Goal: Information Seeking & Learning: Learn about a topic

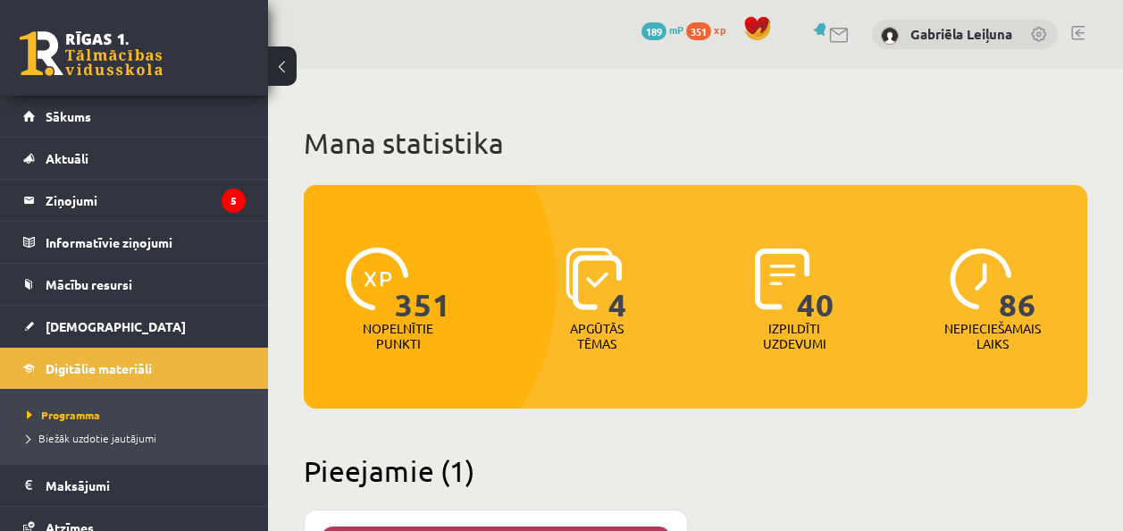
scroll to position [89, 0]
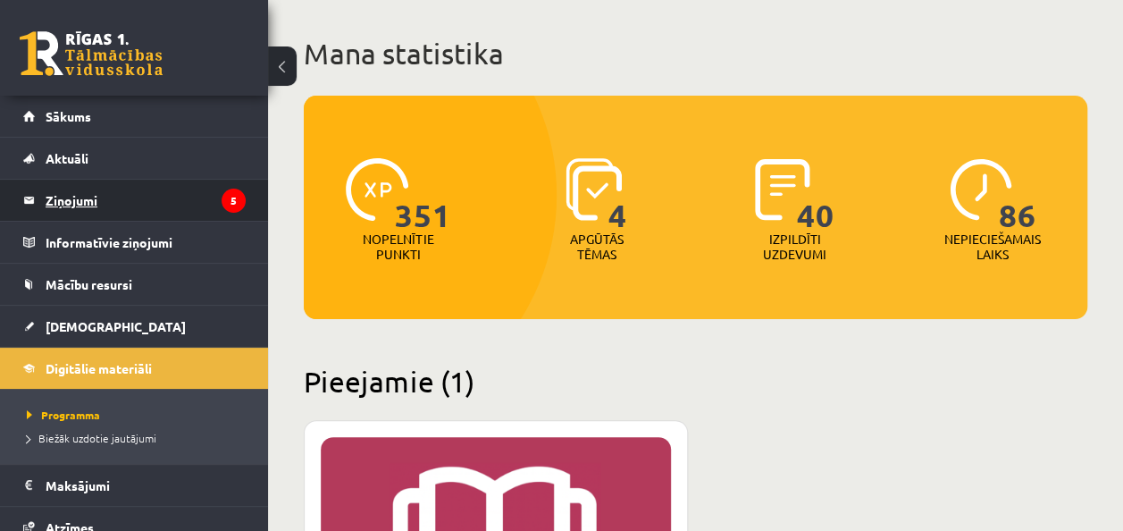
click at [143, 207] on legend "Ziņojumi 5" at bounding box center [146, 200] width 200 height 41
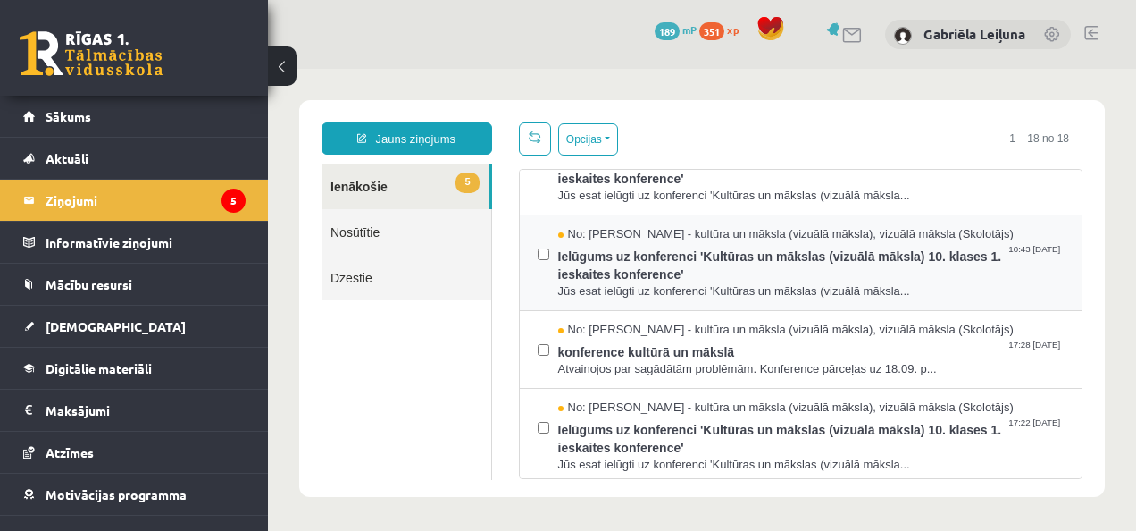
scroll to position [179, 0]
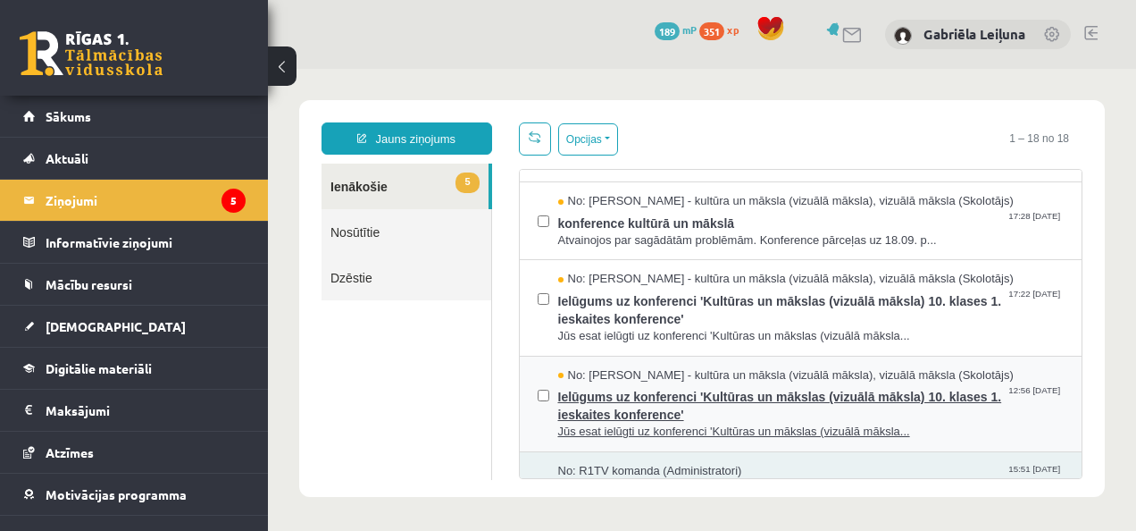
click at [590, 386] on span "Ielūgums uz konferenci 'Kultūras un mākslas (vizuālā māksla) 10. klases 1. iesk…" at bounding box center [811, 403] width 507 height 40
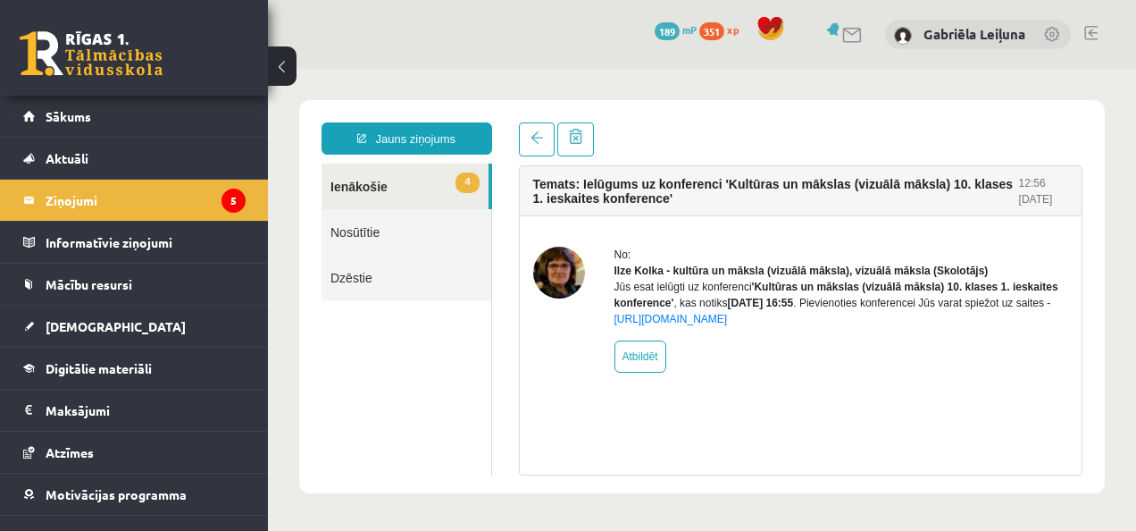
scroll to position [0, 0]
click at [524, 151] on link at bounding box center [537, 139] width 36 height 34
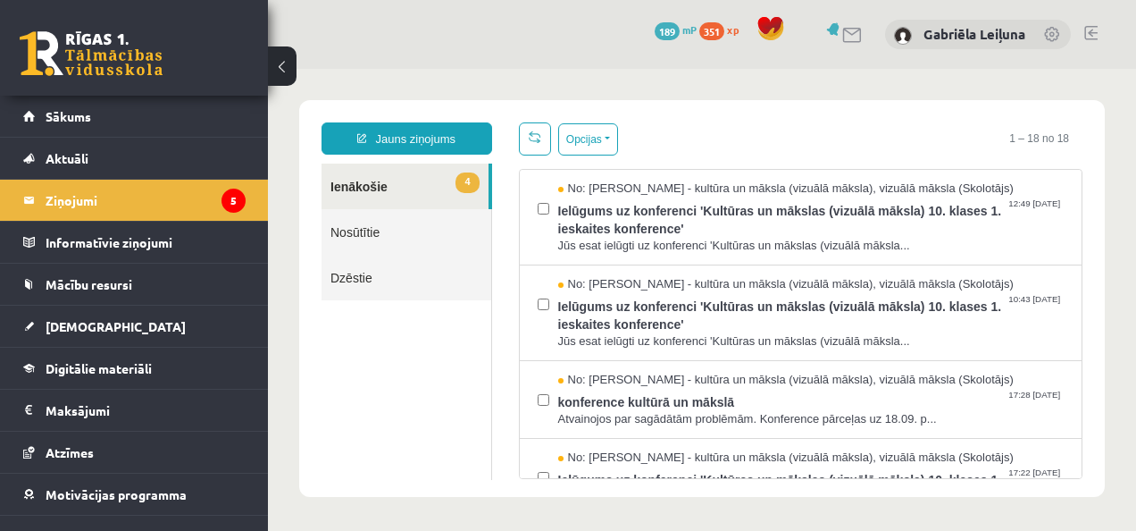
click at [529, 139] on span at bounding box center [535, 136] width 13 height 13
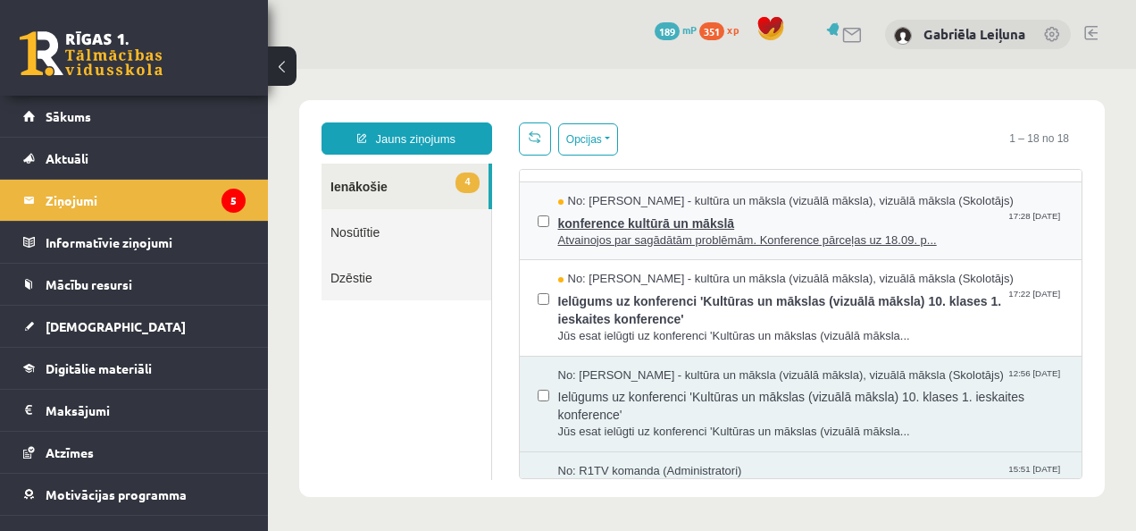
click at [565, 204] on span "No: Ilze Kolka - kultūra un māksla (vizuālā māksla), vizuālā māksla (Skolotājs)" at bounding box center [786, 201] width 456 height 17
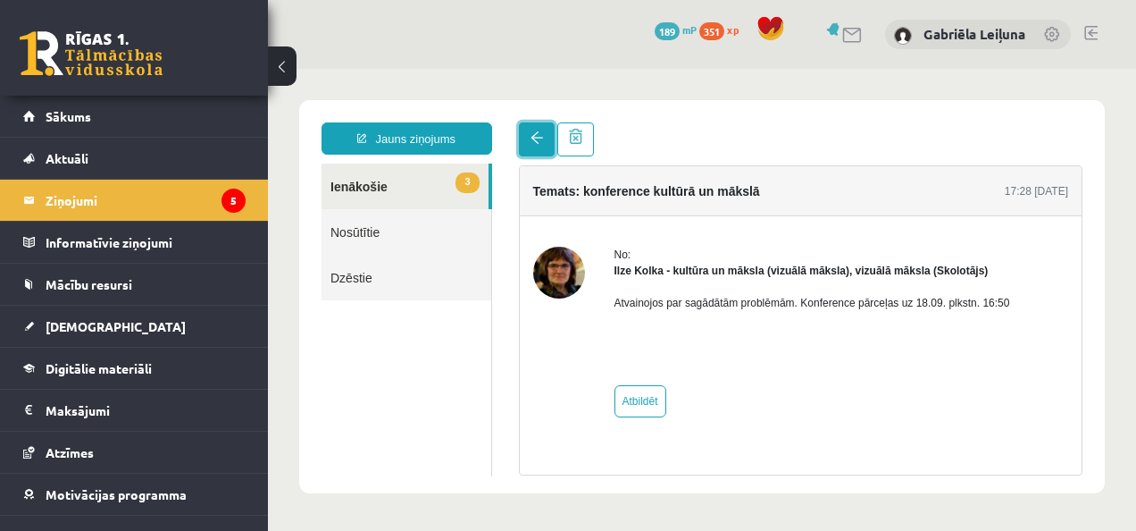
click at [540, 149] on link at bounding box center [537, 139] width 36 height 34
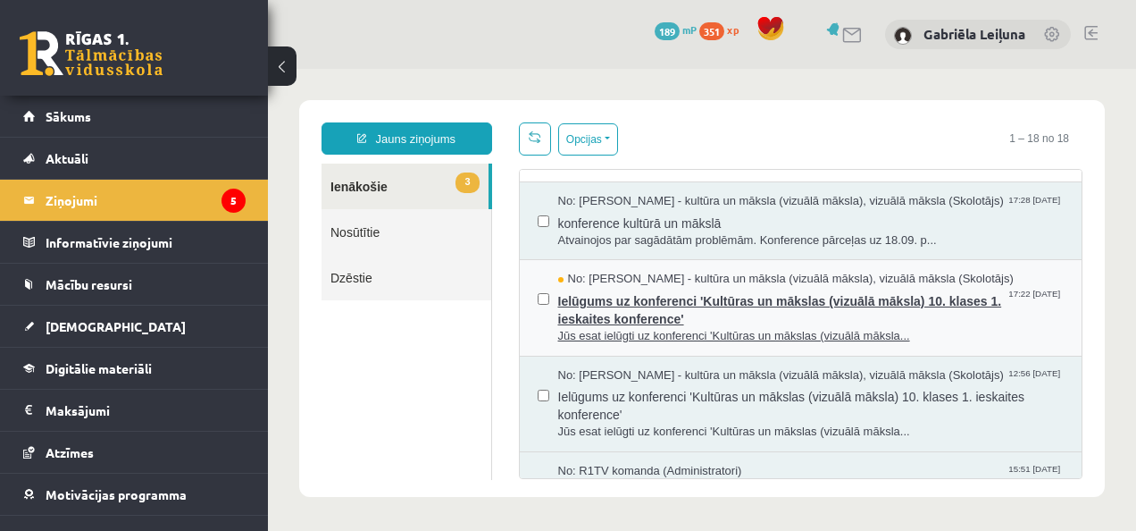
click at [558, 307] on span "Ielūgums uz konferenci 'Kultūras un mākslas (vizuālā māksla) 10. klases 1. iesk…" at bounding box center [811, 308] width 507 height 40
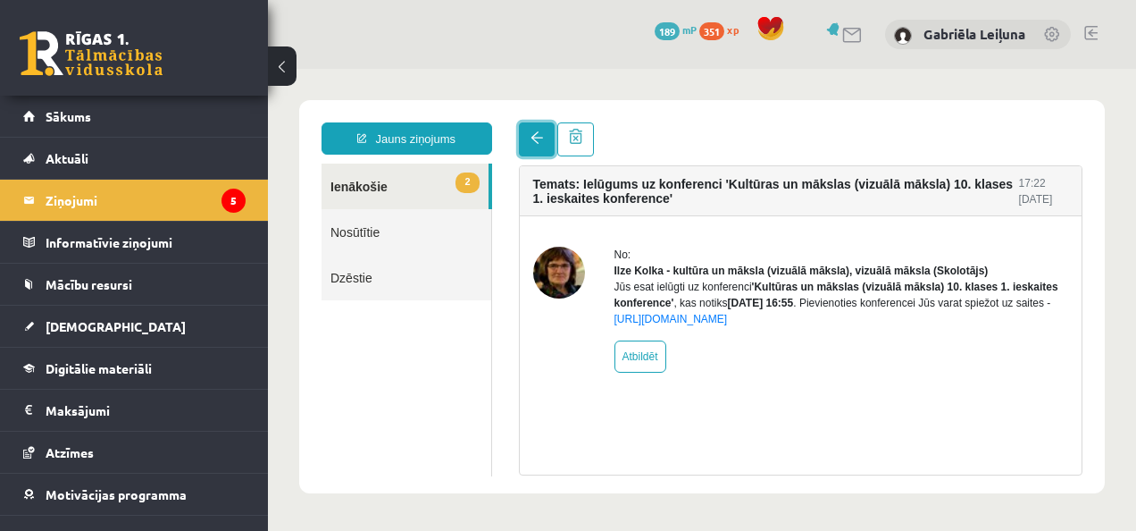
click at [549, 143] on link at bounding box center [537, 139] width 36 height 34
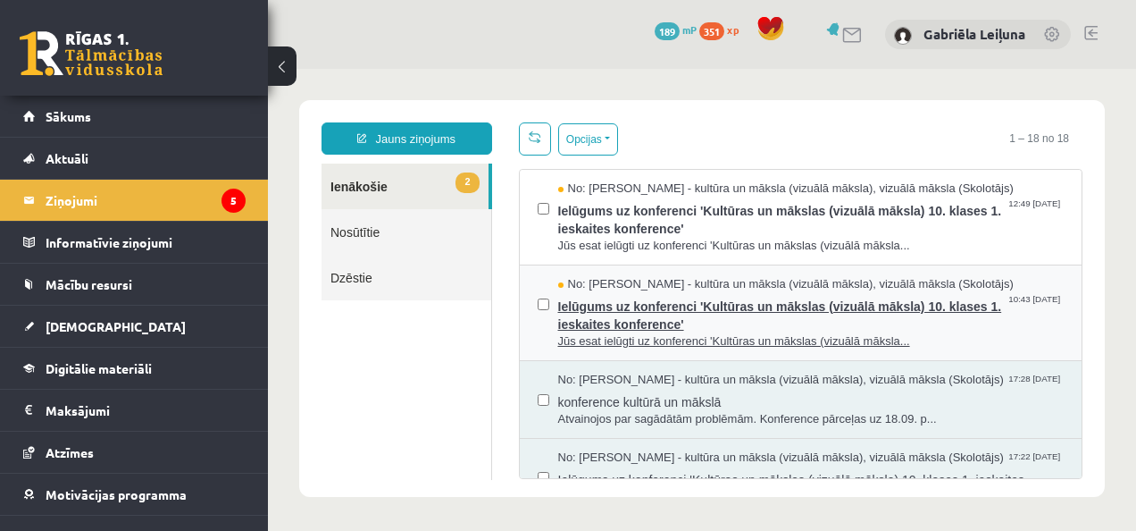
click at [565, 318] on span "Ielūgums uz konferenci 'Kultūras un mākslas (vizuālā māksla) 10. klases 1. iesk…" at bounding box center [811, 313] width 507 height 40
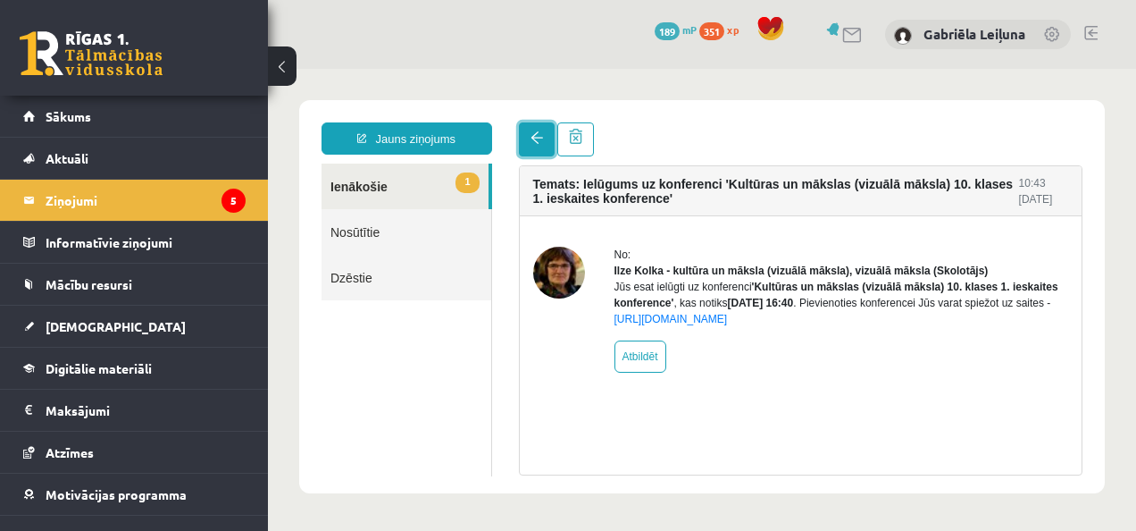
click at [523, 133] on link at bounding box center [537, 139] width 36 height 34
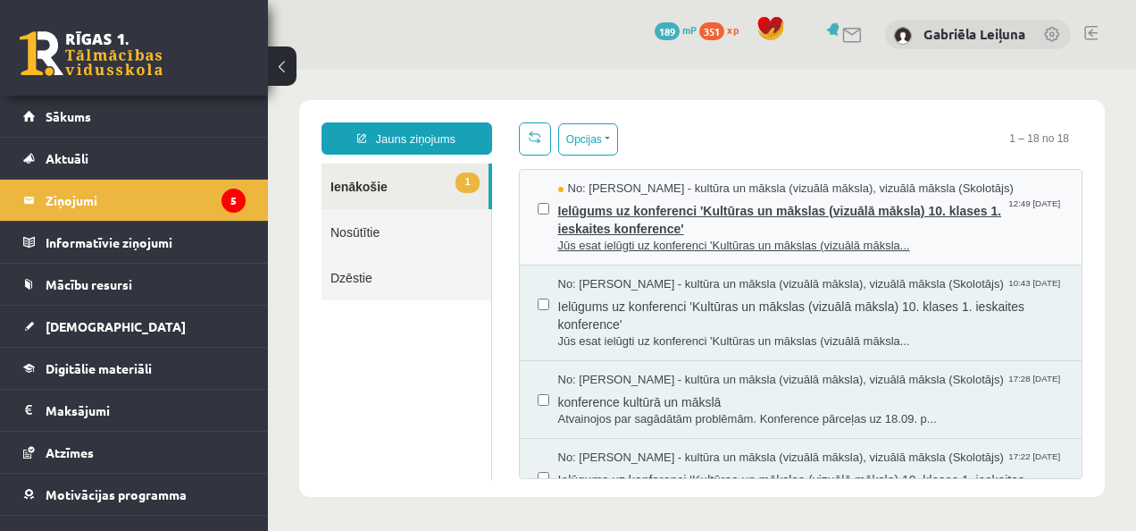
click at [590, 227] on span "Ielūgums uz konferenci 'Kultūras un mākslas (vizuālā māksla) 10. klases 1. iesk…" at bounding box center [811, 217] width 507 height 40
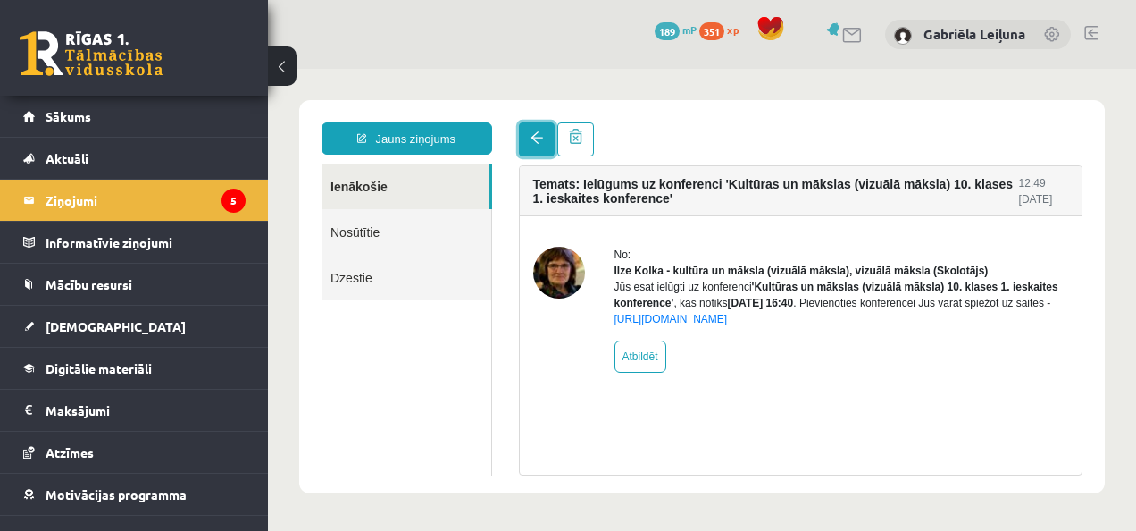
click at [541, 147] on link at bounding box center [537, 139] width 36 height 34
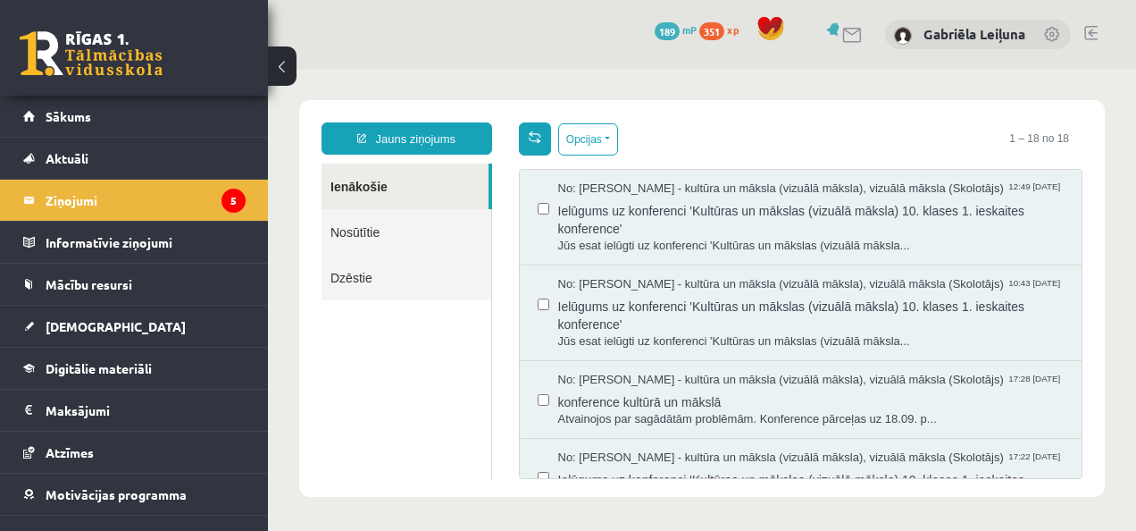
click at [529, 133] on span at bounding box center [535, 136] width 13 height 13
click at [64, 202] on legend "Ziņojumi 5" at bounding box center [146, 200] width 200 height 41
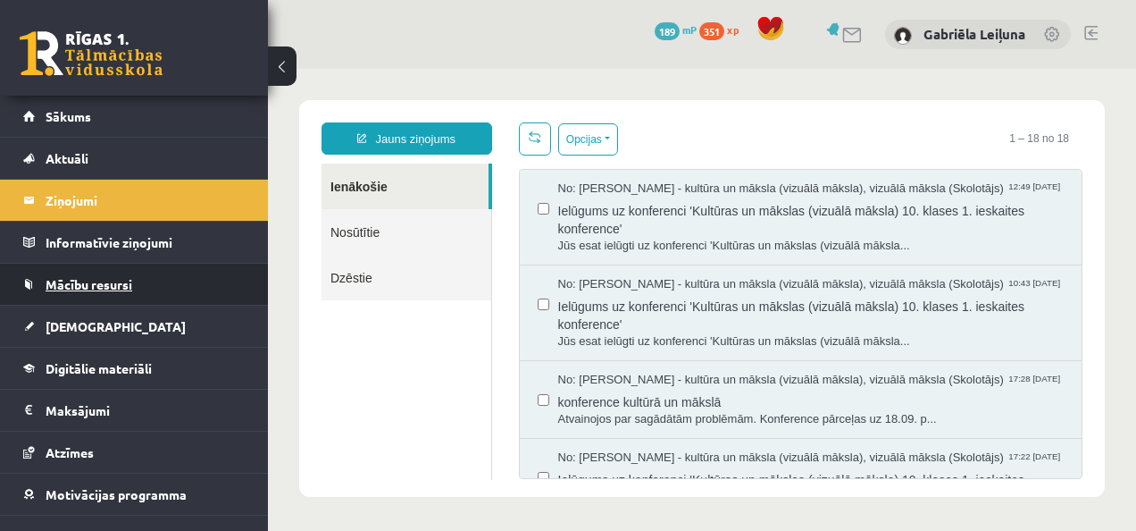
click at [71, 279] on span "Mācību resursi" at bounding box center [89, 284] width 87 height 16
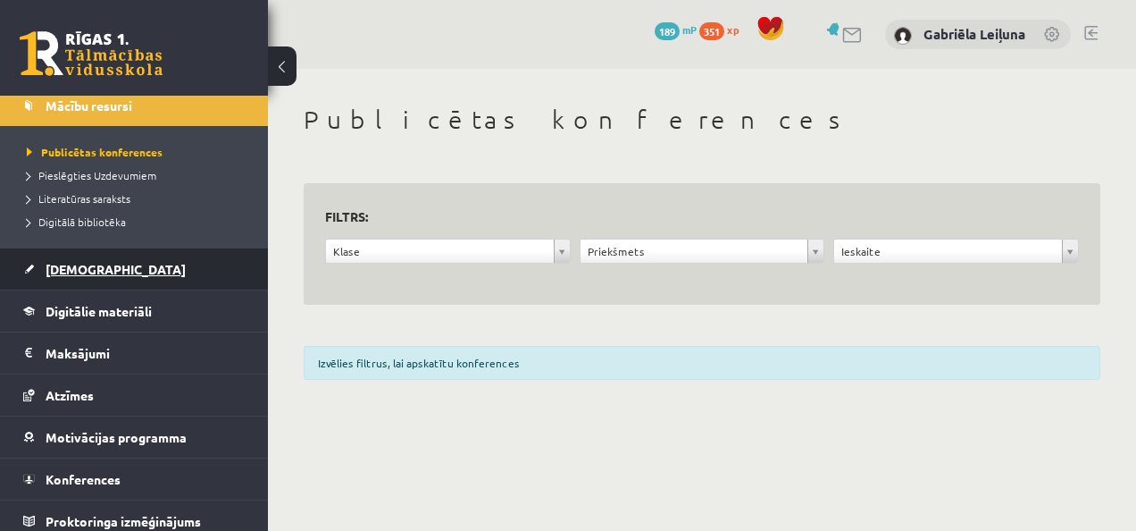
click at [71, 278] on link "[DEMOGRAPHIC_DATA]" at bounding box center [134, 268] width 222 height 41
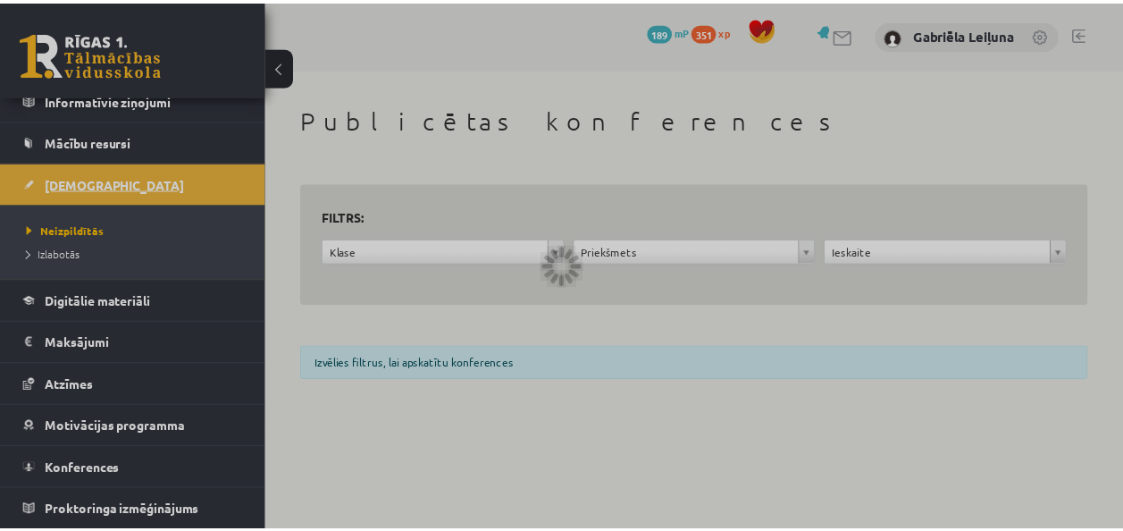
scroll to position [139, 0]
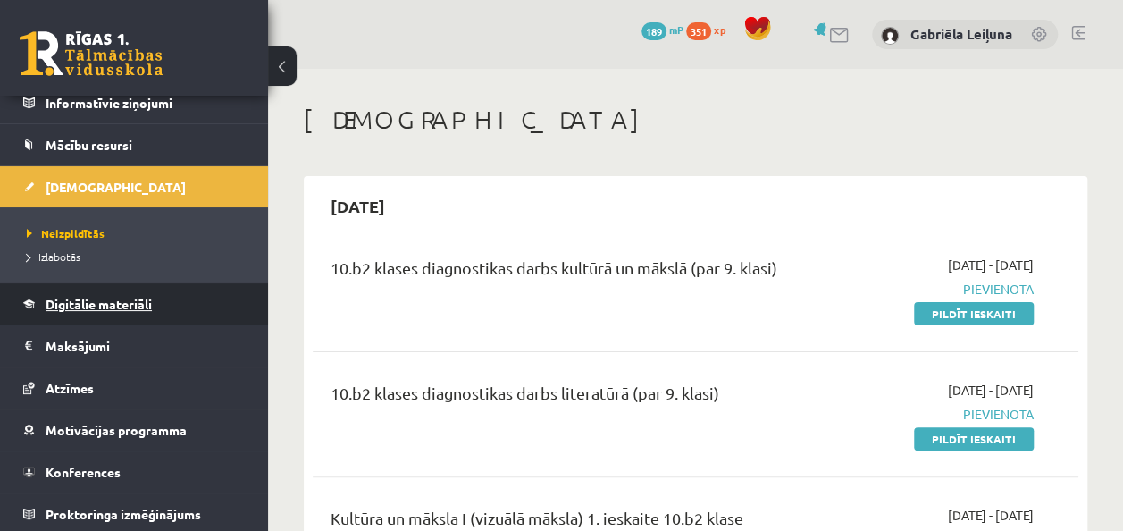
click at [67, 300] on span "Digitālie materiāli" at bounding box center [99, 304] width 106 height 16
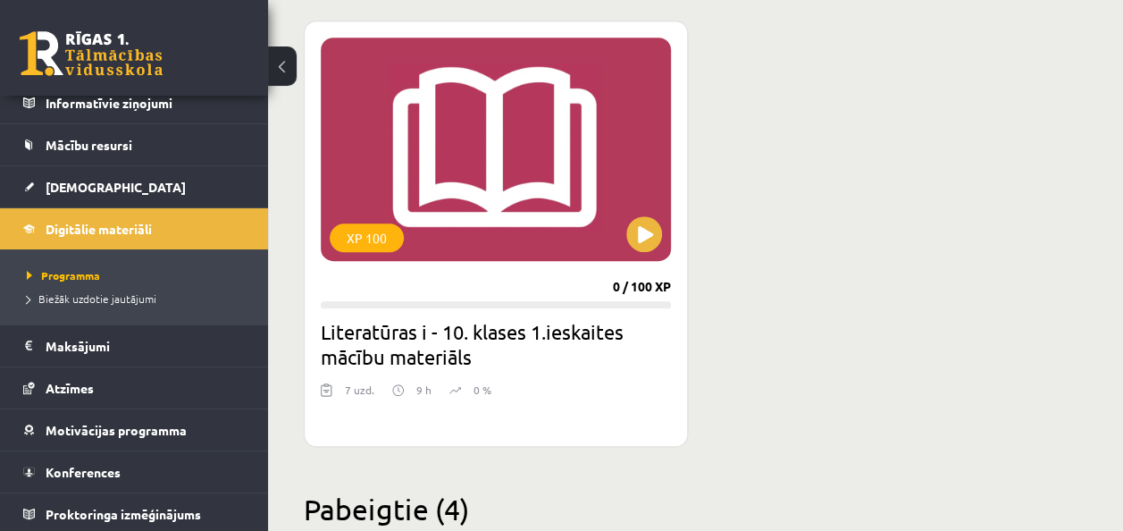
scroll to position [536, 0]
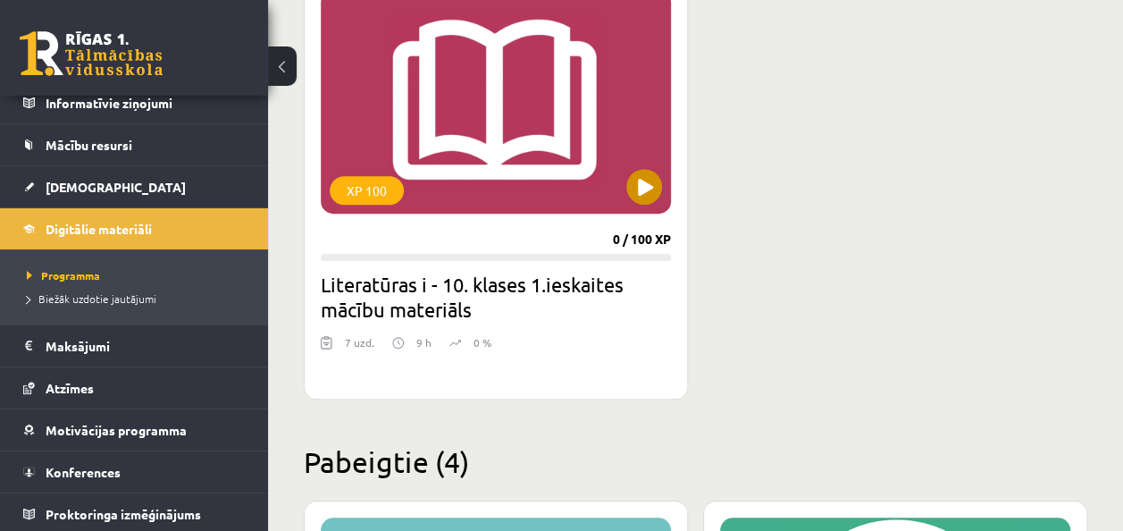
click at [593, 148] on div "XP 100" at bounding box center [496, 101] width 350 height 223
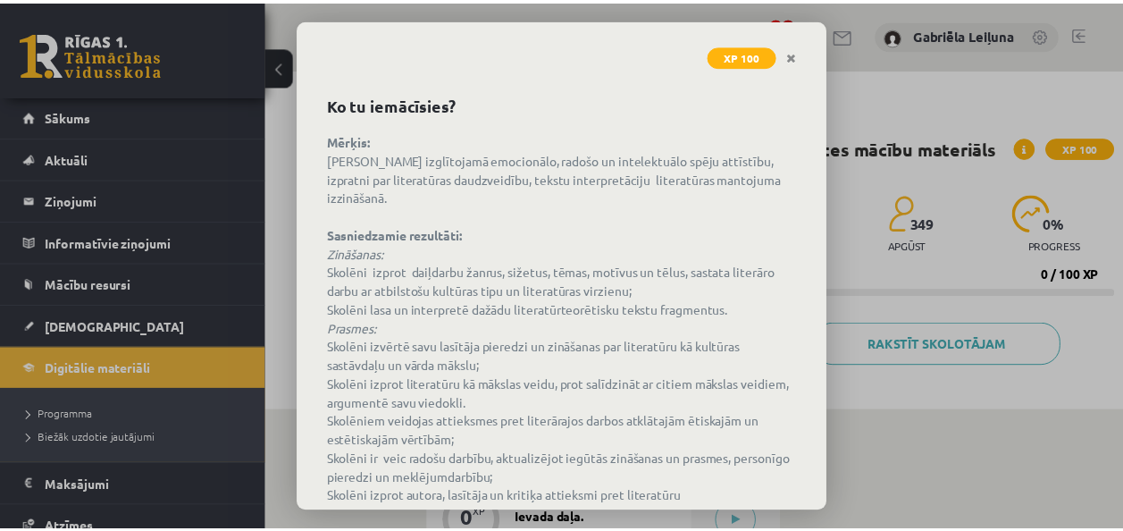
scroll to position [155, 0]
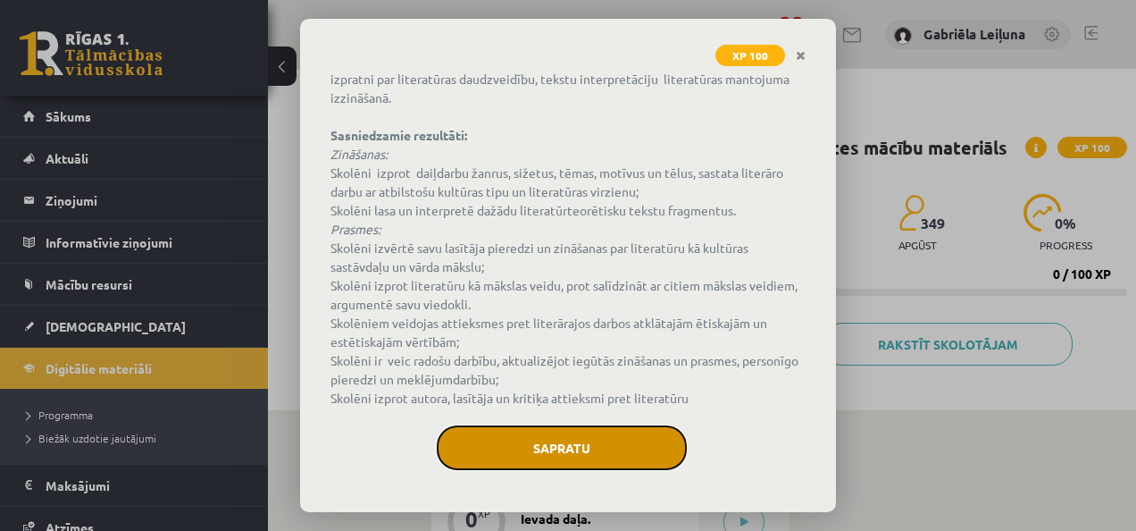
click at [561, 468] on button "Sapratu" at bounding box center [562, 447] width 250 height 45
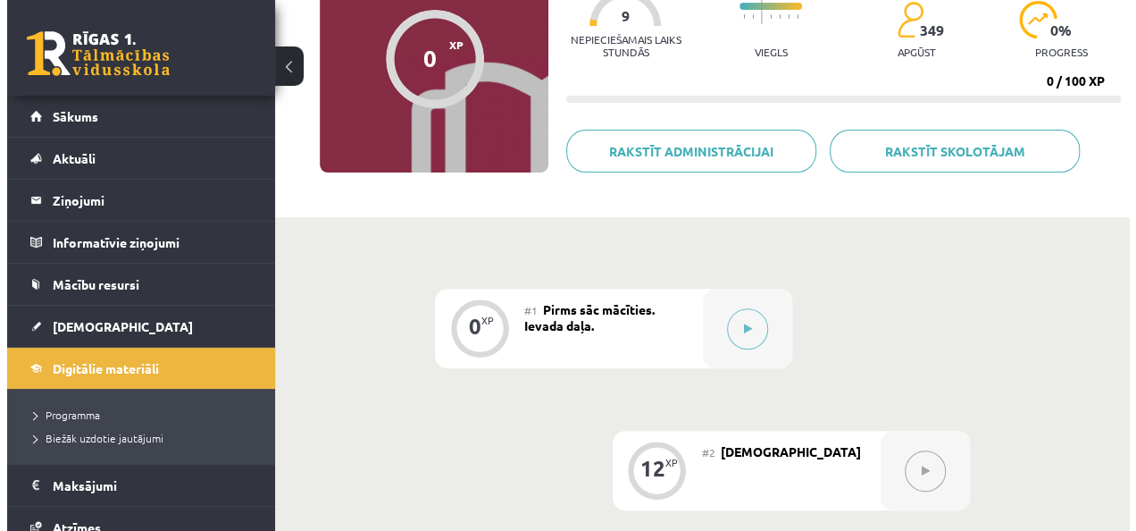
scroll to position [179, 0]
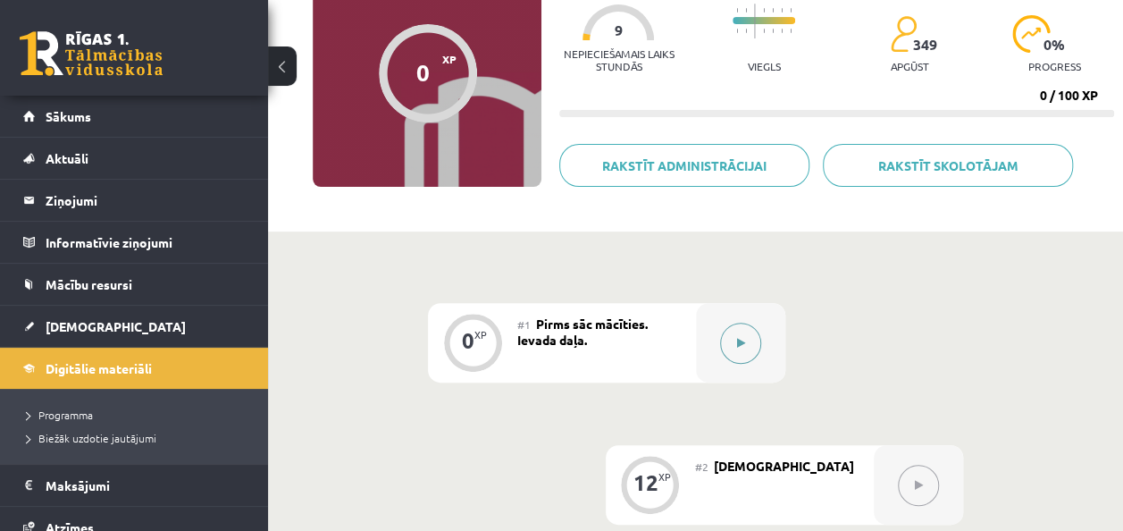
click at [748, 348] on button at bounding box center [740, 342] width 41 height 41
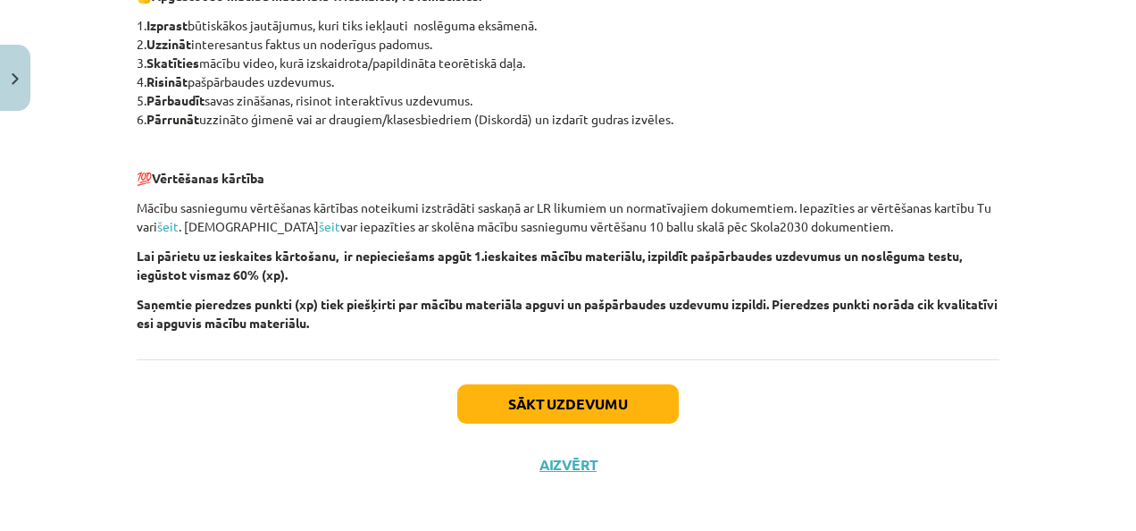
scroll to position [1367, 0]
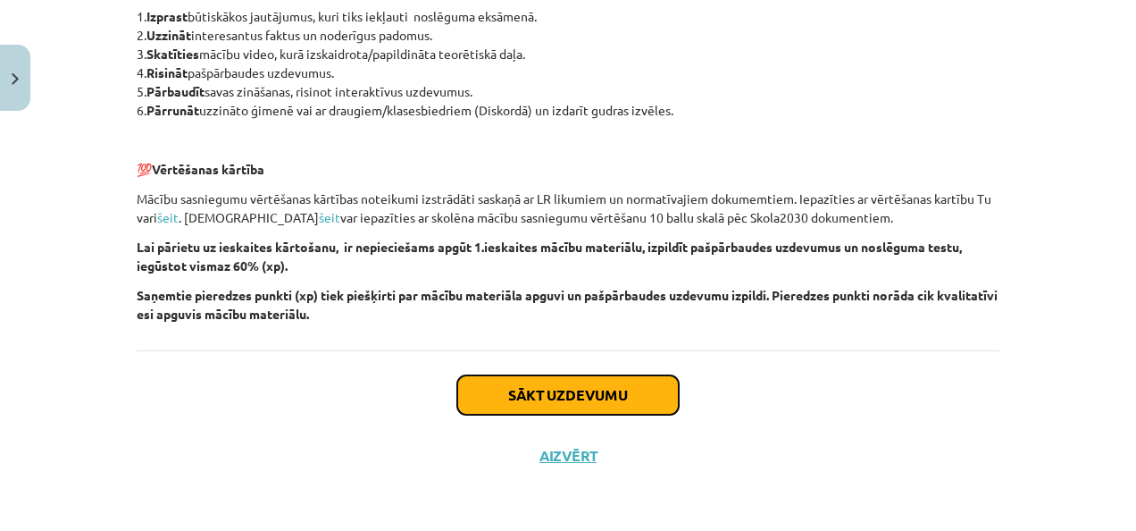
click at [613, 404] on button "Sākt uzdevumu" at bounding box center [568, 394] width 222 height 39
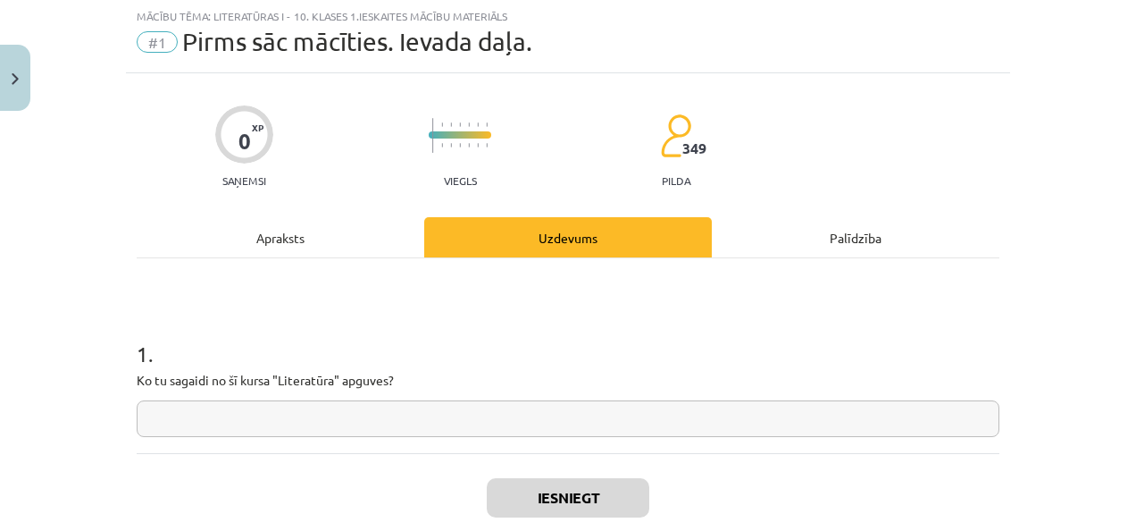
scroll to position [45, 0]
click at [373, 418] on input "text" at bounding box center [568, 419] width 863 height 37
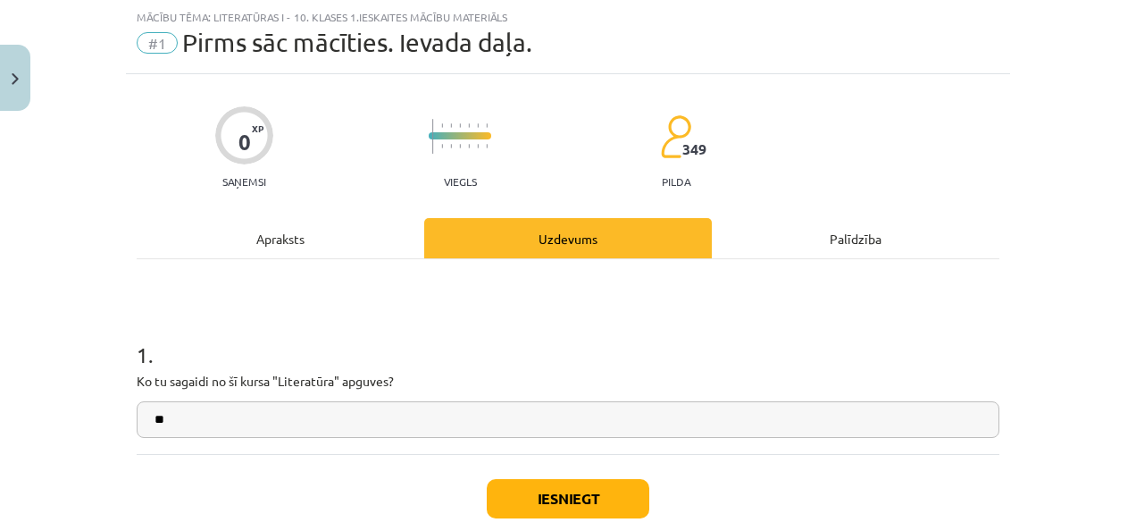
type input "*"
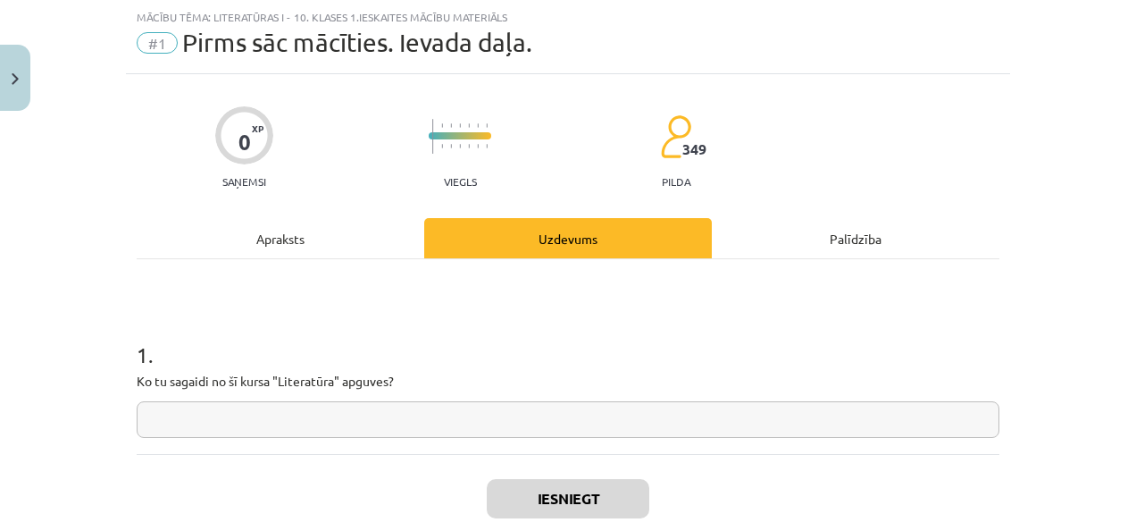
click at [663, 431] on input "text" at bounding box center [568, 419] width 863 height 37
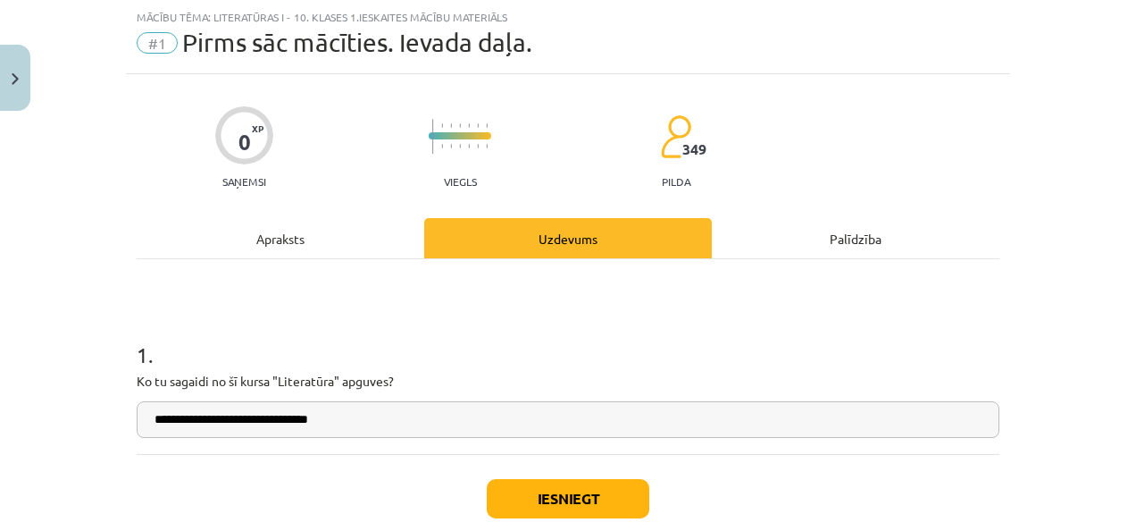
type input "**********"
click at [602, 514] on button "Iesniegt" at bounding box center [568, 498] width 163 height 39
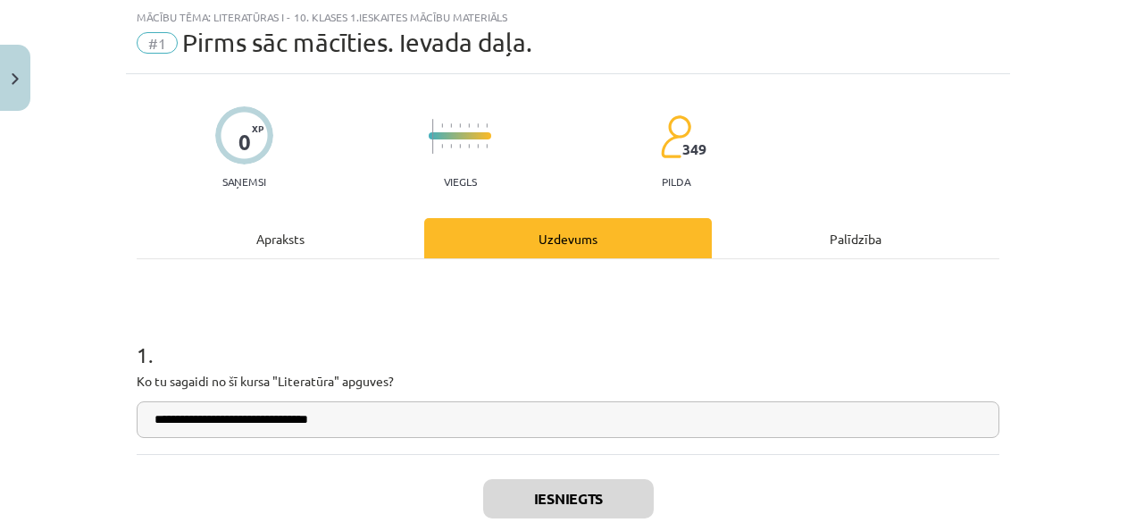
scroll to position [204, 0]
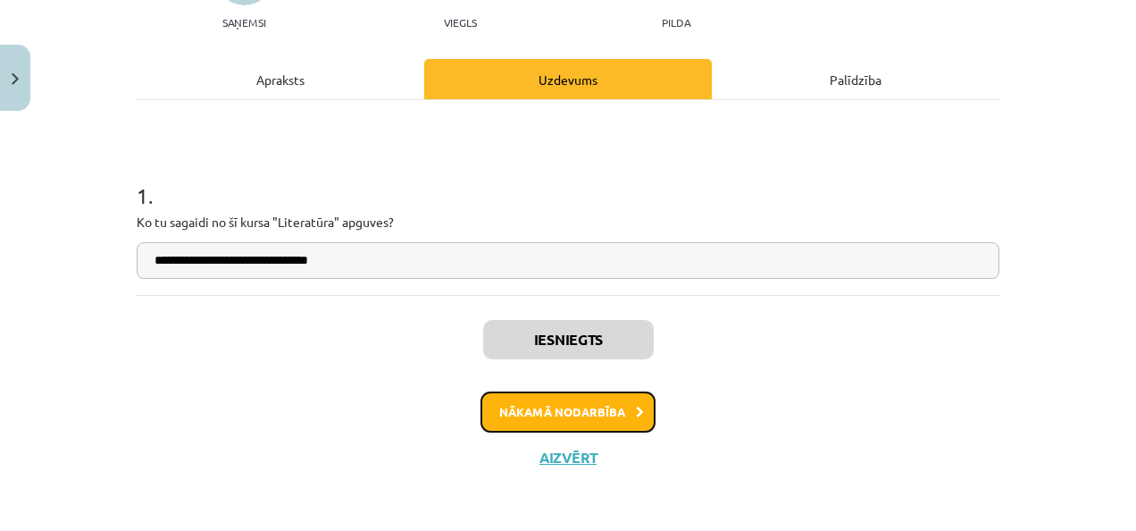
click at [561, 409] on button "Nākamā nodarbība" at bounding box center [568, 411] width 175 height 41
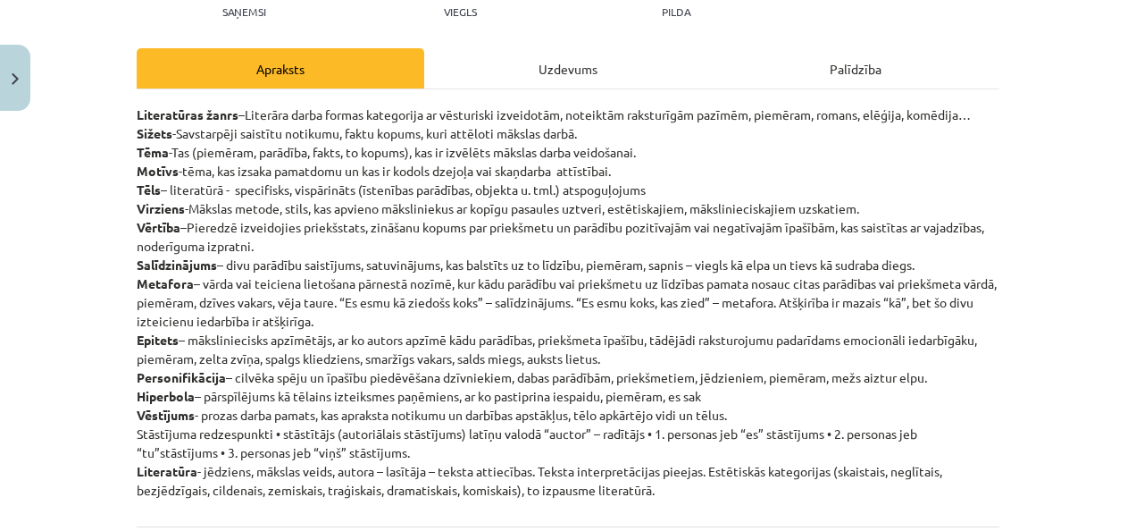
scroll to position [313, 0]
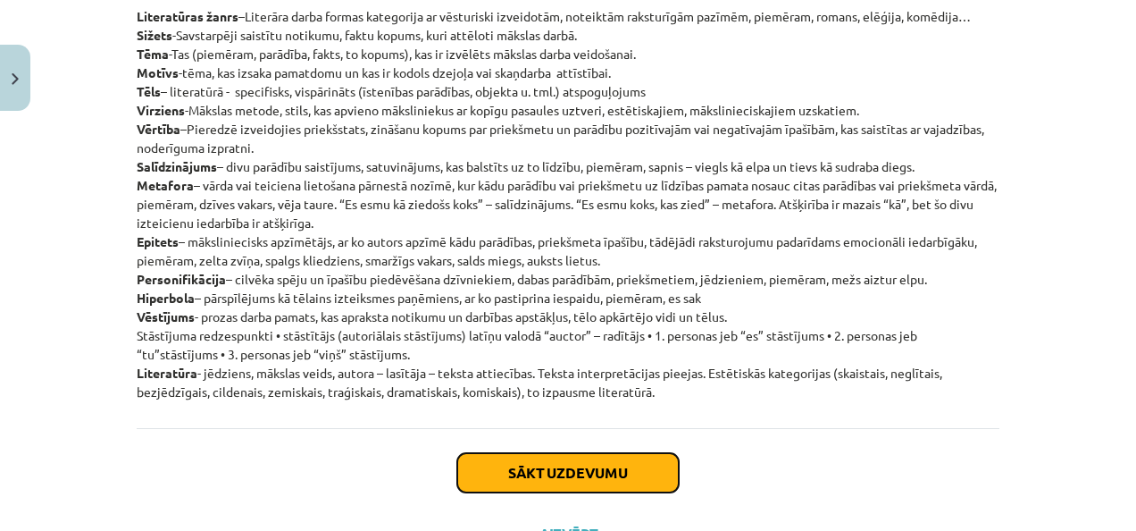
click at [563, 457] on button "Sākt uzdevumu" at bounding box center [568, 472] width 222 height 39
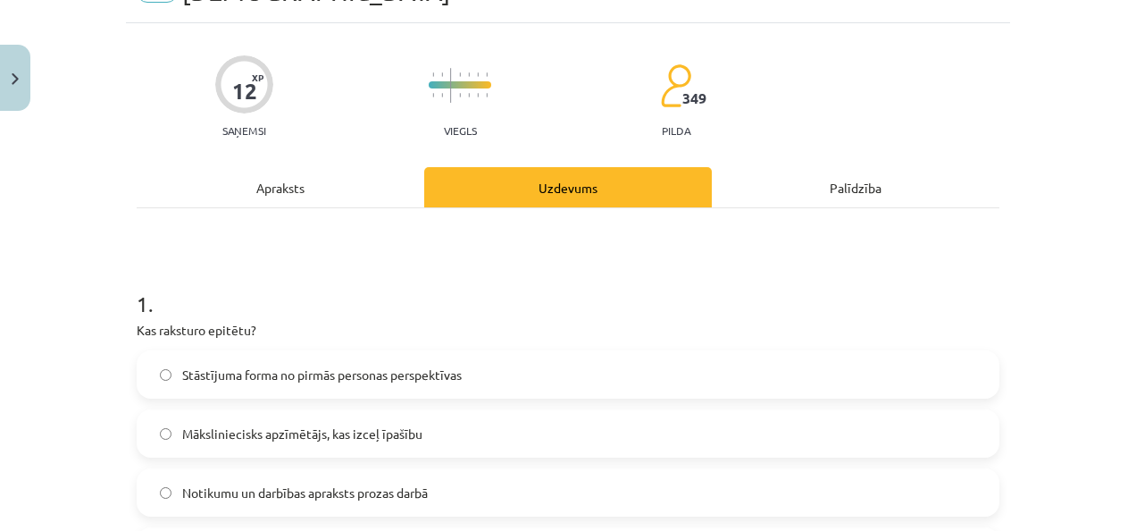
scroll to position [134, 0]
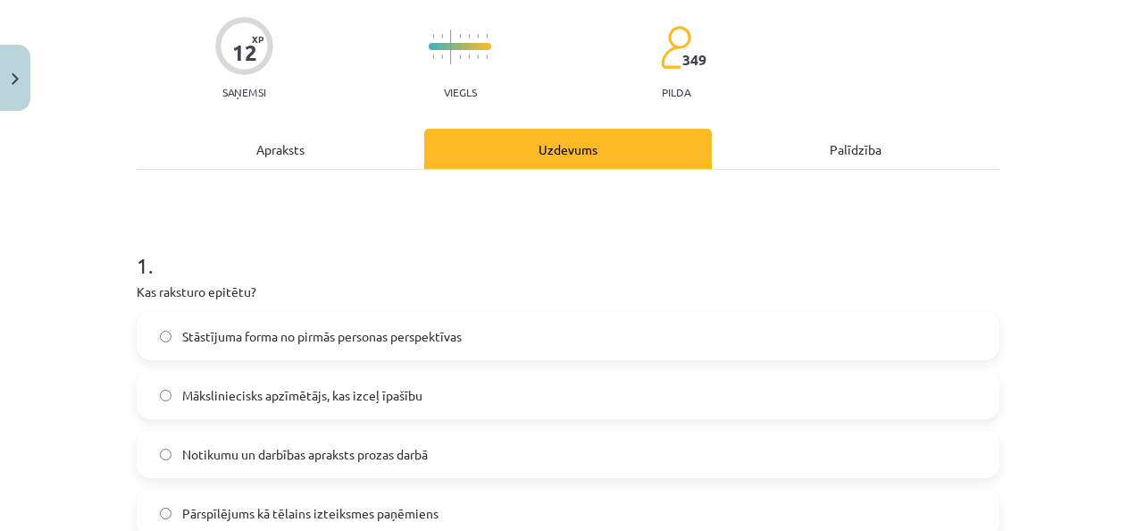
click at [268, 152] on div "Apraksts" at bounding box center [281, 149] width 288 height 40
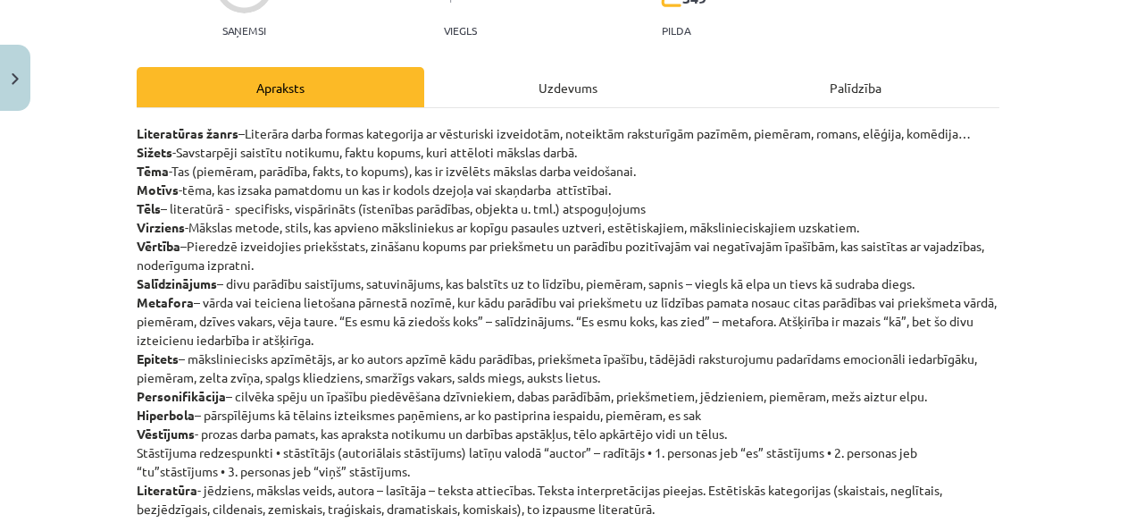
scroll to position [223, 0]
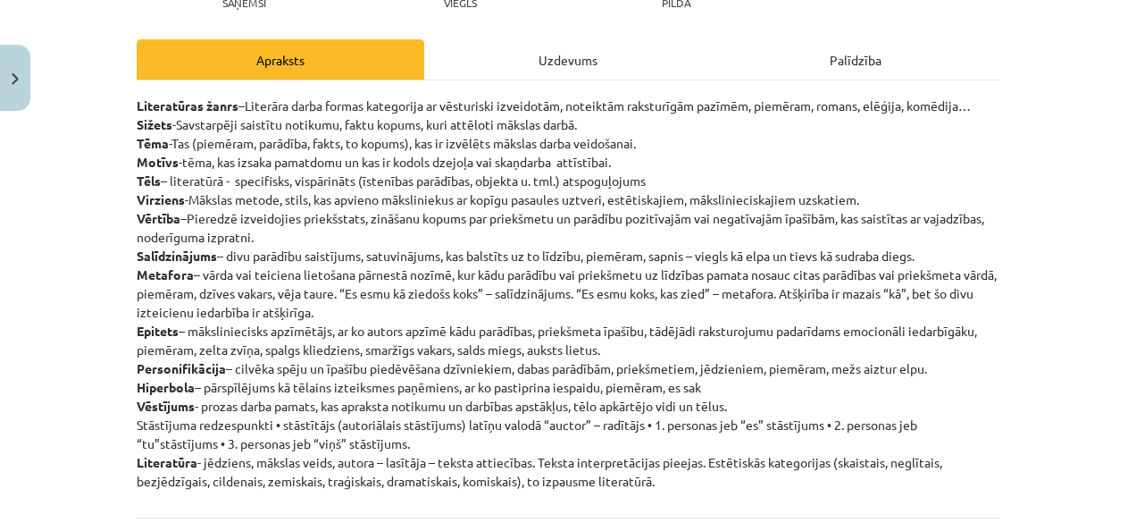
click at [570, 49] on div "Uzdevums" at bounding box center [568, 59] width 288 height 40
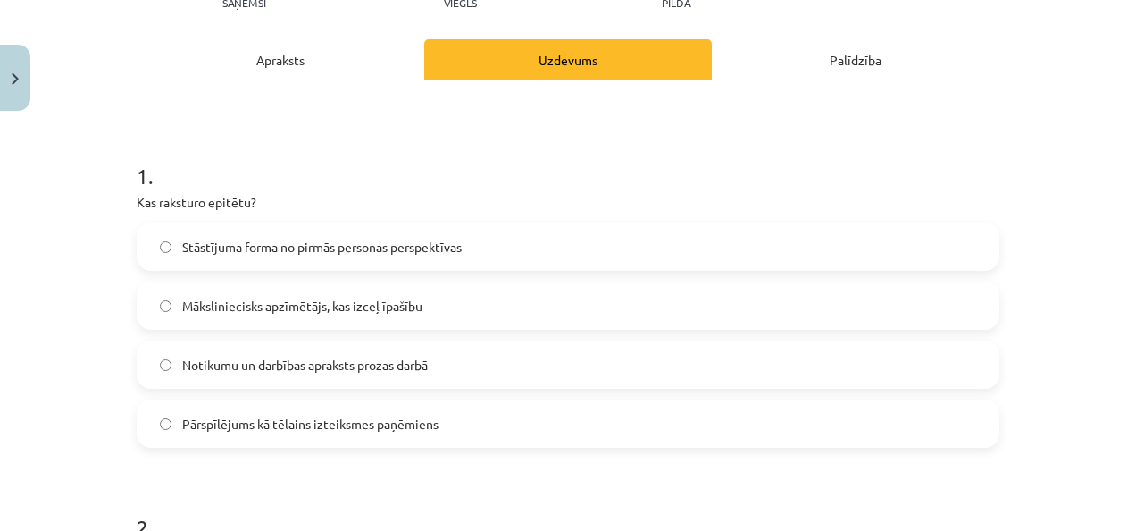
click at [241, 301] on span "Māksliniecisks apzīmētājs, kas izceļ īpašību" at bounding box center [302, 306] width 240 height 19
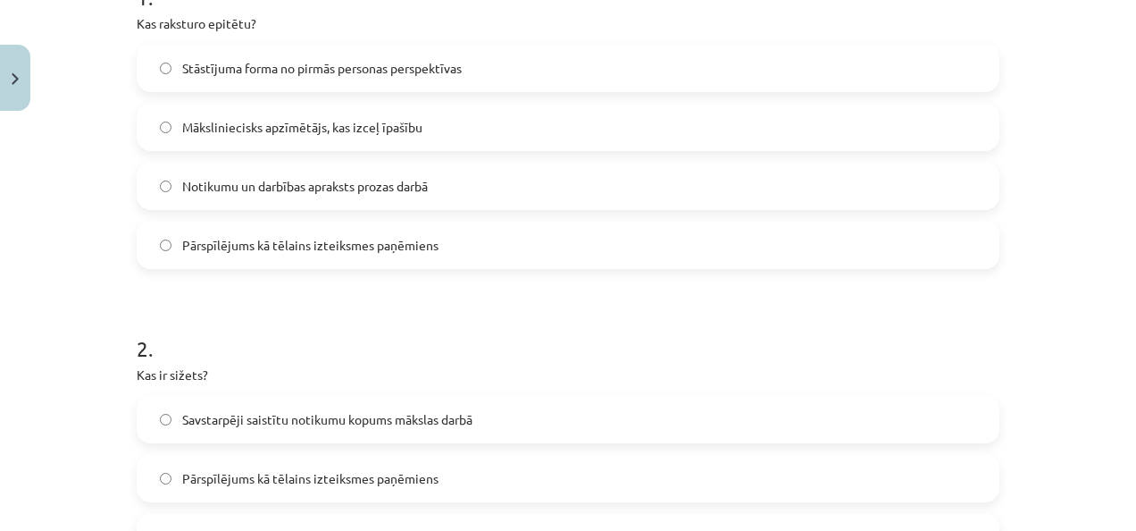
scroll to position [581, 0]
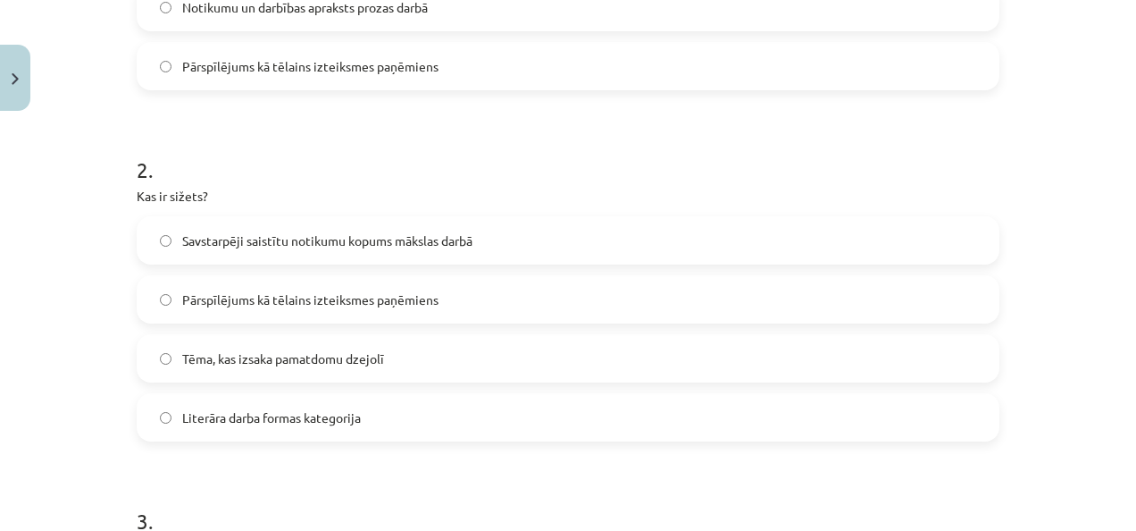
click at [359, 245] on span "Savstarpēji saistītu notikumu kopums mākslas darbā" at bounding box center [327, 240] width 290 height 19
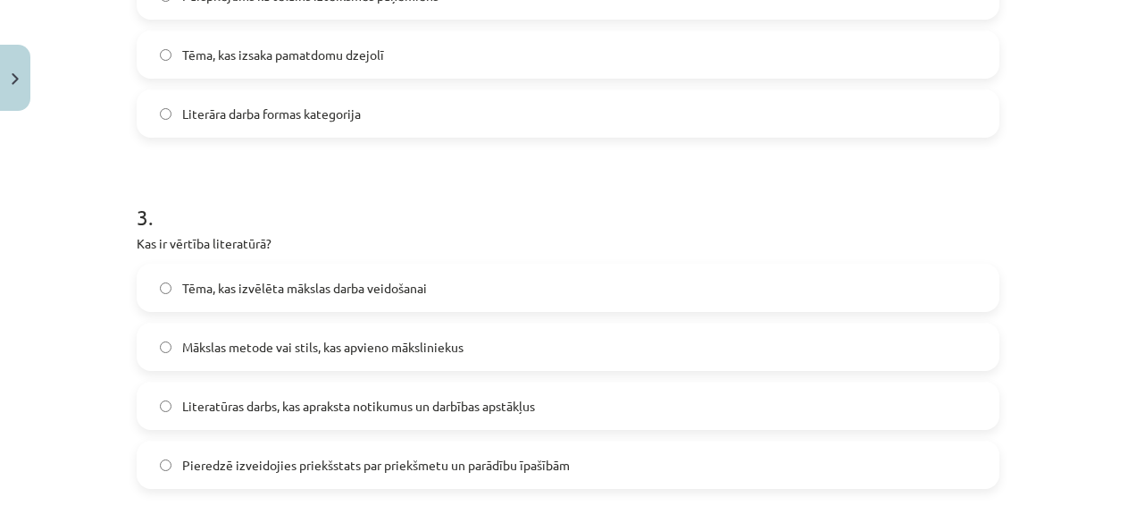
scroll to position [938, 0]
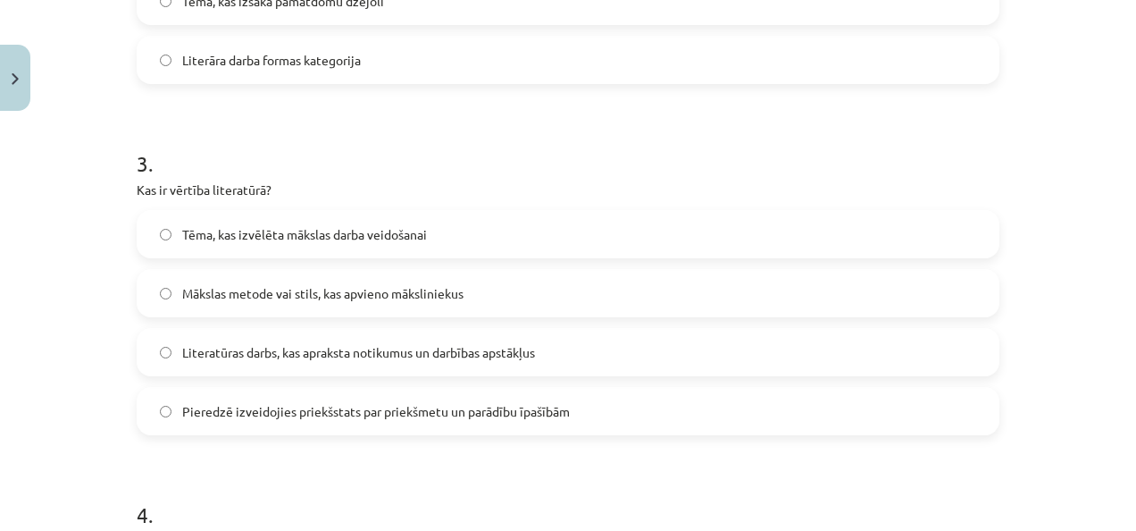
click at [205, 232] on span "Tēma, kas izvēlēta mākslas darba veidošanai" at bounding box center [304, 234] width 245 height 19
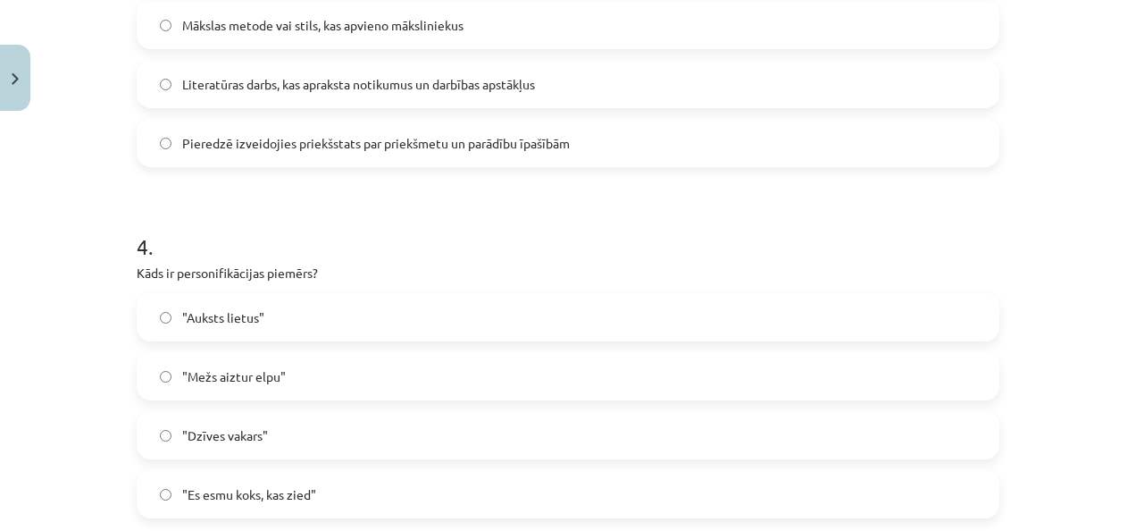
scroll to position [1295, 0]
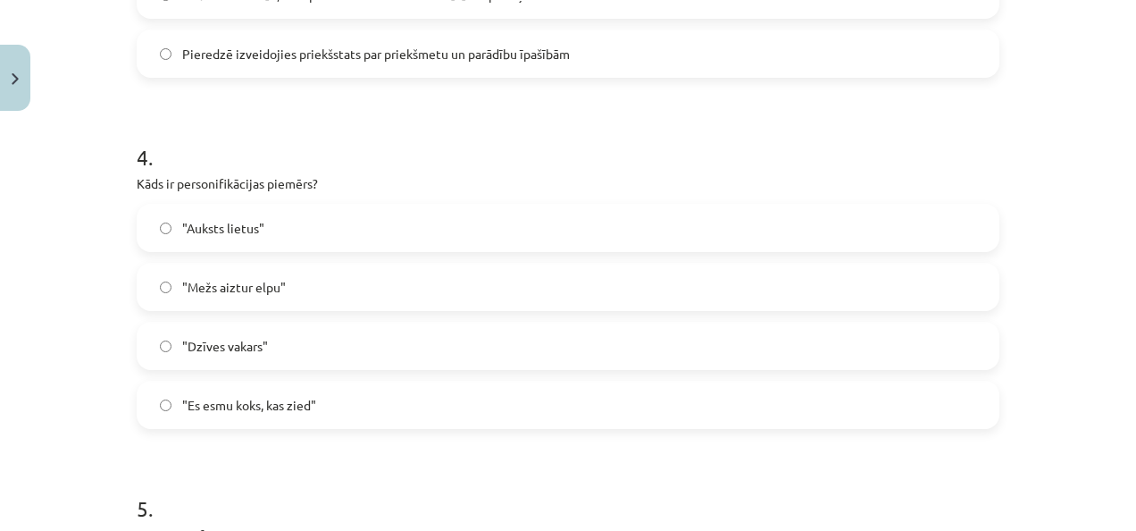
click at [320, 281] on label ""Mežs aiztur elpu"" at bounding box center [567, 286] width 859 height 45
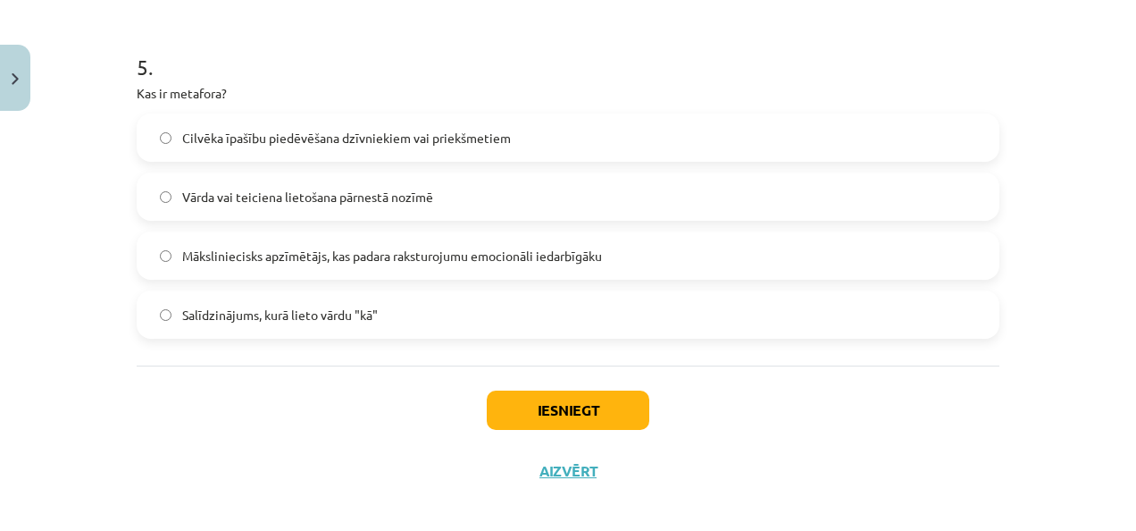
scroll to position [1742, 0]
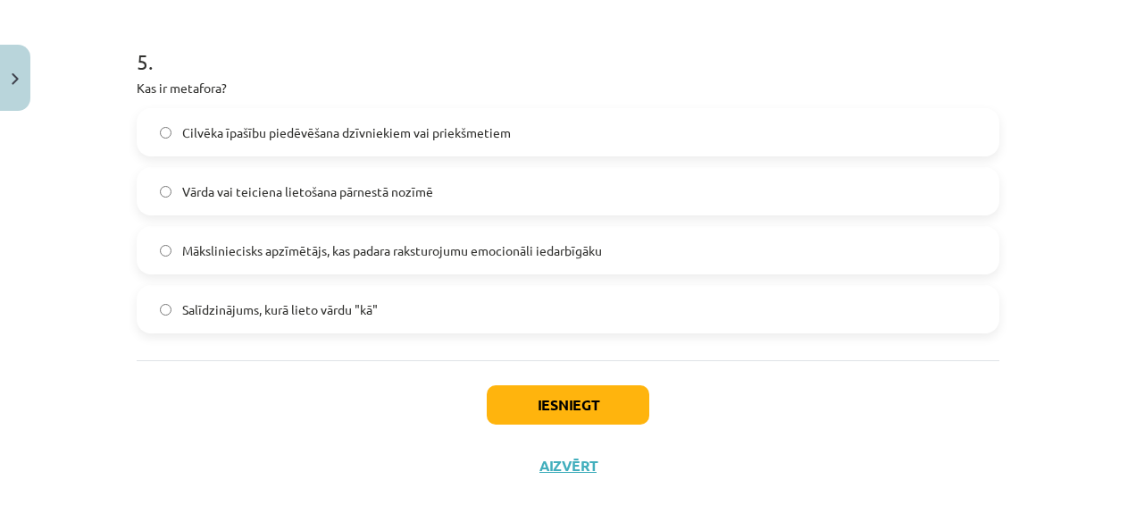
click at [295, 189] on span "Vārda vai teiciena lietošana pārnestā nozīmē" at bounding box center [307, 191] width 251 height 19
click at [529, 409] on button "Iesniegt" at bounding box center [568, 404] width 163 height 39
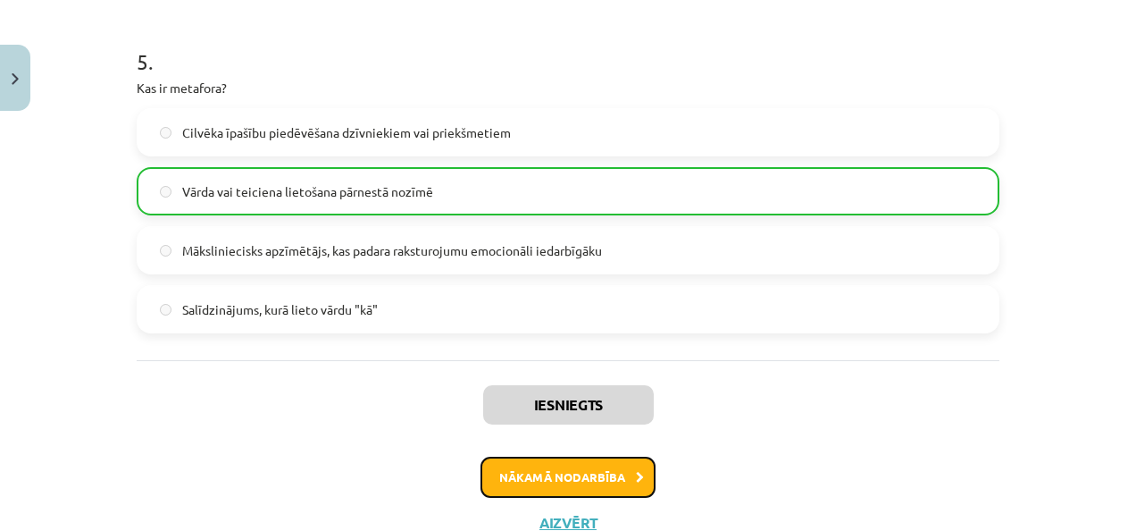
click at [513, 470] on button "Nākamā nodarbība" at bounding box center [568, 476] width 175 height 41
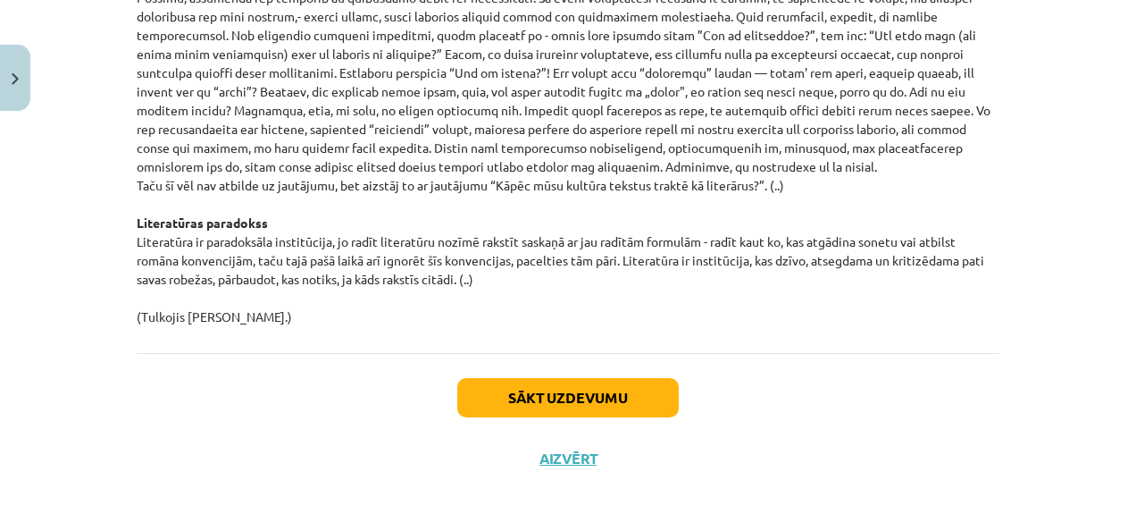
scroll to position [2015, 0]
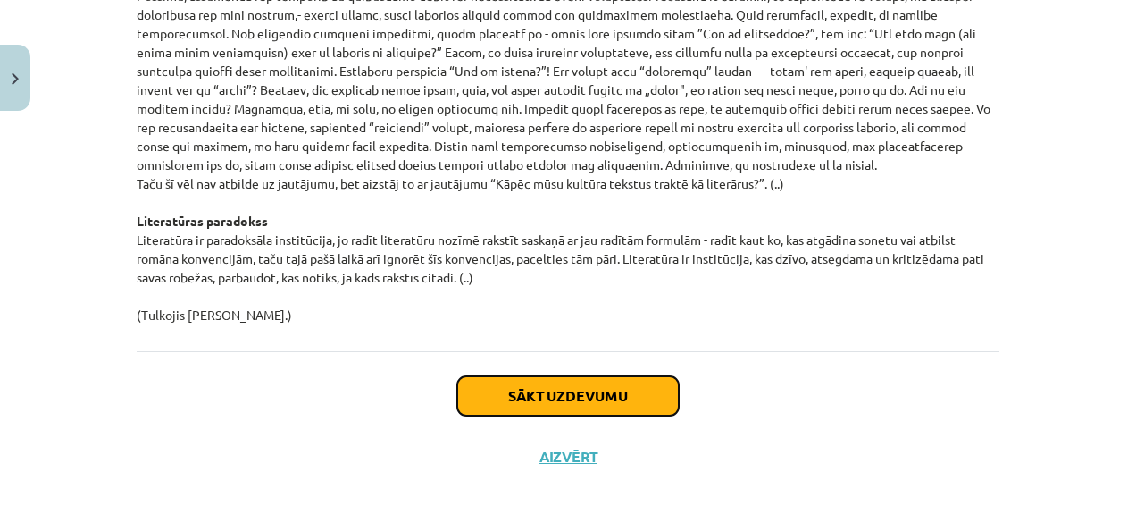
click at [509, 391] on button "Sākt uzdevumu" at bounding box center [568, 395] width 222 height 39
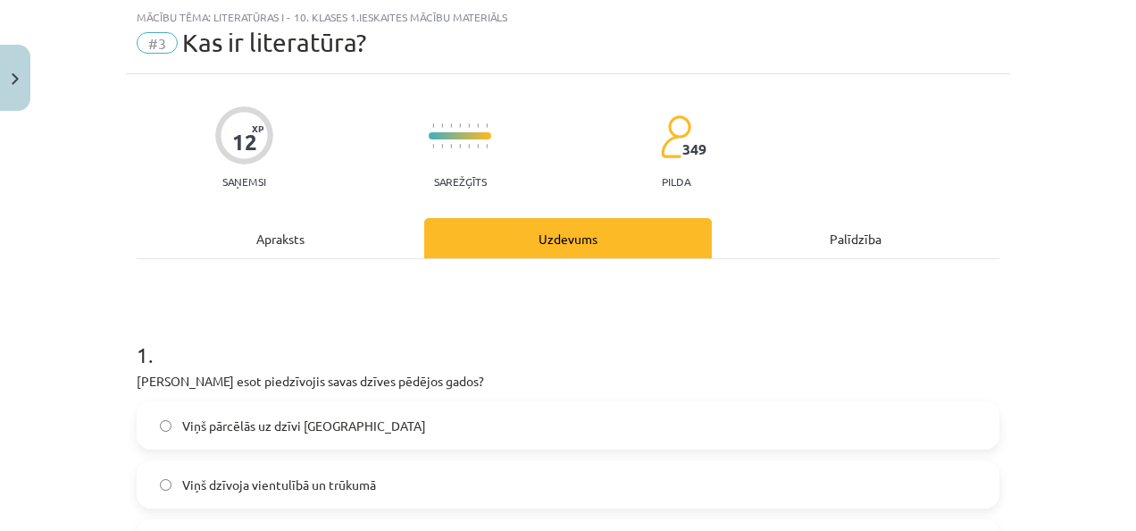
scroll to position [223, 0]
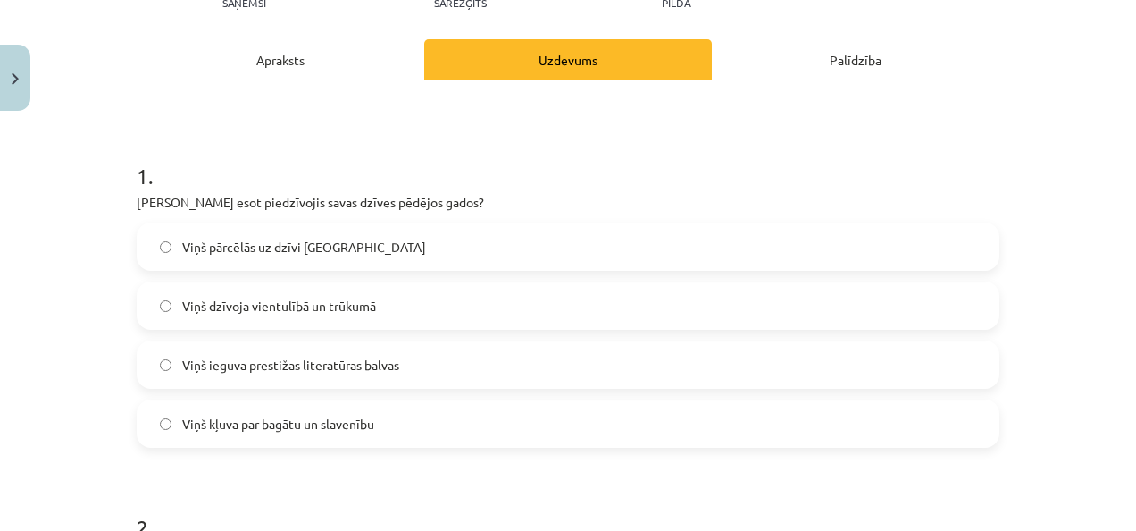
click at [303, 53] on div "Apraksts" at bounding box center [281, 59] width 288 height 40
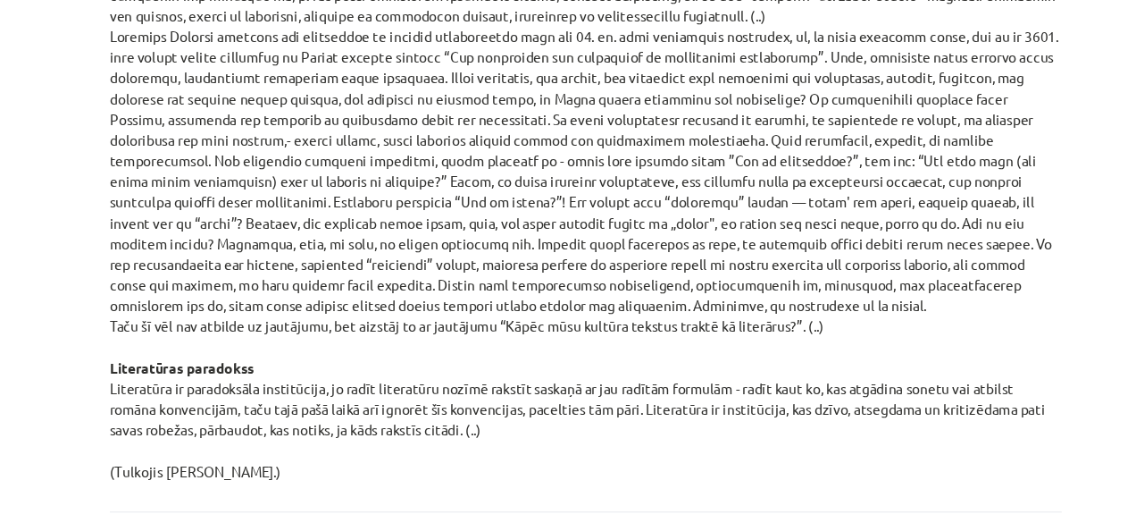
scroll to position [2015, 0]
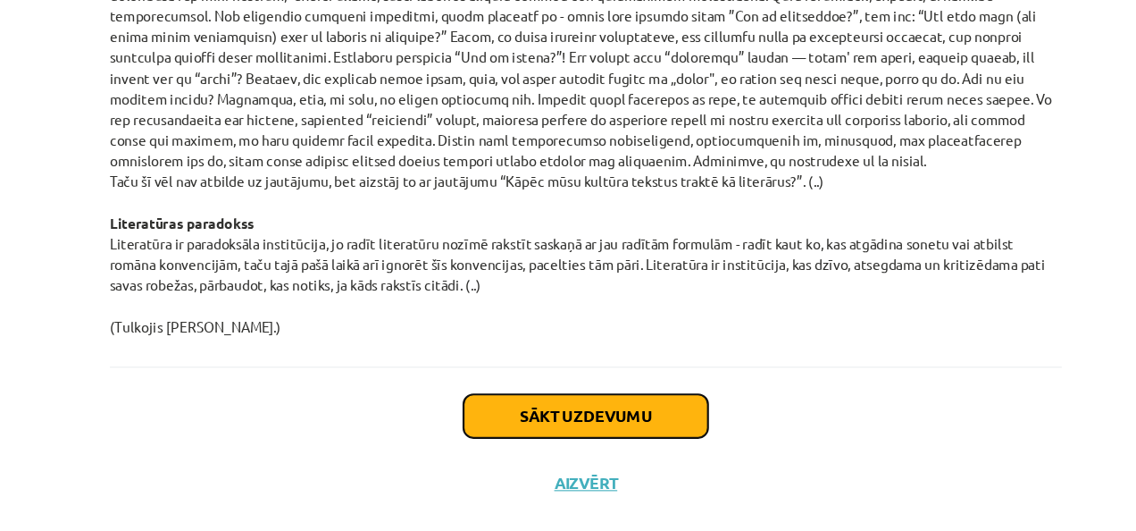
click at [549, 388] on button "Sākt uzdevumu" at bounding box center [568, 395] width 222 height 39
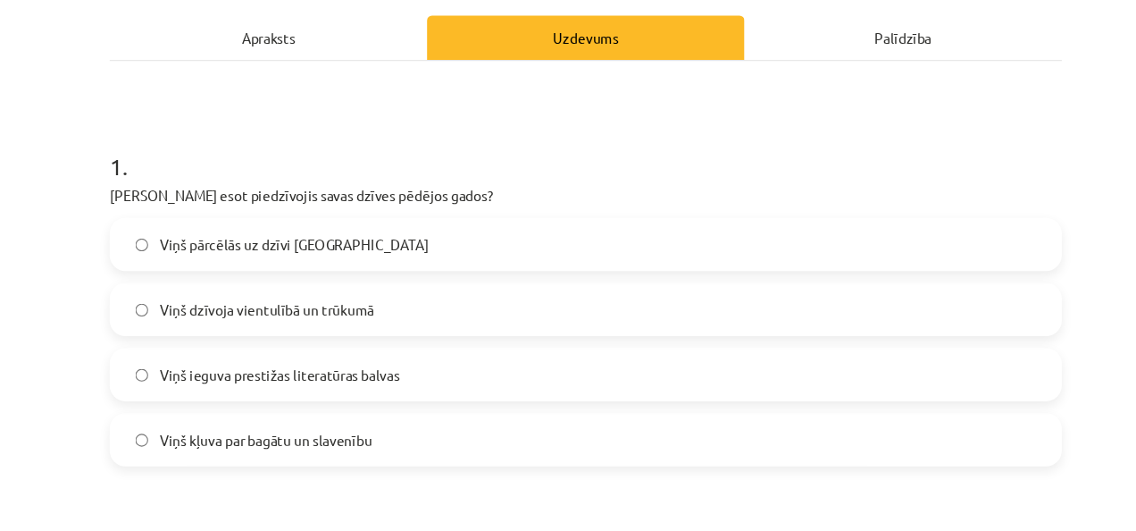
scroll to position [288, 0]
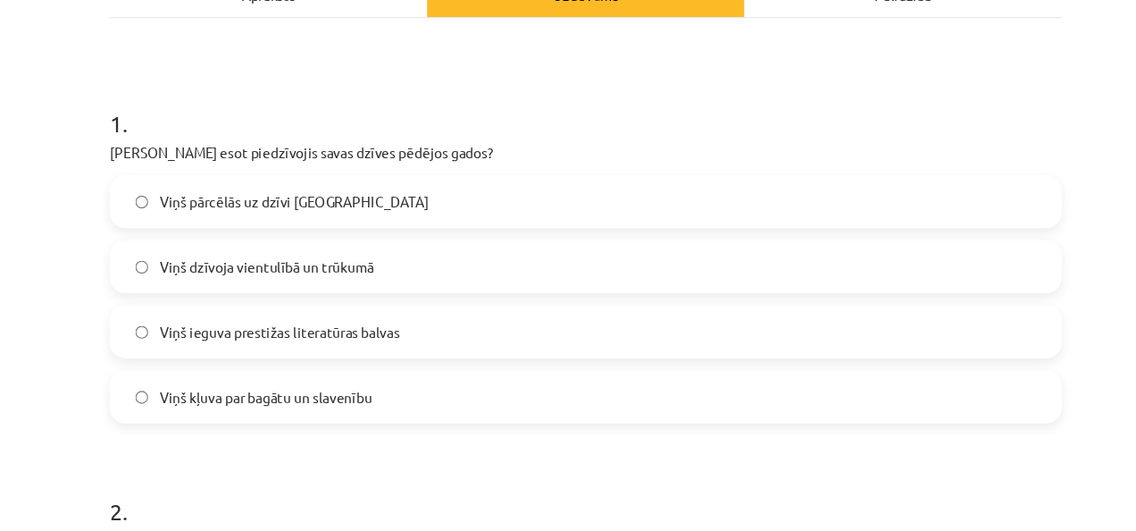
click at [328, 241] on span "Viņš dzīvoja vientulībā un trūkumā" at bounding box center [279, 241] width 194 height 19
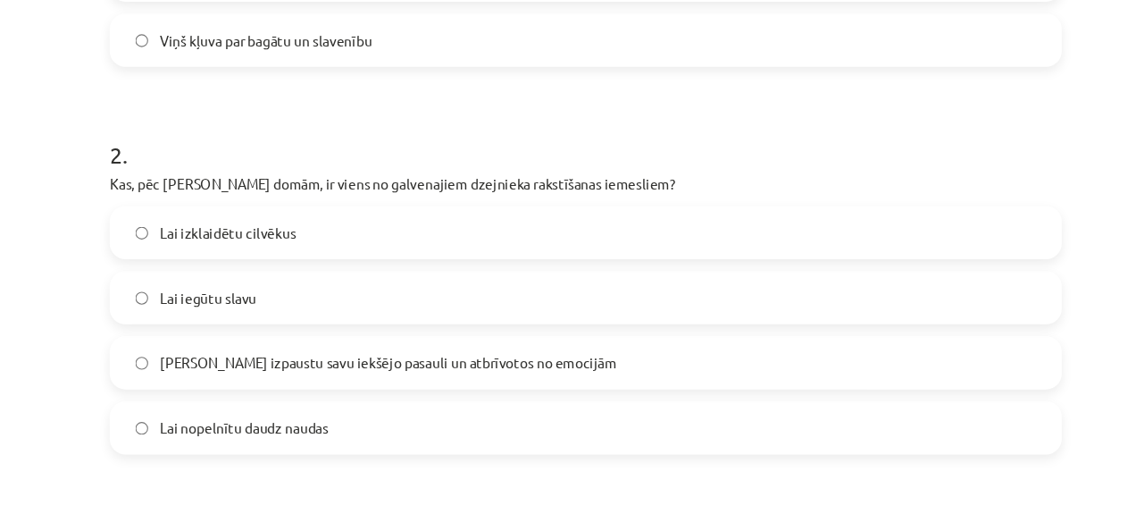
scroll to position [611, 0]
click at [328, 241] on div "Lai izklaidētu cilvēkus Lai iegūtu slavu Lai izpaustu savu iekšējo pasauli un a…" at bounding box center [568, 298] width 863 height 225
click at [326, 221] on label "Lai izklaidētu cilvēkus" at bounding box center [567, 210] width 859 height 45
click at [306, 333] on span "Lai izpaustu savu iekšējo pasauli un atbrīvotos no emocijām" at bounding box center [389, 328] width 414 height 19
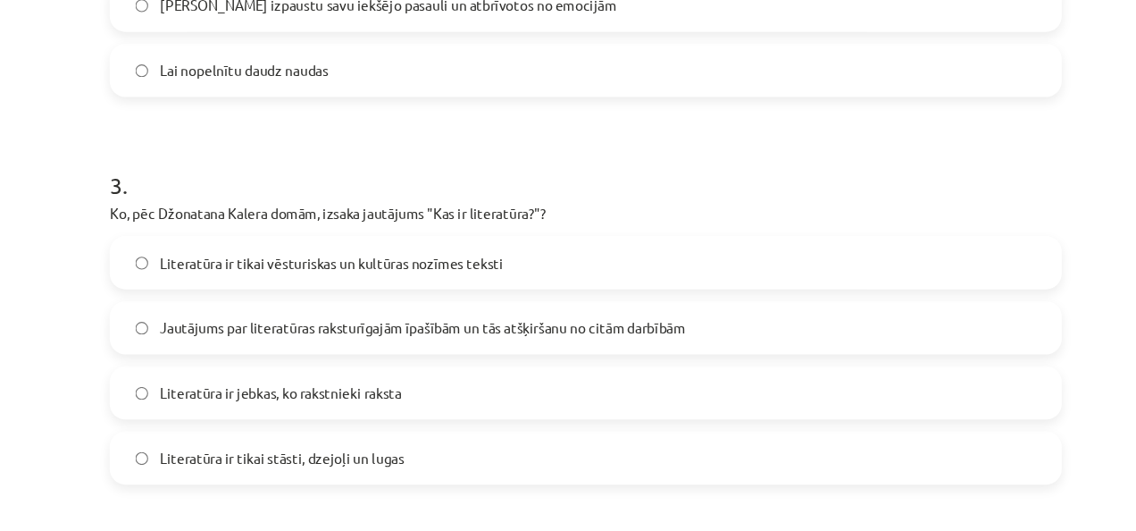
scroll to position [1016, 0]
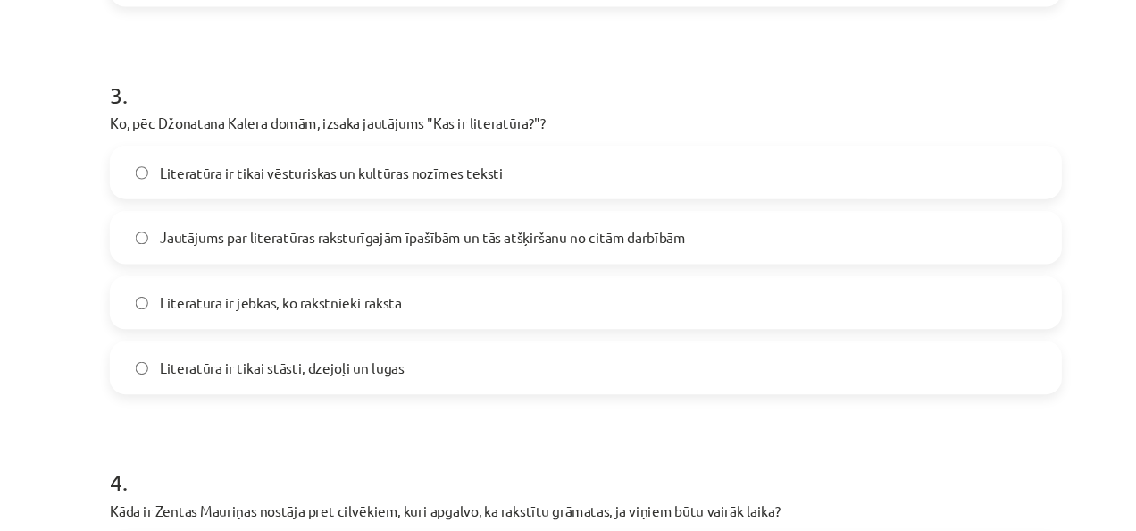
click at [356, 196] on label "Jautājums par literatūras raksturīgajām īpašībām un tās atšķiršanu no citām dar…" at bounding box center [567, 215] width 859 height 45
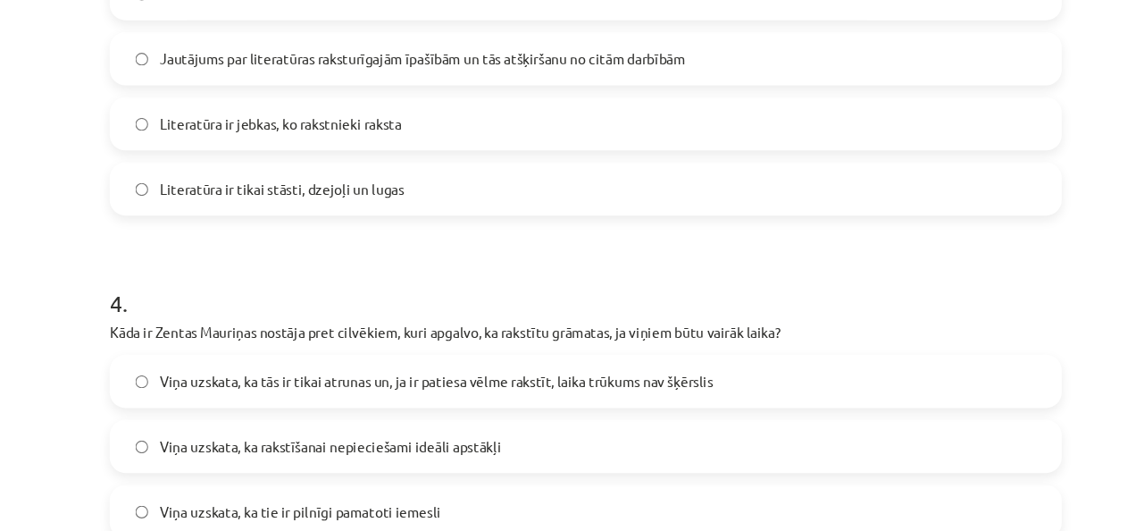
scroll to position [1420, 0]
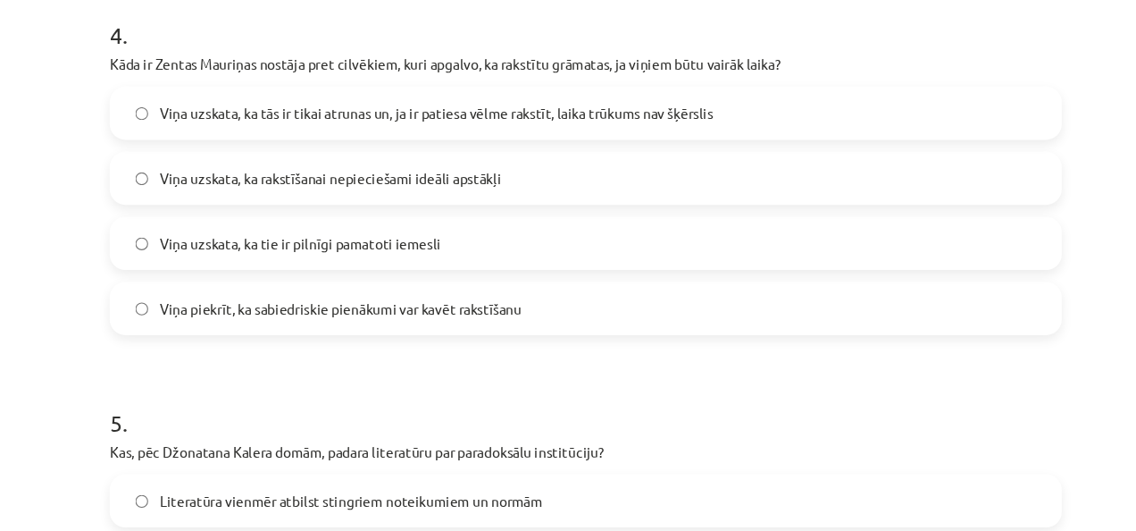
click at [356, 185] on div "Viņa uzskata, ka tās ir tikai atrunas un, ja ir patiesa vēlme rakstīt, laika tr…" at bounding box center [568, 191] width 863 height 225
click at [356, 170] on label "Viņa uzskata, ka rakstīšanai nepieciešami ideāli apstākļi" at bounding box center [567, 161] width 859 height 45
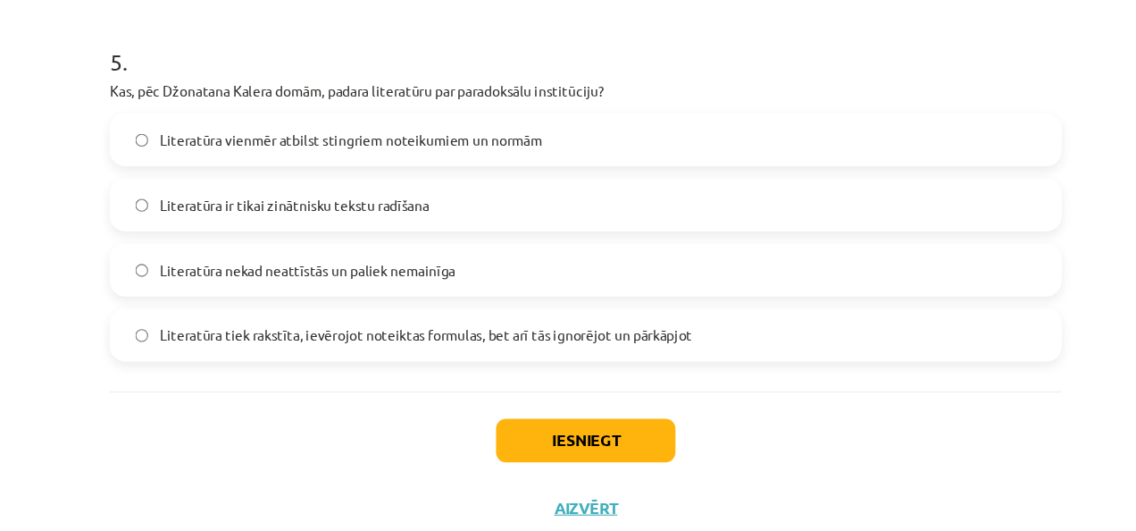
scroll to position [1751, 0]
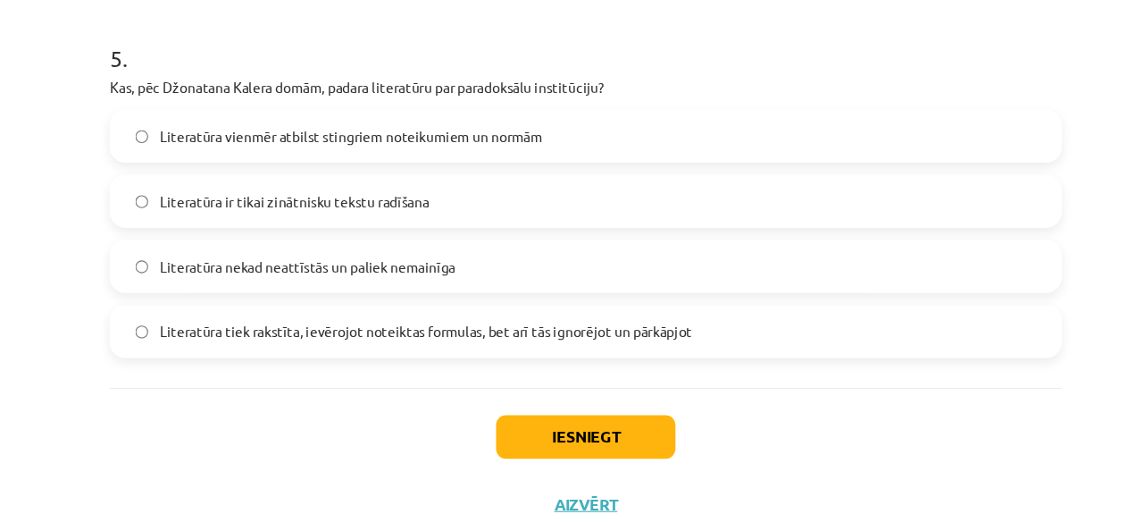
click at [360, 120] on span "Literatūra vienmēr atbilst stingriem noteikumiem un normām" at bounding box center [355, 123] width 347 height 19
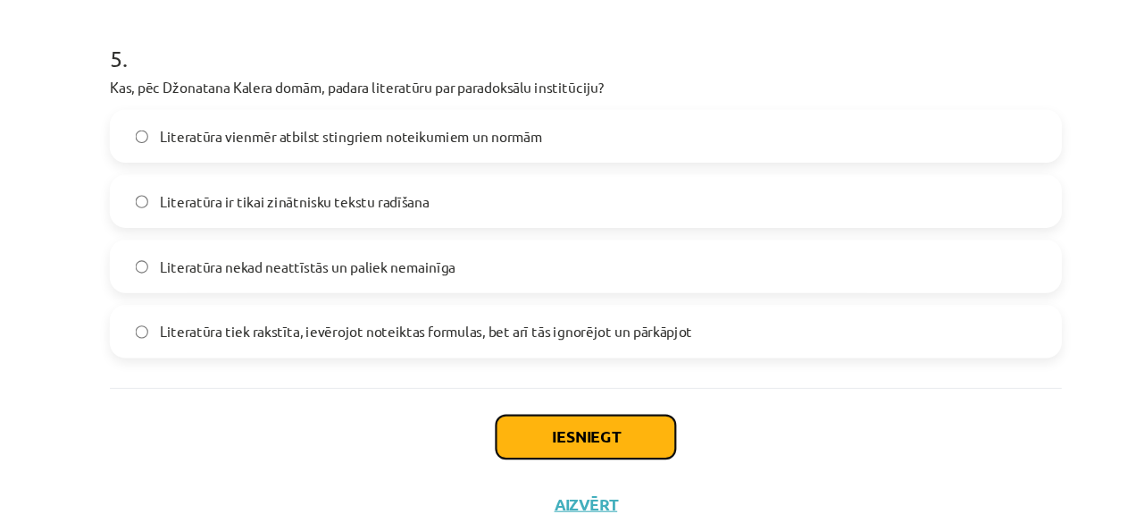
click at [600, 387] on button "Iesniegt" at bounding box center [568, 395] width 163 height 39
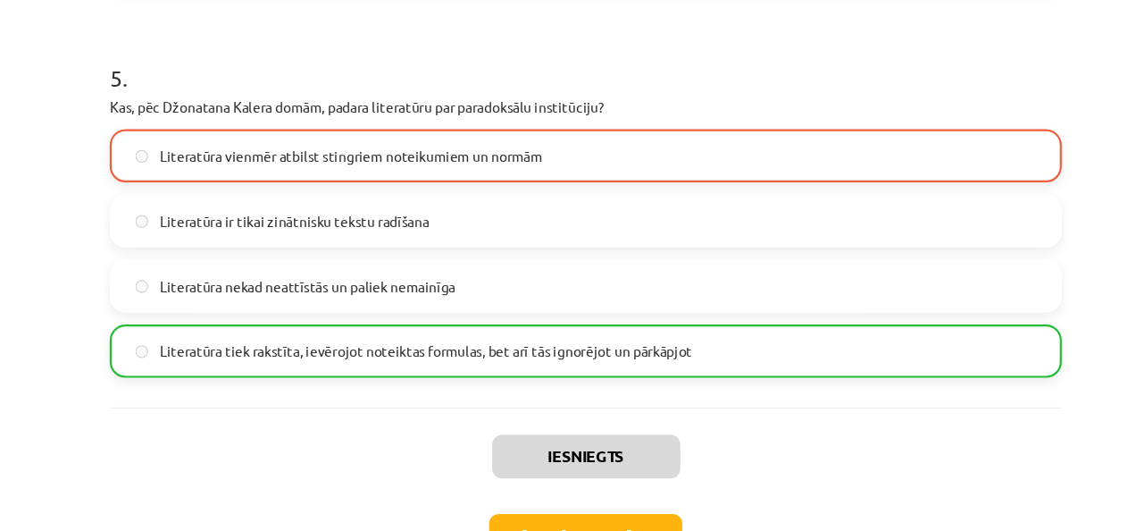
scroll to position [1806, 0]
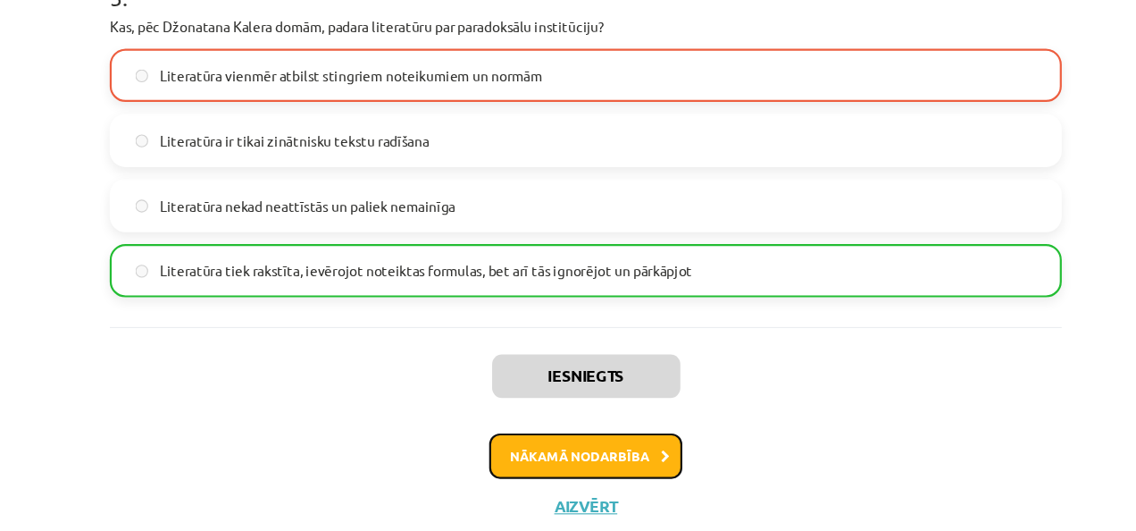
click at [560, 416] on button "Nākamā nodarbība" at bounding box center [568, 412] width 175 height 41
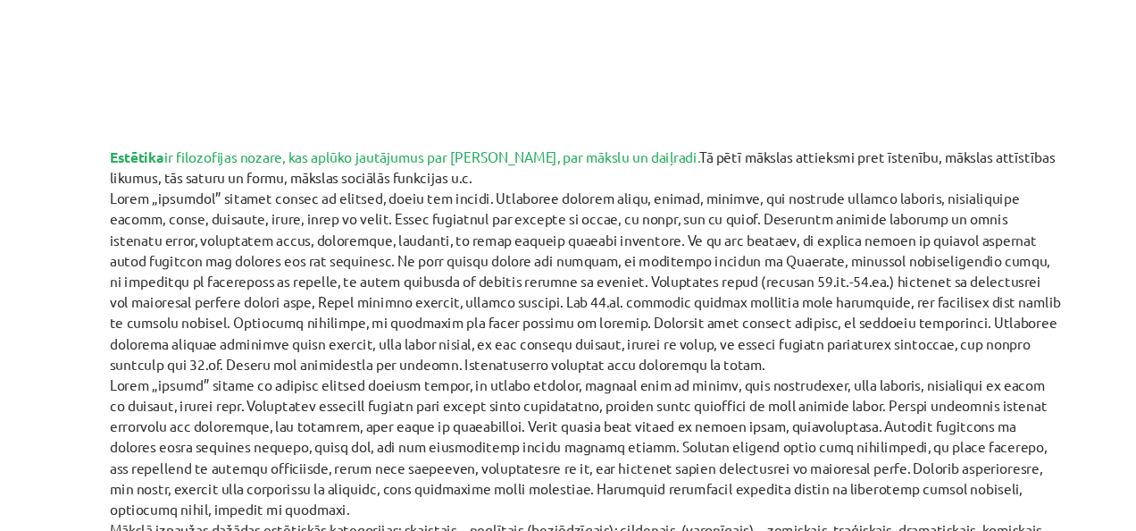
scroll to position [0, 0]
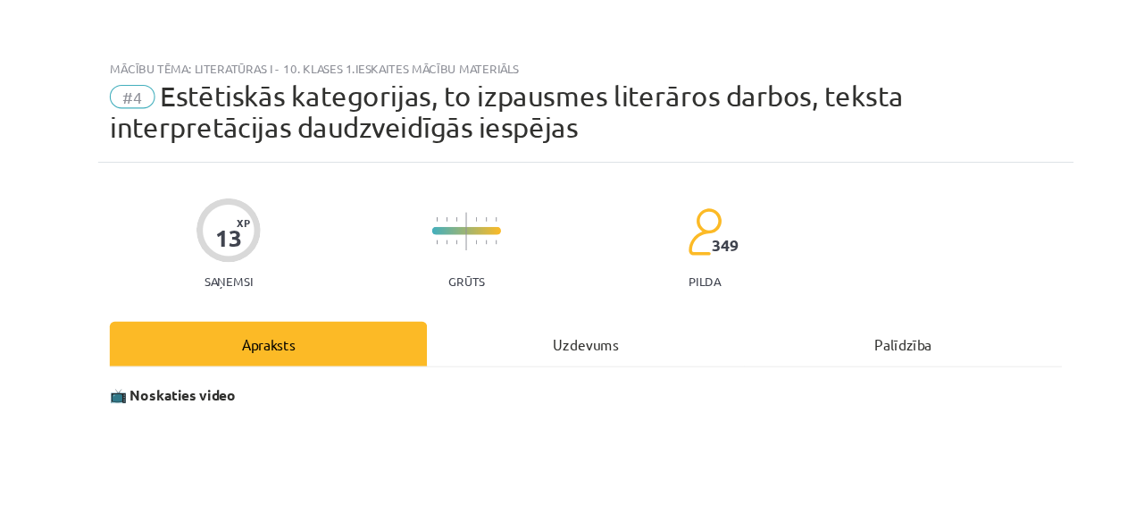
click at [577, 312] on div "Uzdevums" at bounding box center [568, 311] width 288 height 40
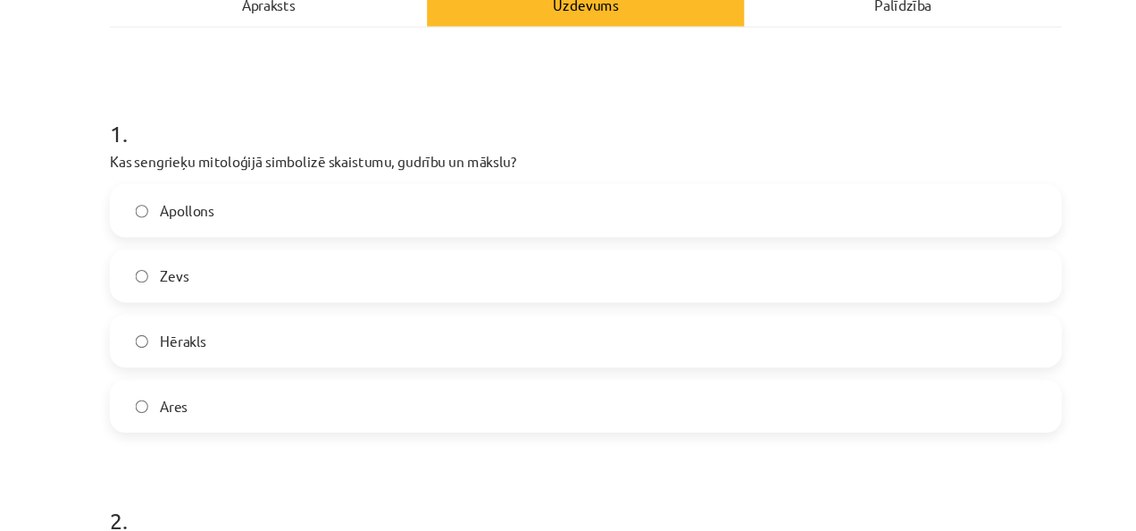
scroll to position [368, 0]
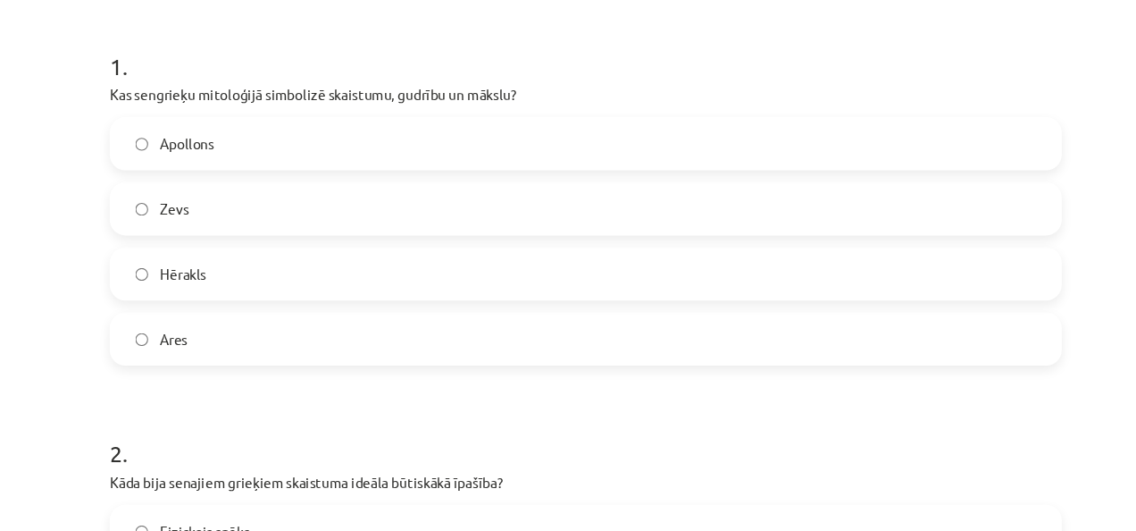
click at [196, 126] on span "Apollons" at bounding box center [206, 130] width 49 height 19
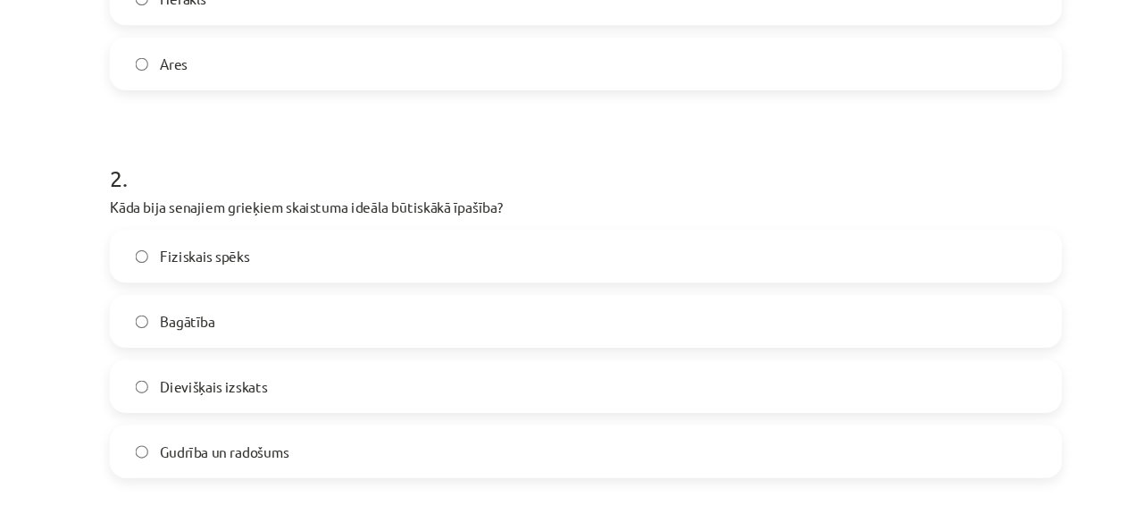
scroll to position [611, 0]
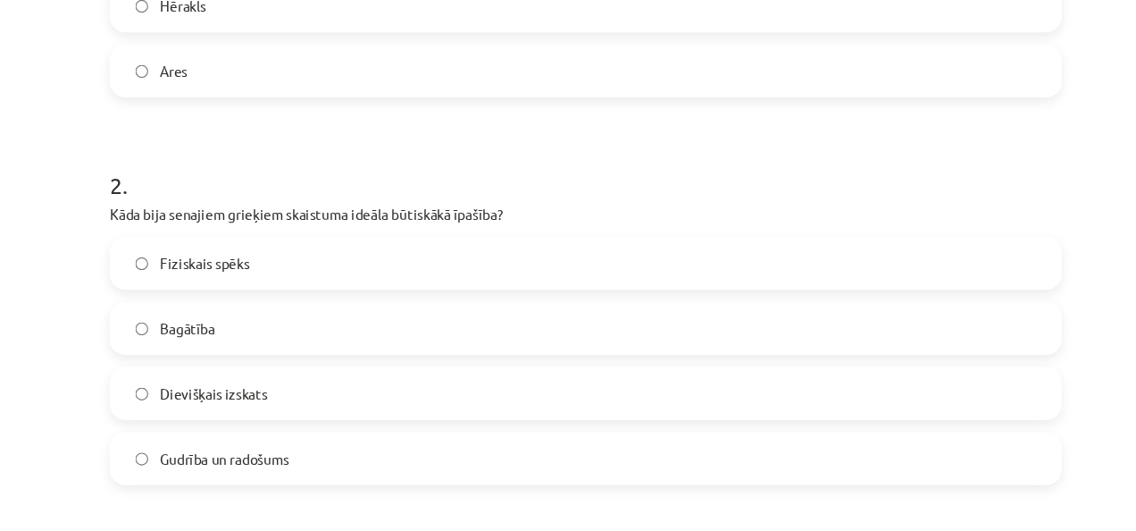
click at [253, 238] on span "Fiziskais spēks" at bounding box center [222, 239] width 81 height 19
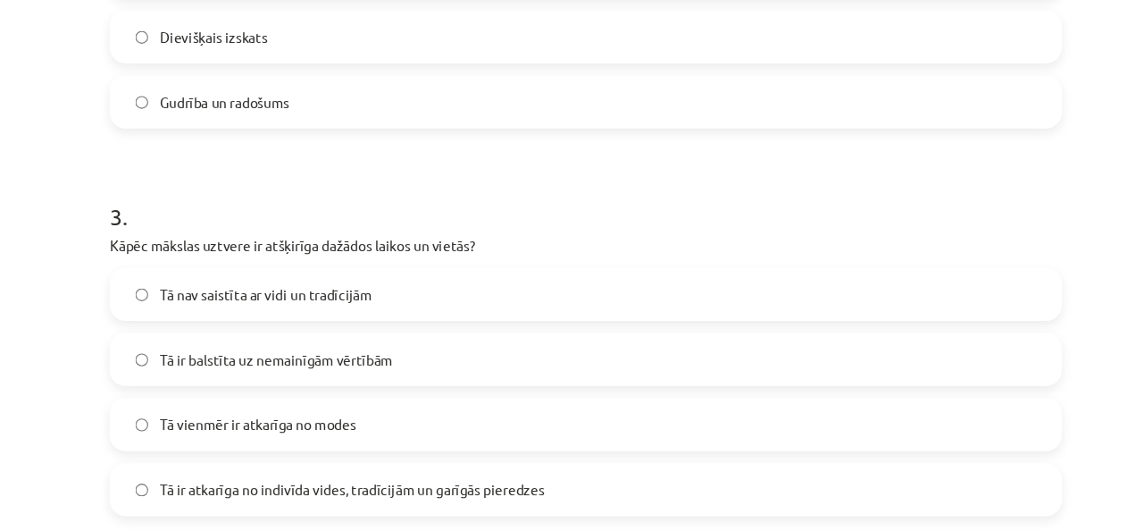
scroll to position [1097, 0]
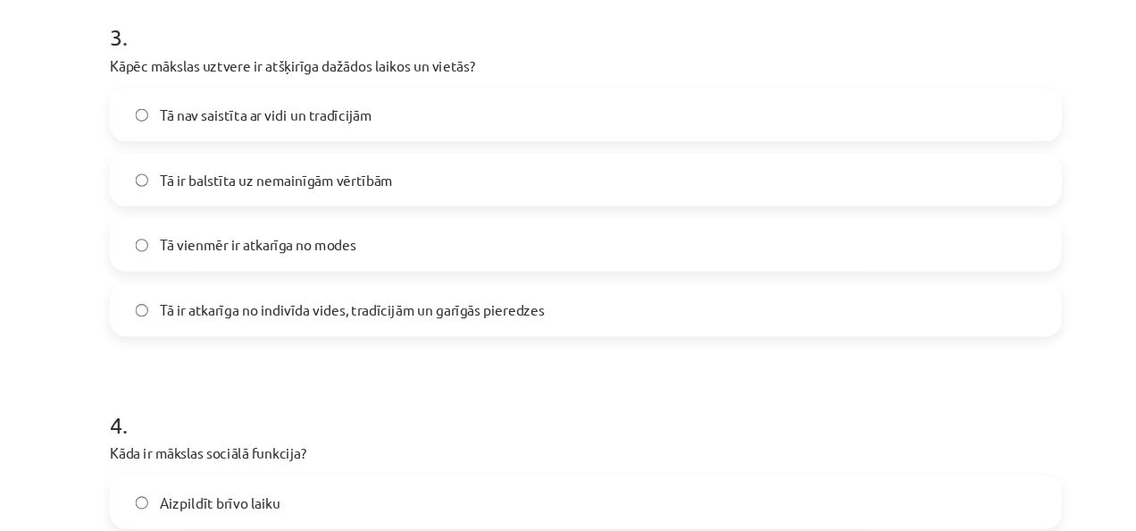
click at [295, 284] on span "Tā ir atkarīga no indivīda vides, tradīcijām un garīgās pieredzes" at bounding box center [356, 281] width 348 height 19
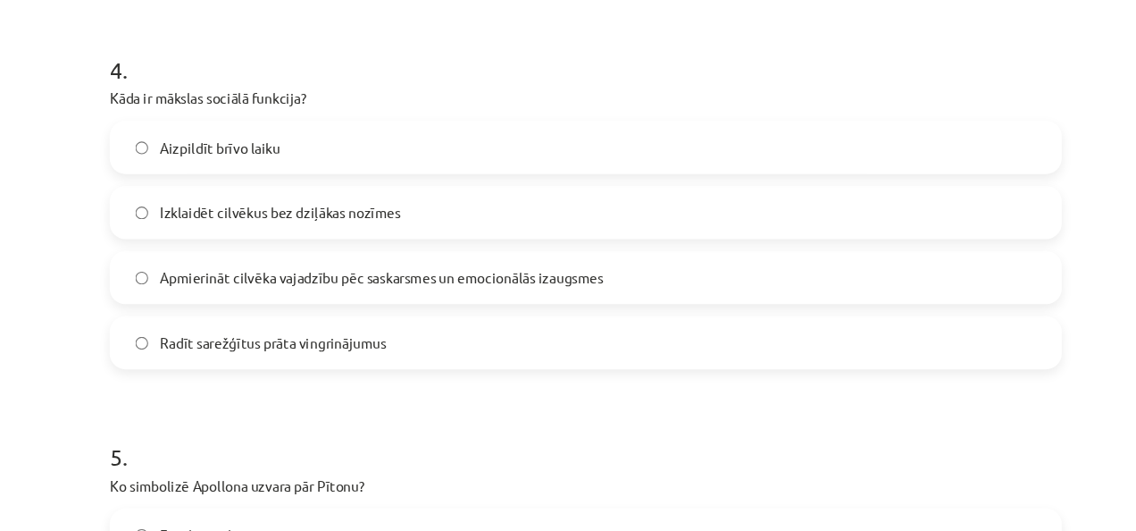
scroll to position [1420, 0]
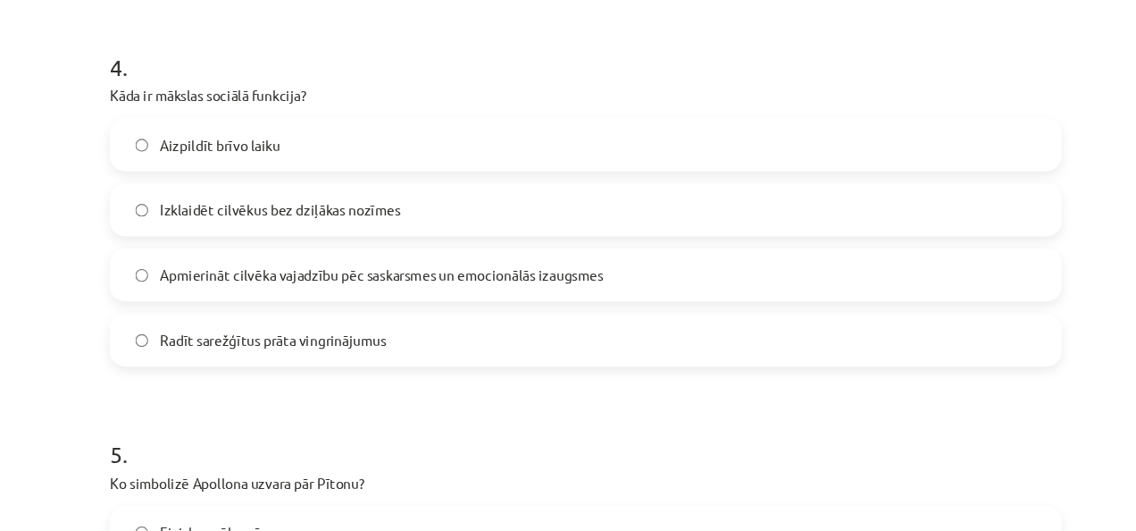
click at [289, 251] on span "Apmierināt cilvēka vajadzību pēc saskarsmes un emocionālās izaugsmes" at bounding box center [383, 249] width 402 height 19
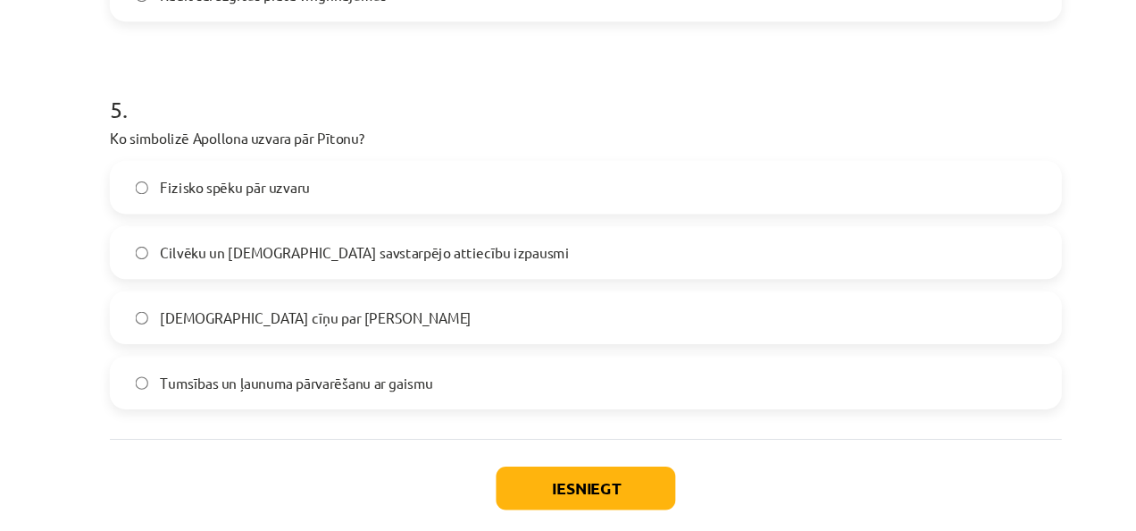
scroll to position [1744, 0]
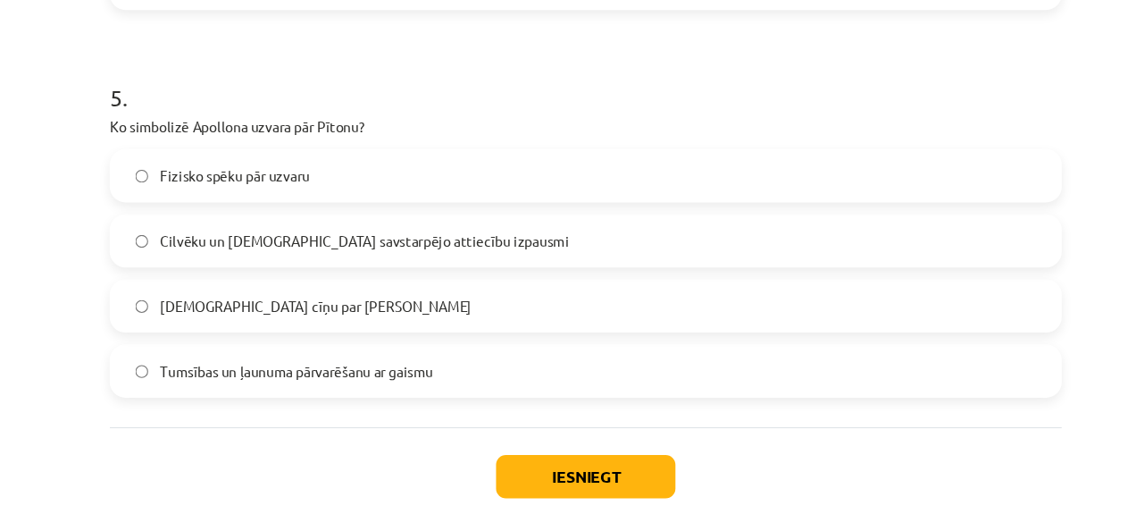
click at [290, 161] on span "Fizisko spēku pār uzvaru" at bounding box center [250, 159] width 136 height 19
click at [330, 322] on label "Tumsības un ļaunuma pārvarēšanu ar gaismu" at bounding box center [567, 336] width 859 height 45
click at [538, 441] on button "Iesniegt" at bounding box center [568, 431] width 163 height 39
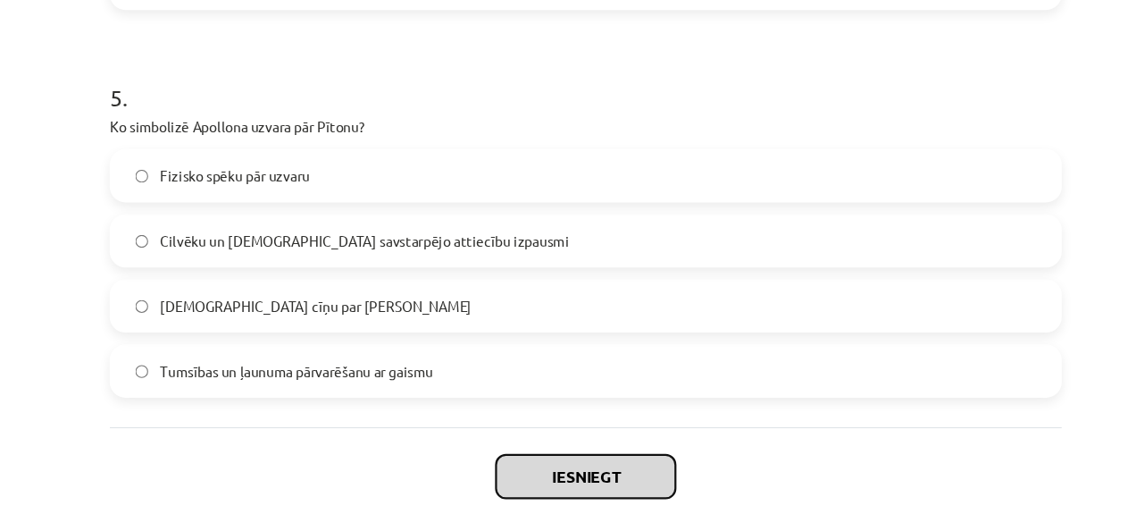
scroll to position [1780, 0]
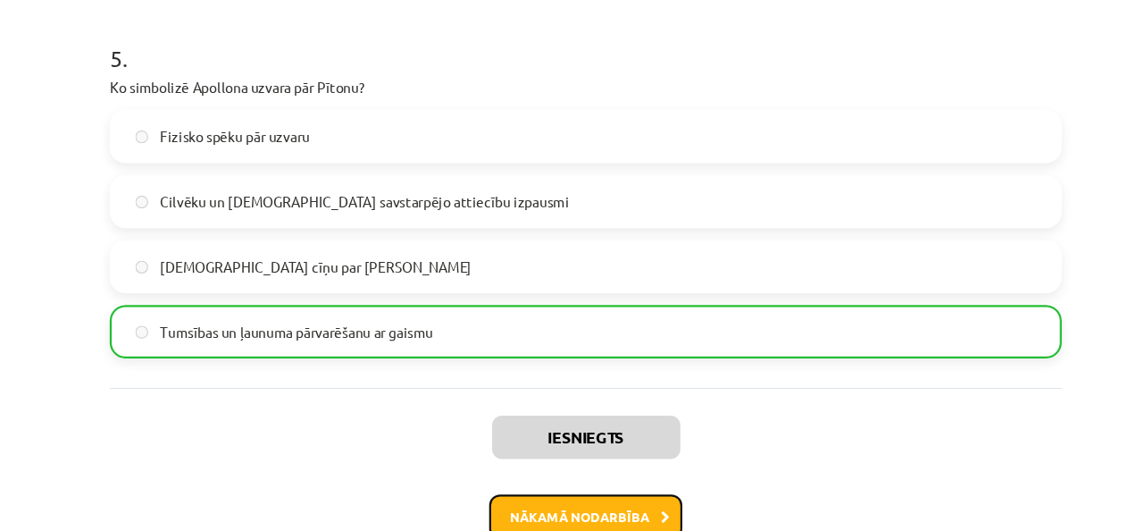
click at [546, 451] on button "Nākamā nodarbība" at bounding box center [568, 468] width 175 height 41
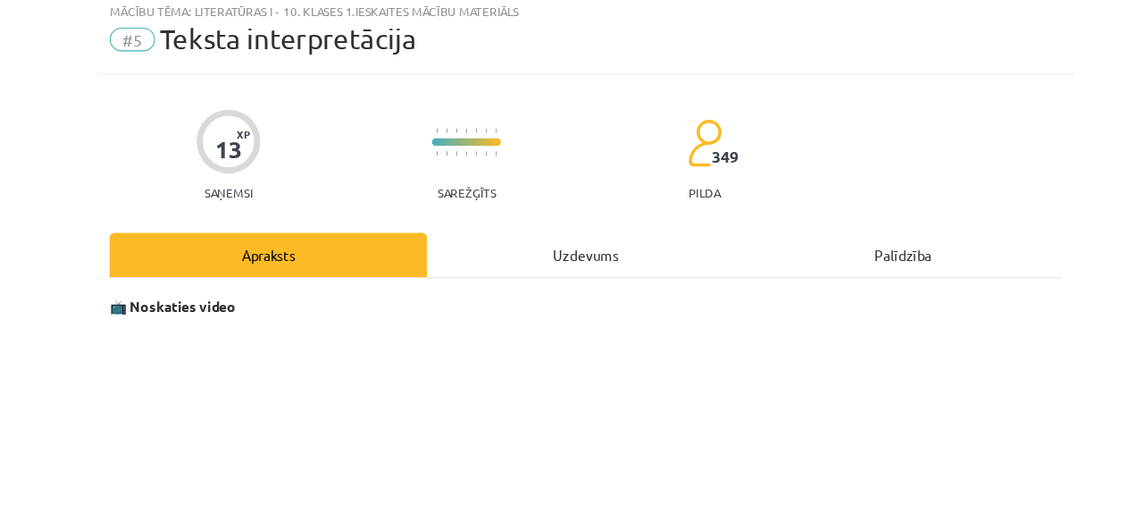
scroll to position [0, 0]
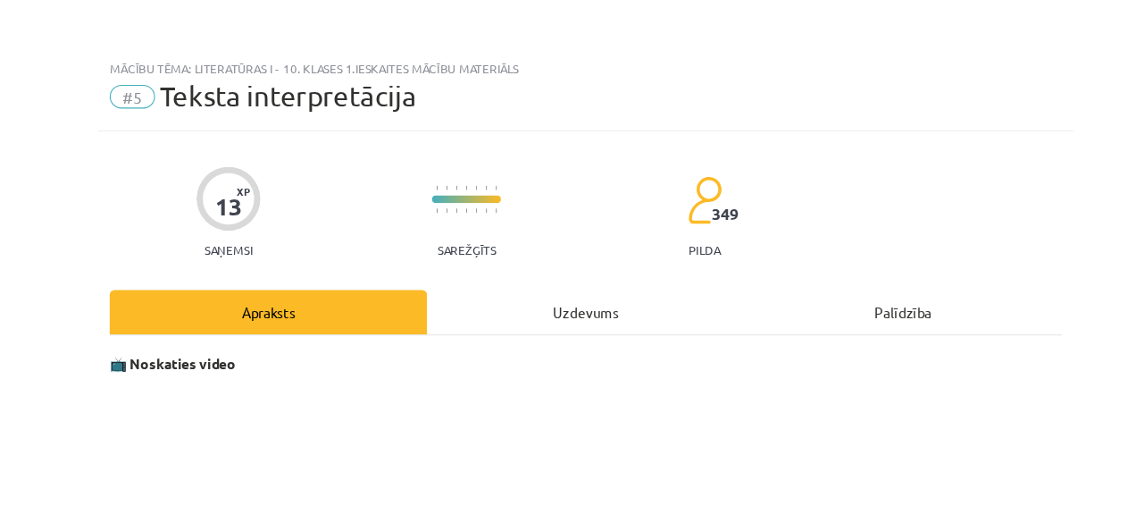
click at [559, 292] on div "Uzdevums" at bounding box center [568, 283] width 288 height 40
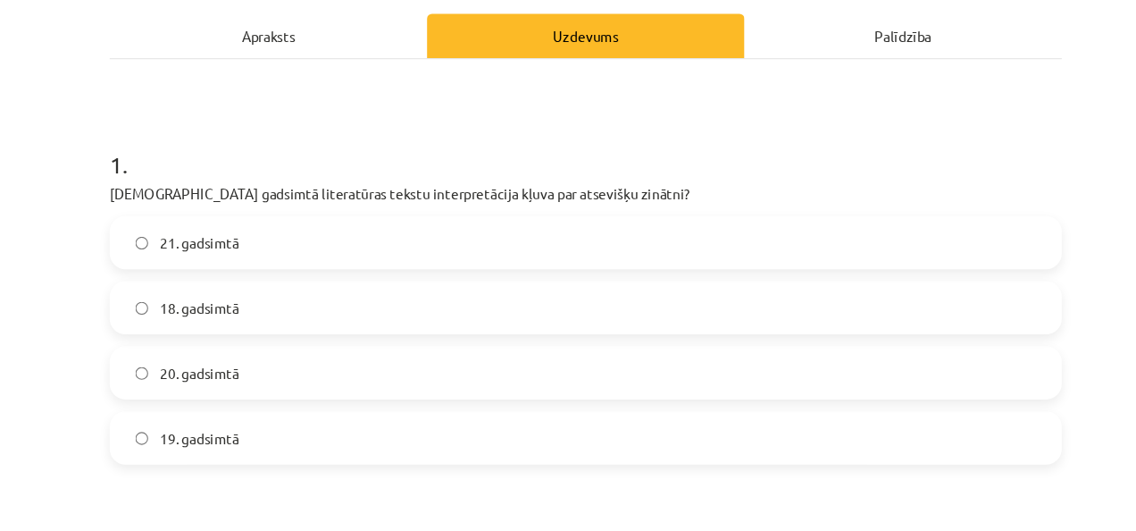
scroll to position [288, 0]
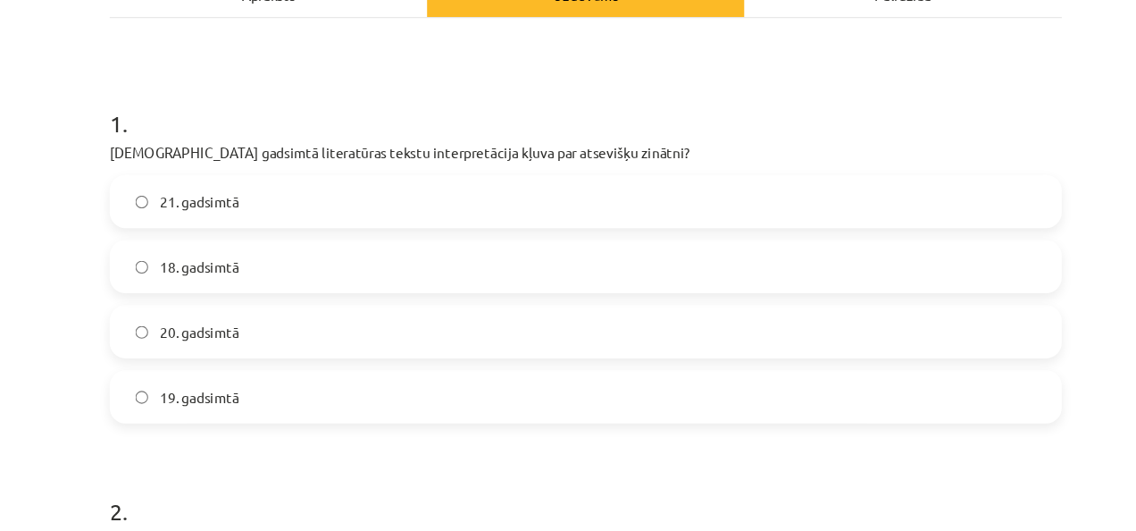
click at [352, 293] on label "20. gadsimtā" at bounding box center [567, 300] width 859 height 45
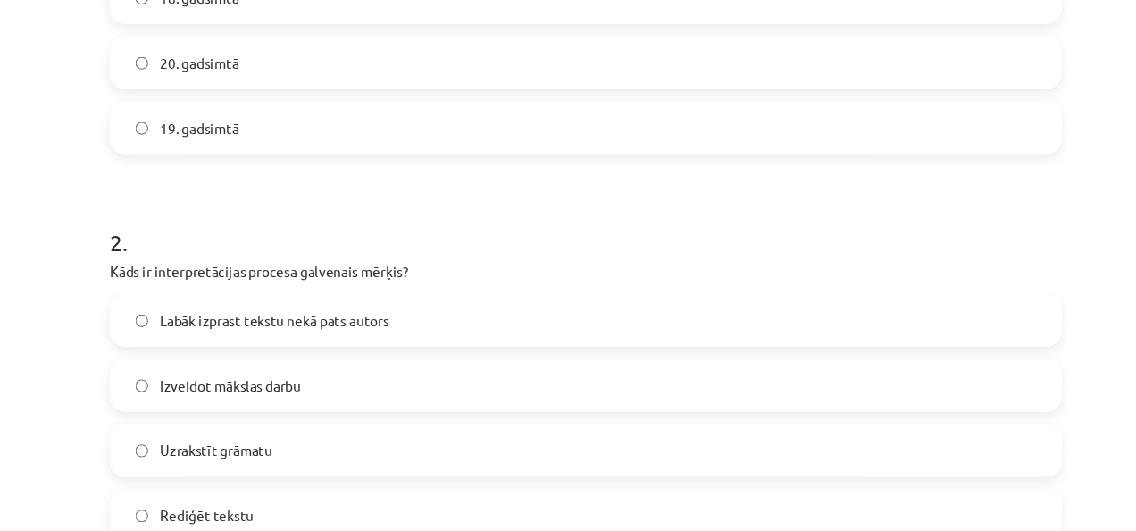
scroll to position [691, 0]
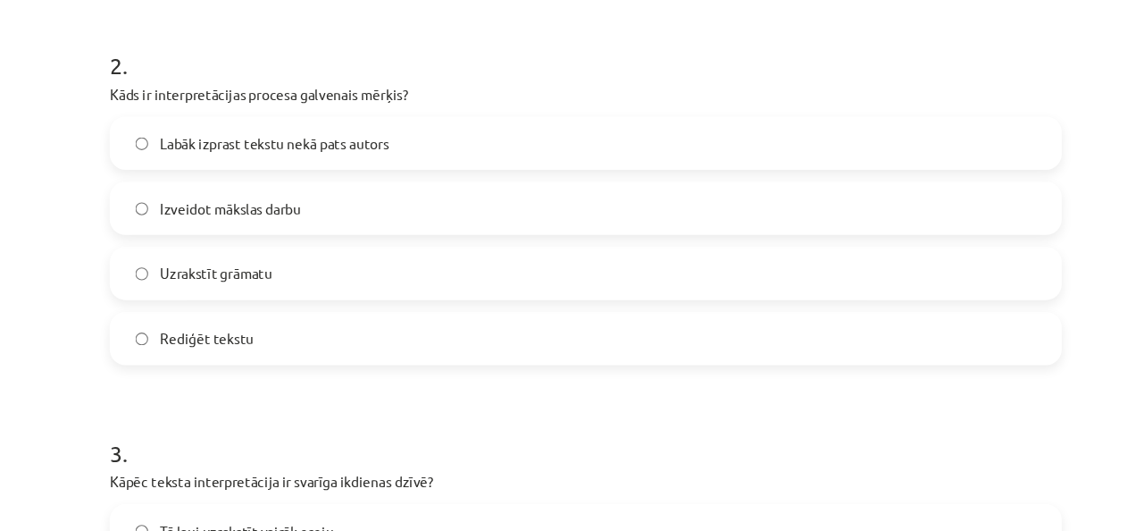
click at [307, 132] on span "Labāk izprast tekstu nekā pats autors" at bounding box center [285, 130] width 207 height 19
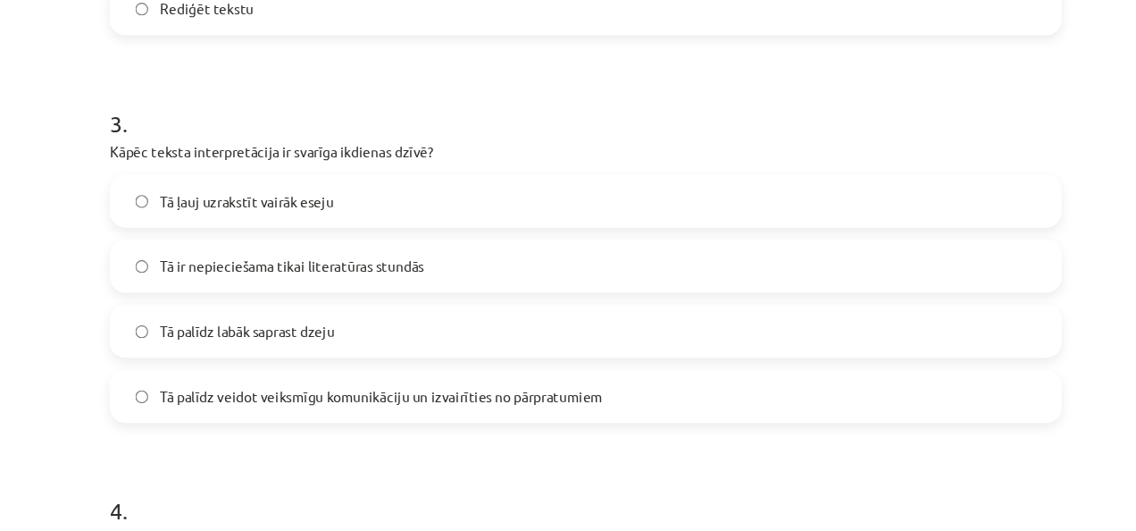
scroll to position [1016, 0]
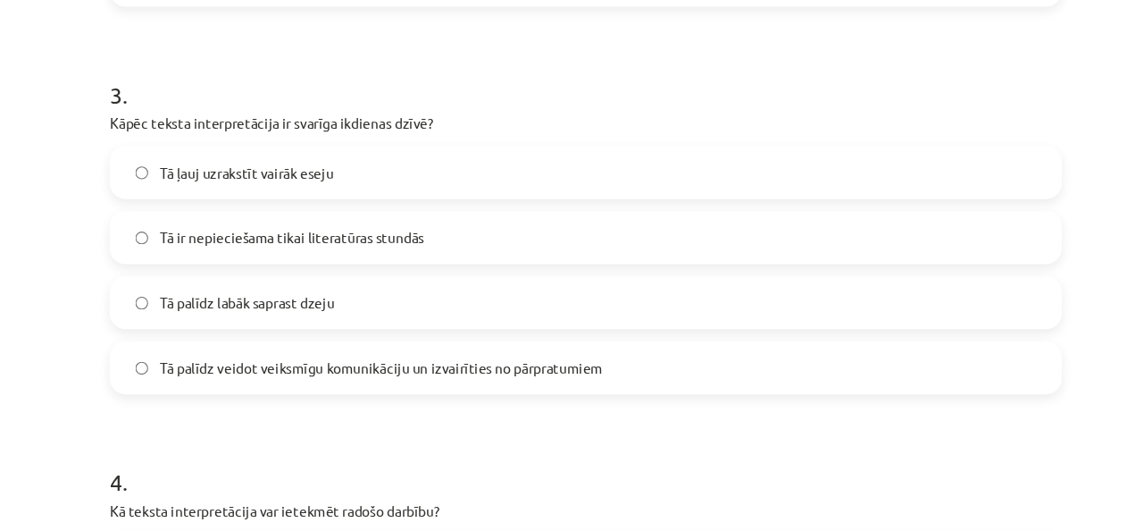
click at [311, 324] on span "Tā palīdz veidot veiksmīgu komunikāciju un izvairīties no pārpratumiem" at bounding box center [382, 333] width 401 height 19
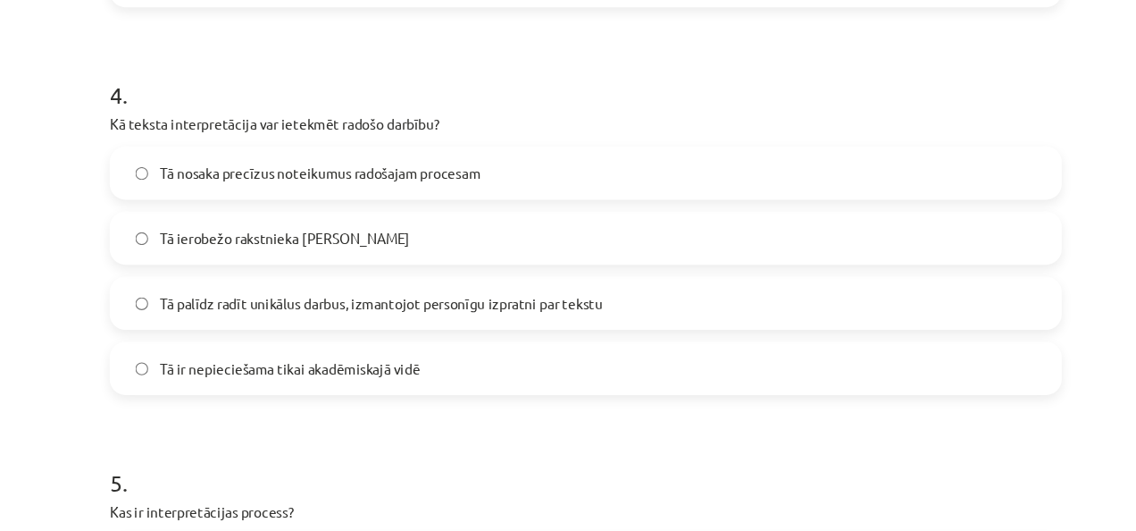
scroll to position [1420, 0]
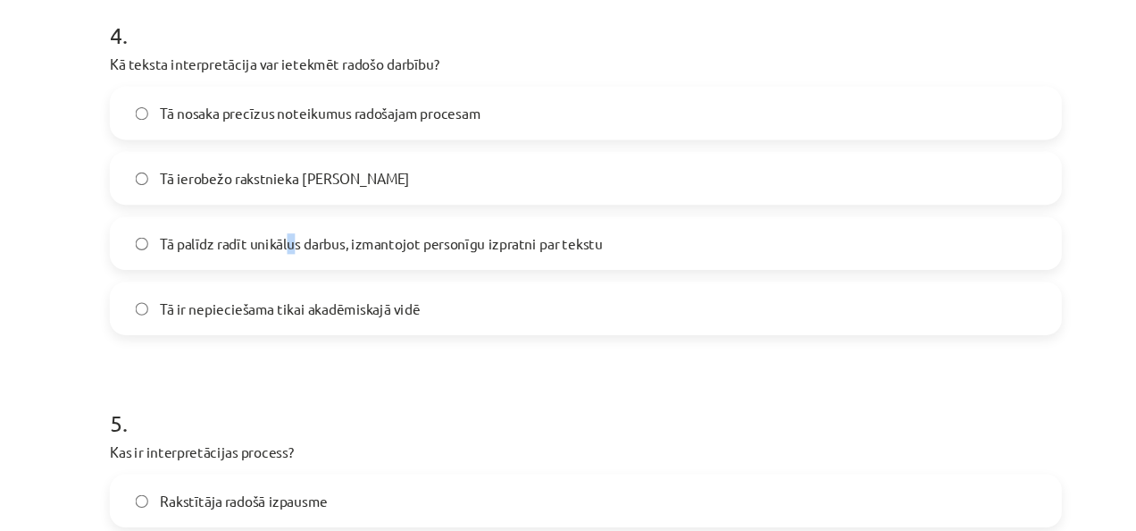
click at [295, 220] on span "Tā palīdz radīt unikālus darbus, izmantojot personīgu izpratni par tekstu" at bounding box center [382, 221] width 401 height 19
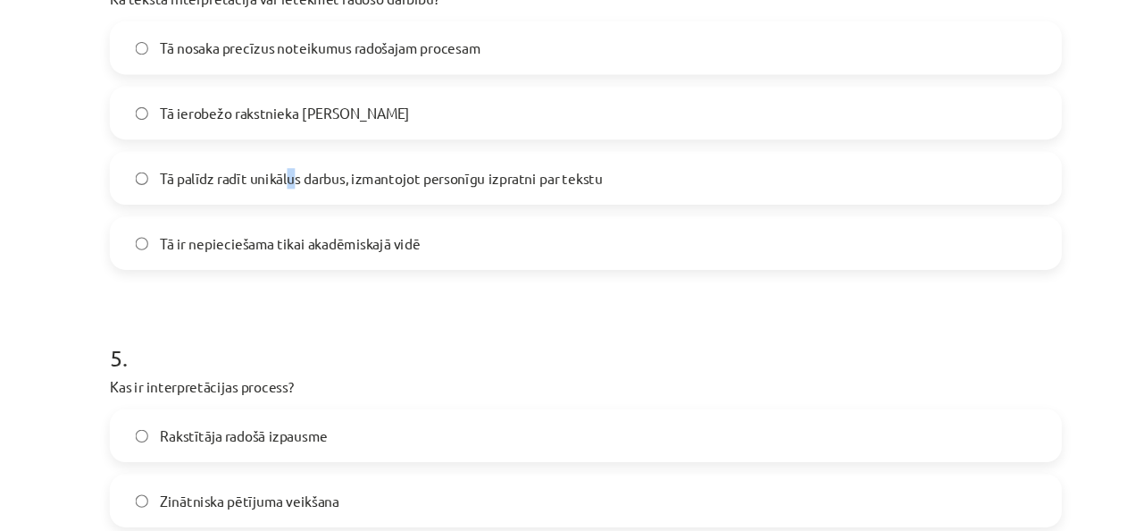
scroll to position [1502, 0]
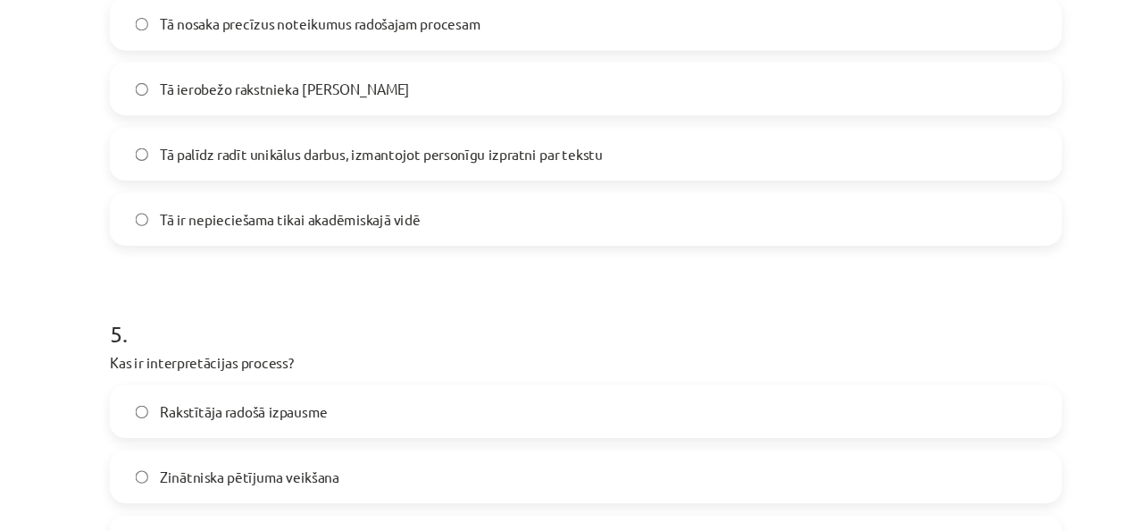
click at [303, 127] on label "Tā palīdz radīt unikālus darbus, izmantojot personīgu izpratni par tekstu" at bounding box center [567, 139] width 859 height 45
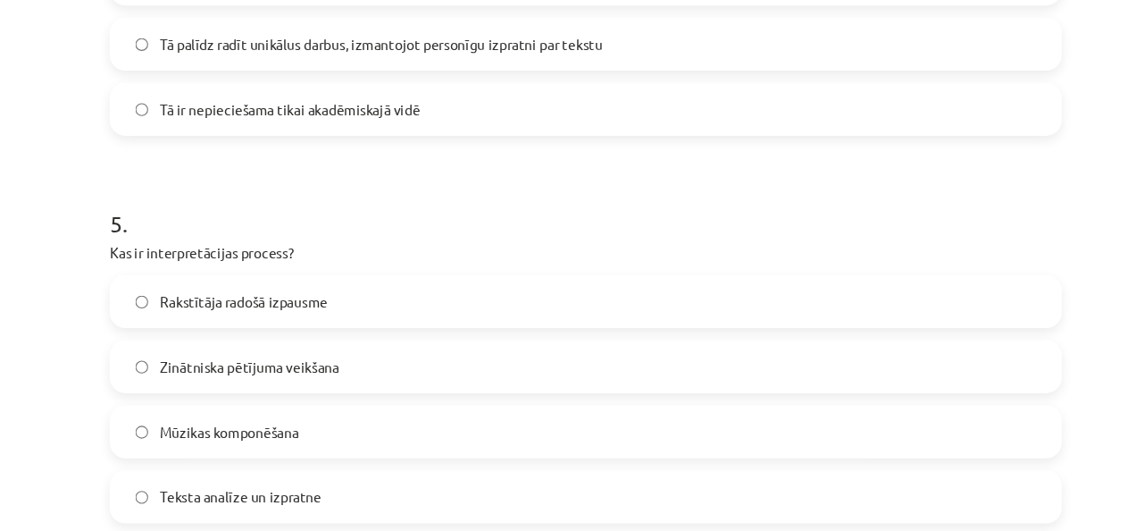
scroll to position [1751, 0]
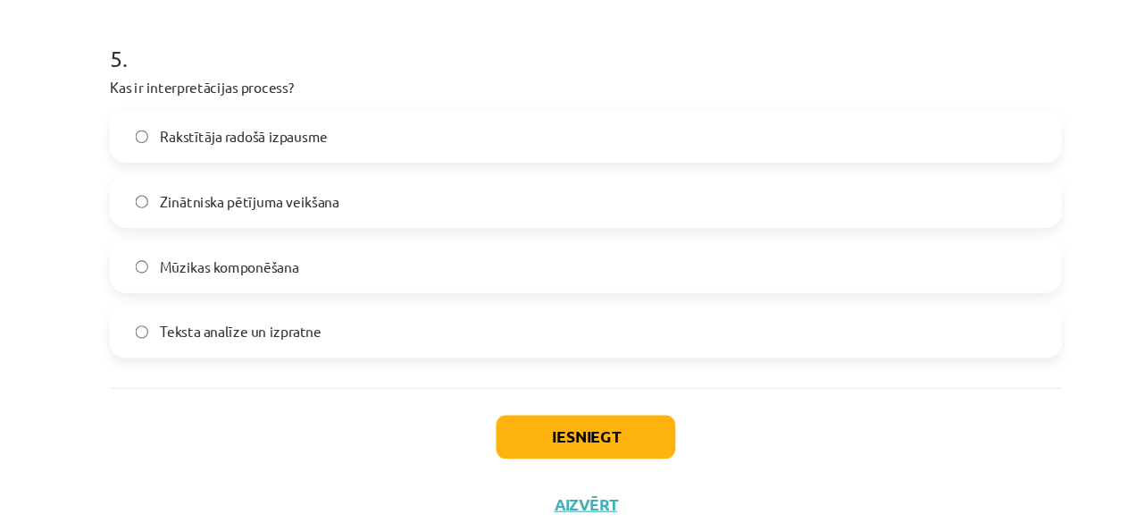
click at [298, 143] on label "Rakstītāja radošā izpausme" at bounding box center [567, 123] width 859 height 45
click at [582, 369] on div "Iesniegt Aizvērt" at bounding box center [568, 413] width 863 height 125
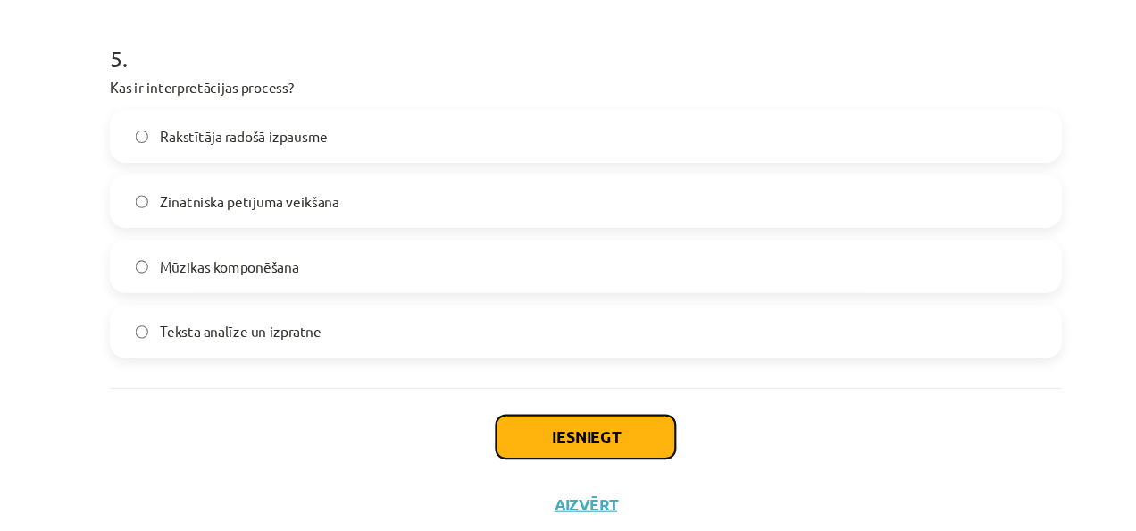
click at [574, 388] on button "Iesniegt" at bounding box center [568, 395] width 163 height 39
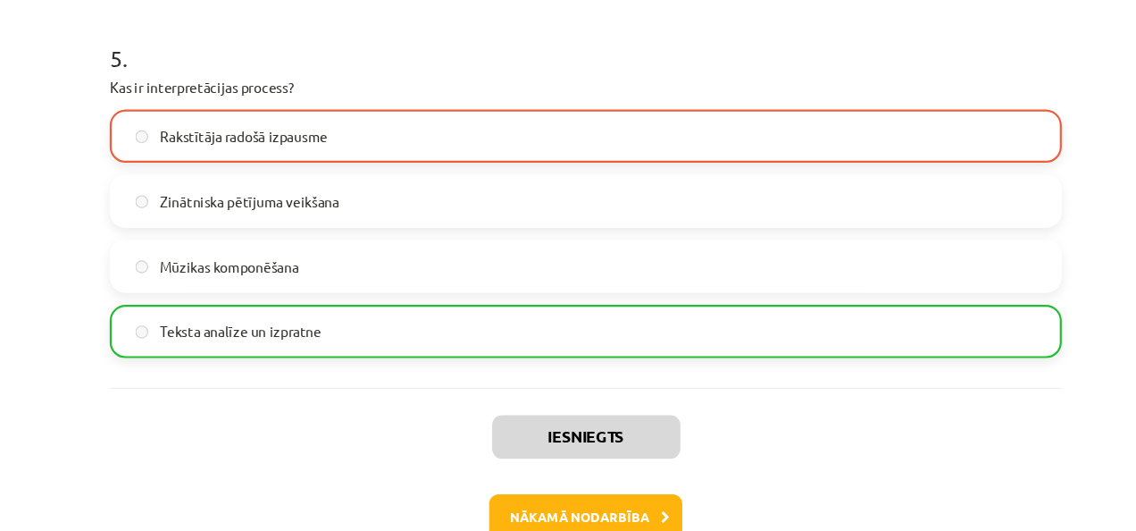
scroll to position [1806, 0]
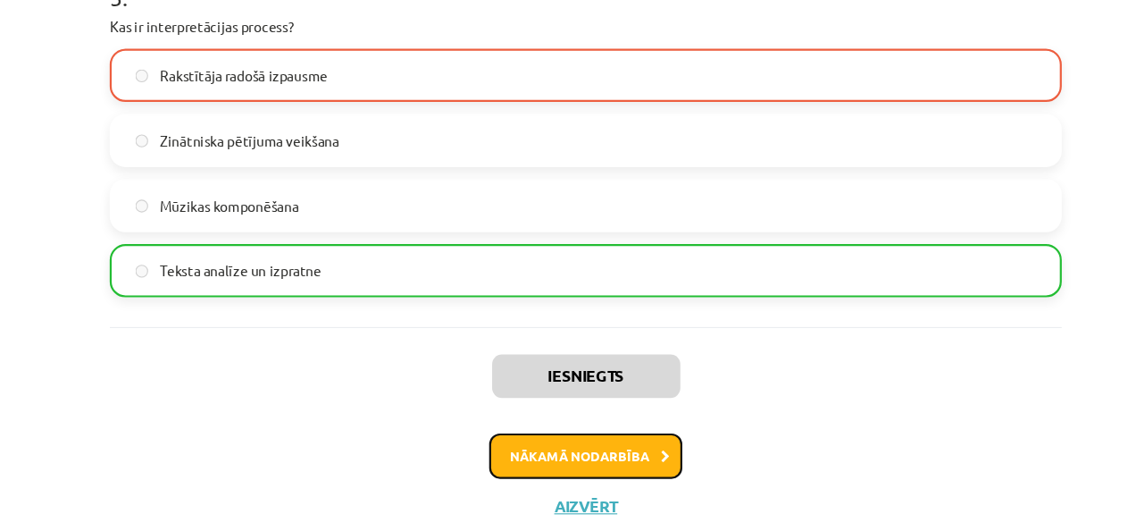
click at [560, 393] on button "Nākamā nodarbība" at bounding box center [568, 412] width 175 height 41
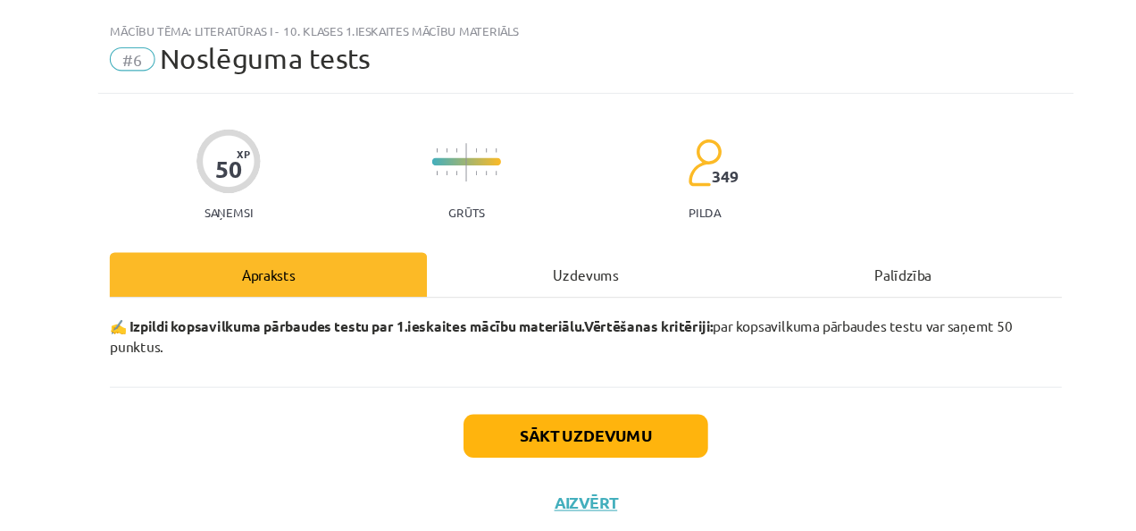
scroll to position [33, 0]
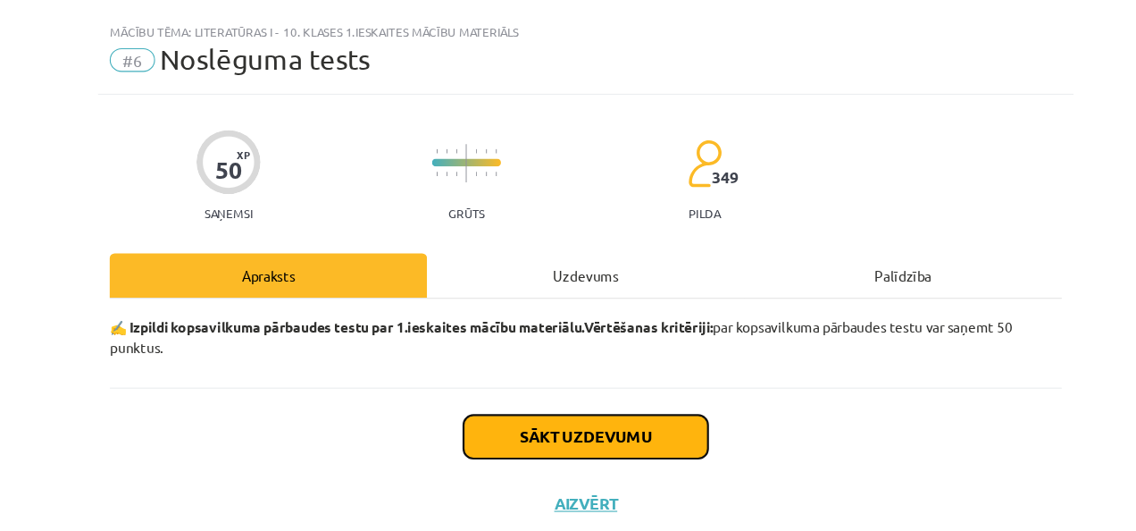
click at [505, 397] on button "Sākt uzdevumu" at bounding box center [568, 395] width 222 height 39
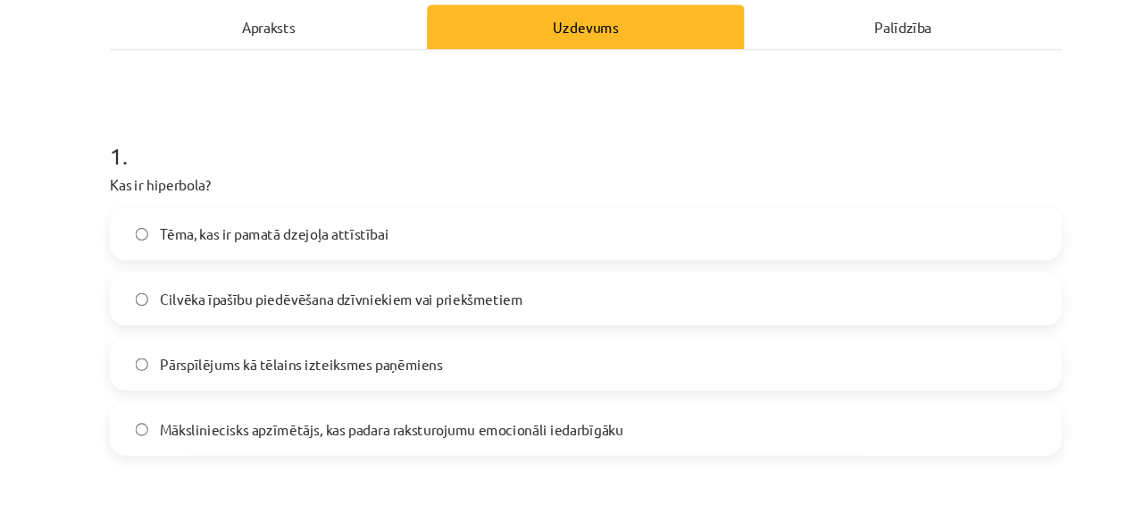
scroll to position [276, 0]
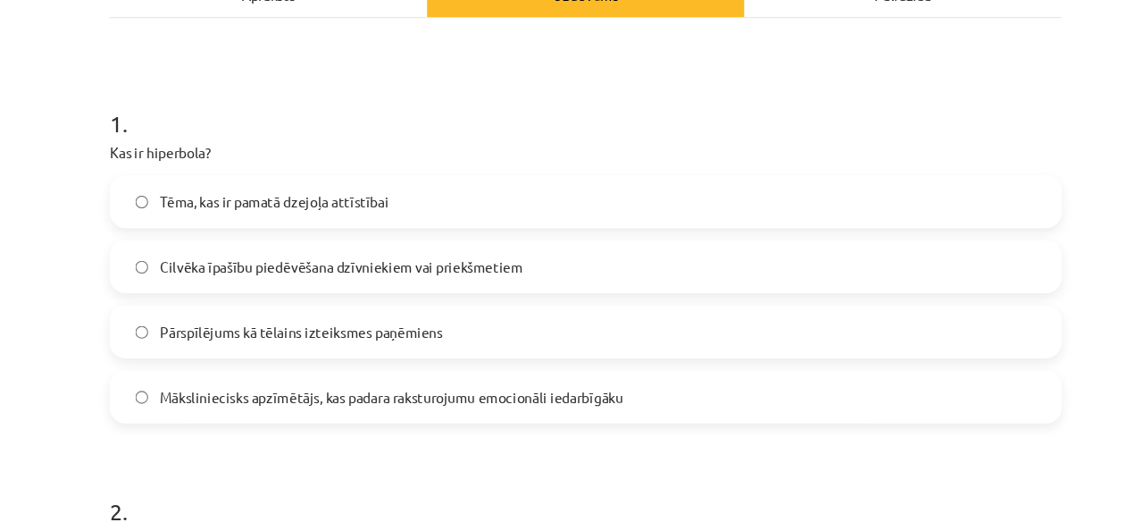
click at [382, 309] on span "Pārspīlējums kā tēlains izteiksmes paņēmiens" at bounding box center [310, 312] width 256 height 19
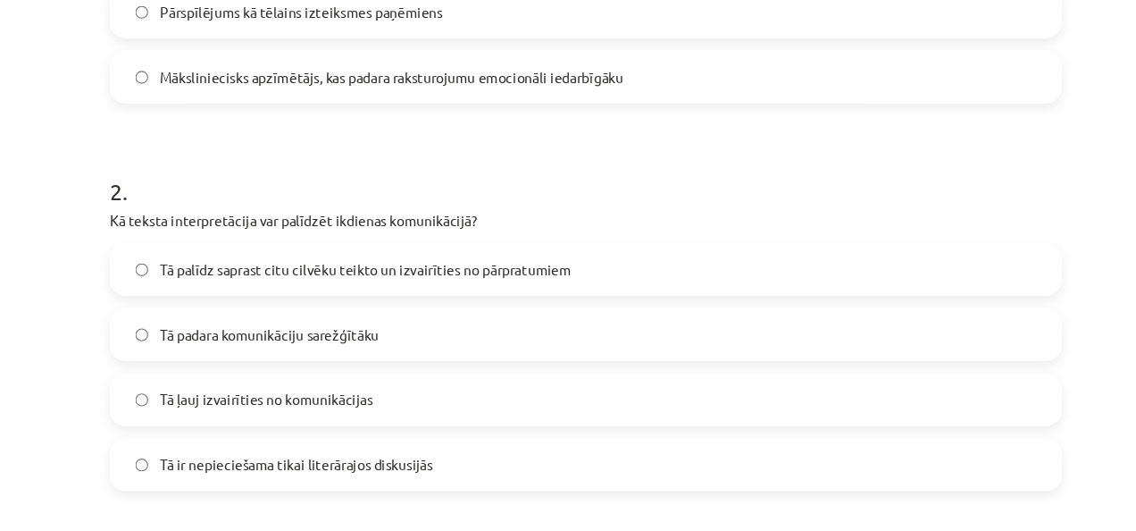
scroll to position [599, 0]
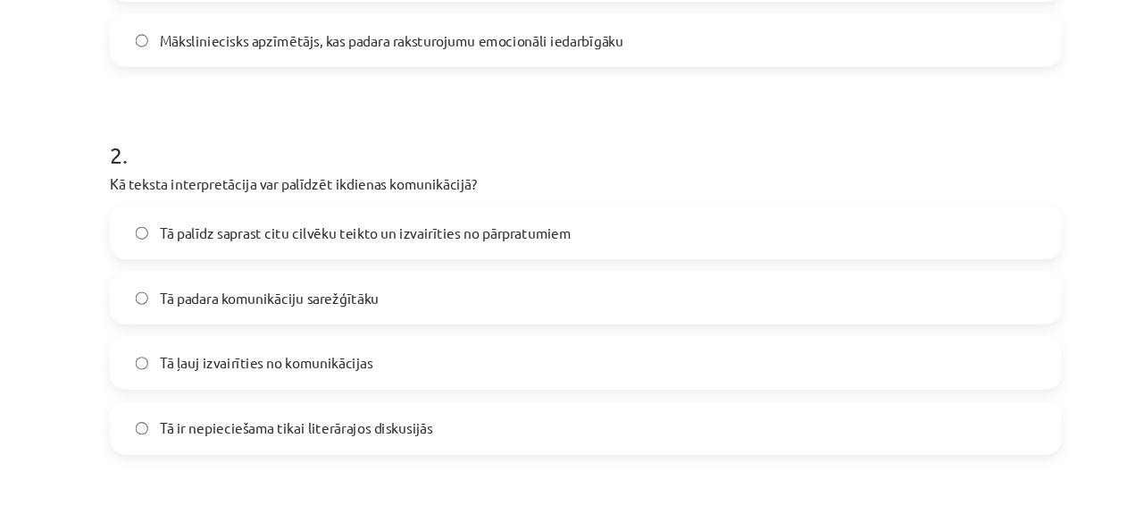
click at [350, 224] on span "Tā palīdz saprast citu cilvēku teikto un izvairīties no pārpratumiem" at bounding box center [368, 222] width 373 height 19
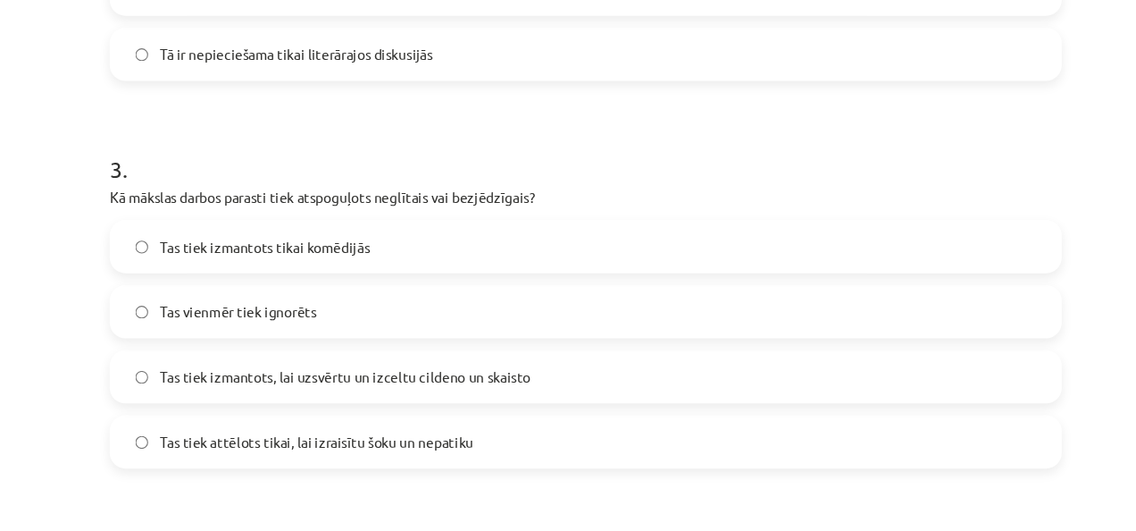
scroll to position [1004, 0]
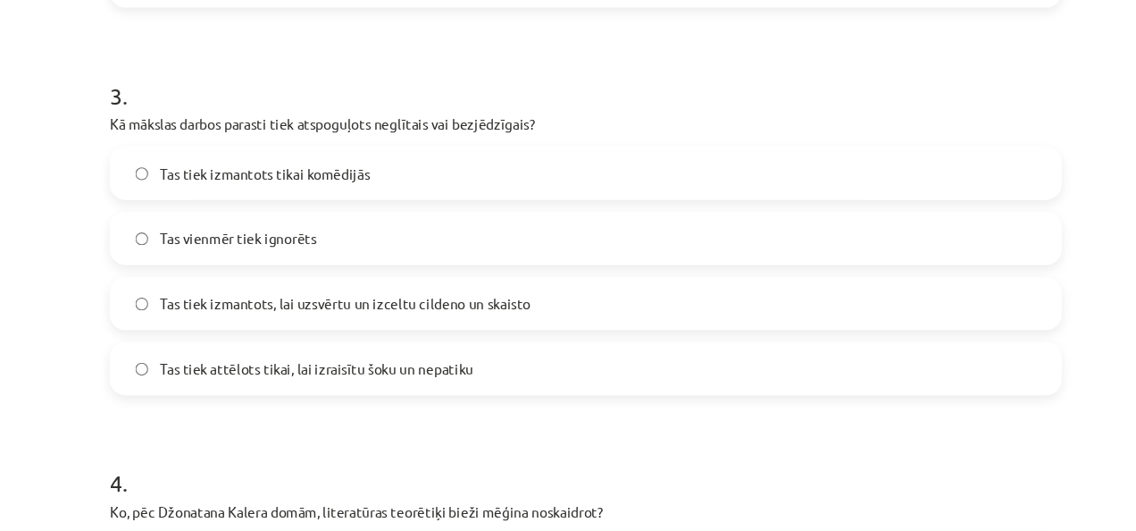
click at [295, 270] on label "Tas tiek izmantots, lai uzsvērtu un izceltu cildeno un skaisto" at bounding box center [567, 286] width 859 height 45
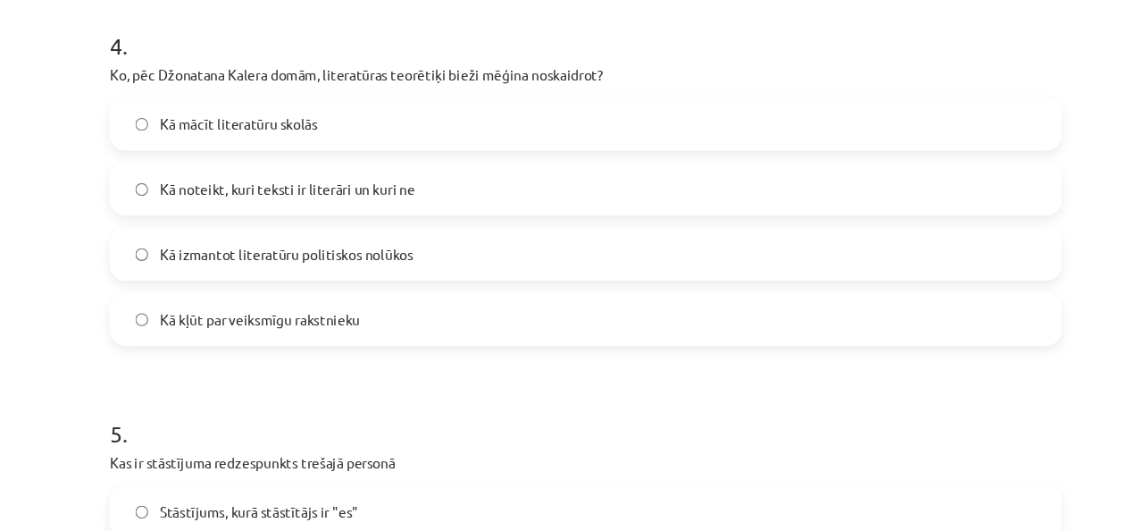
scroll to position [1410, 0]
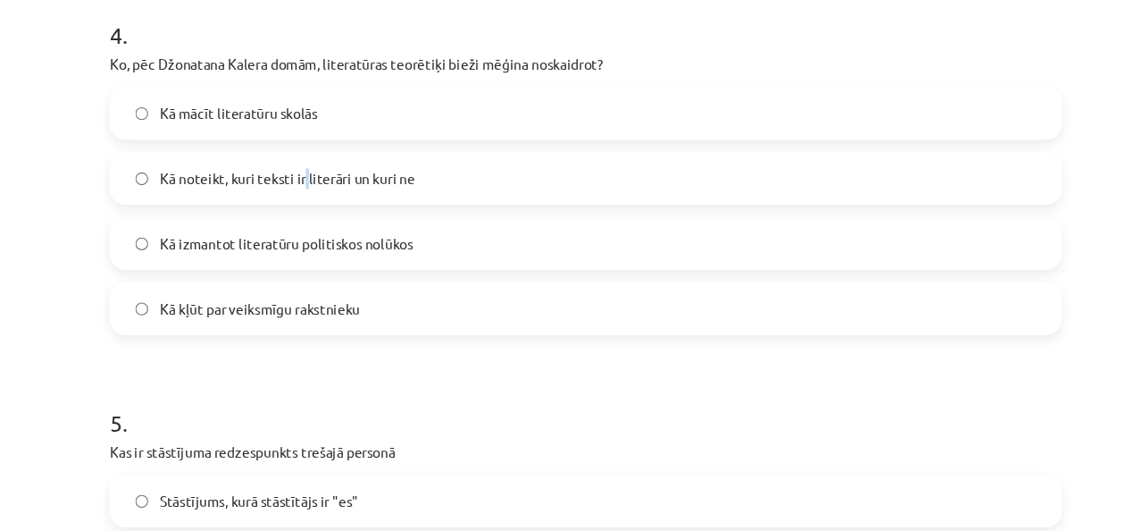
click at [308, 175] on span "Kā noteikt, kuri teksti ir literāri un kuri ne" at bounding box center [297, 172] width 231 height 19
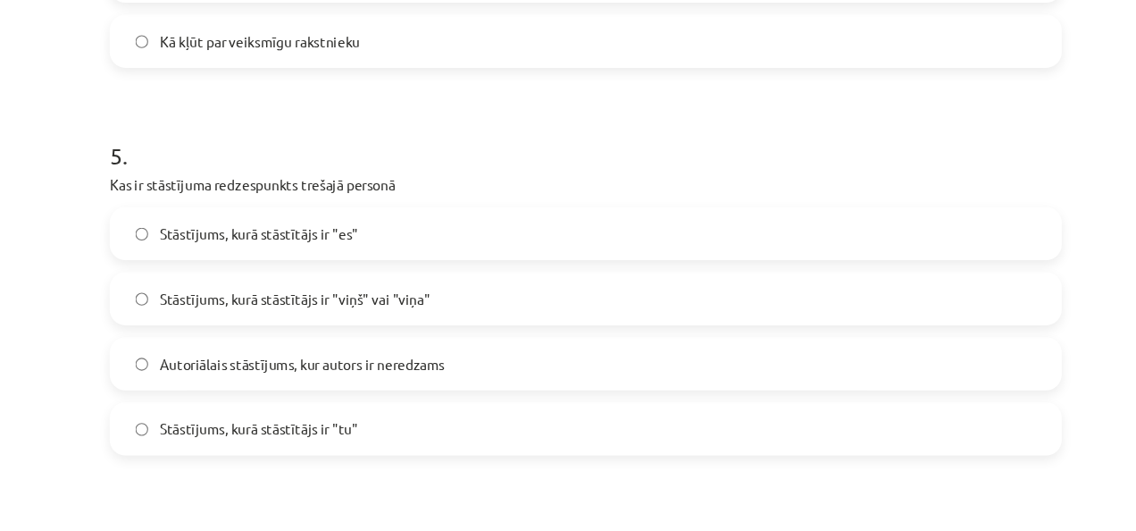
scroll to position [1490, 0]
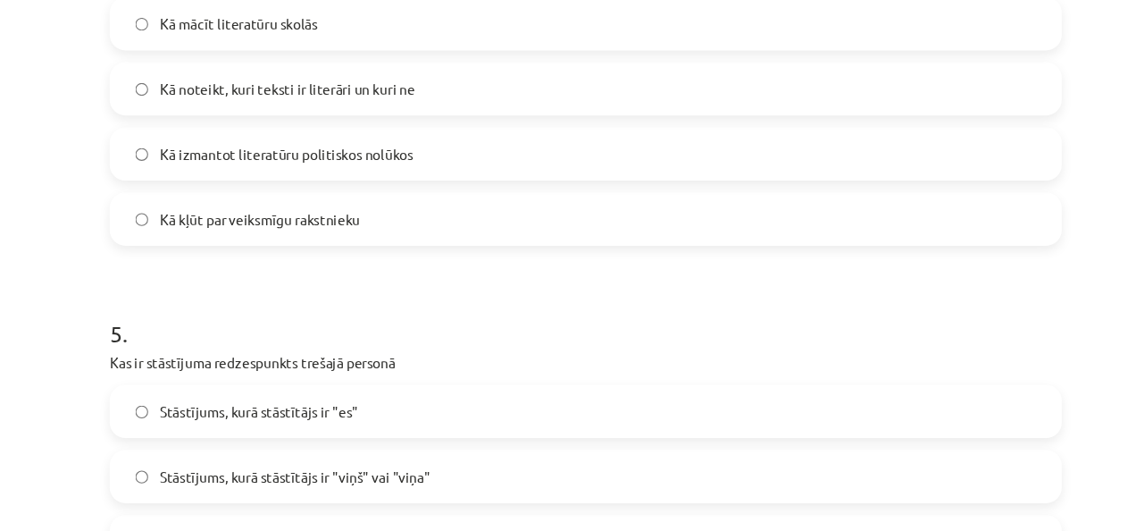
click at [315, 105] on label "Kā noteikt, kuri teksti ir literāri un kuri ne" at bounding box center [567, 92] width 859 height 45
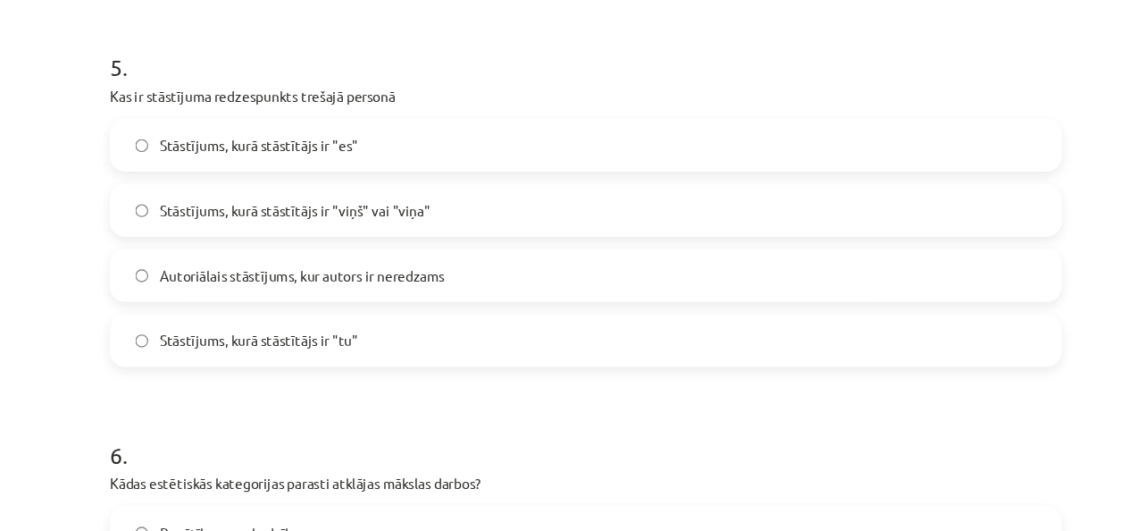
scroll to position [1733, 0]
click at [284, 334] on label "Stāstījums, kurā stāstītājs ir "tu"" at bounding box center [567, 318] width 859 height 45
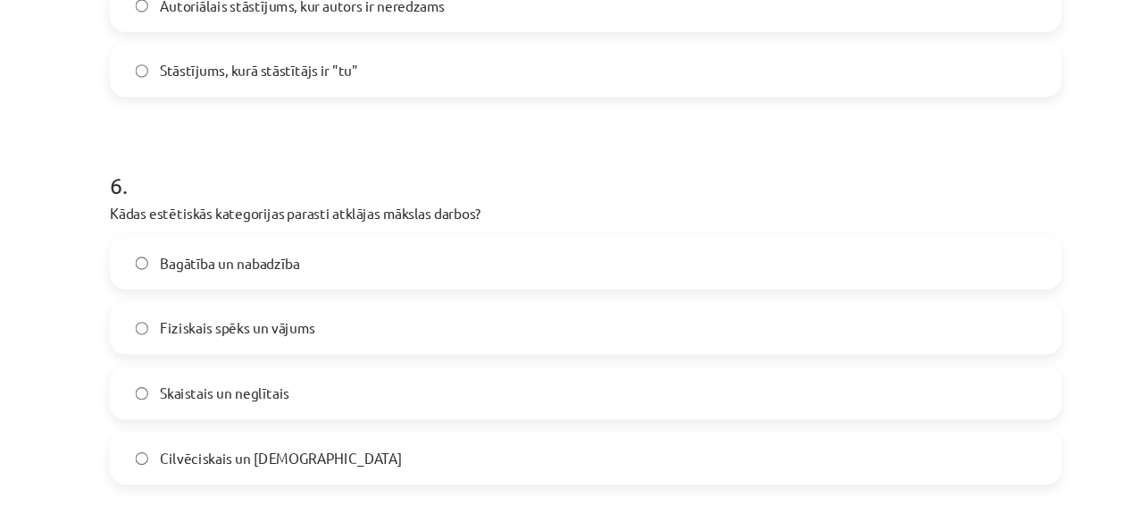
scroll to position [2056, 0]
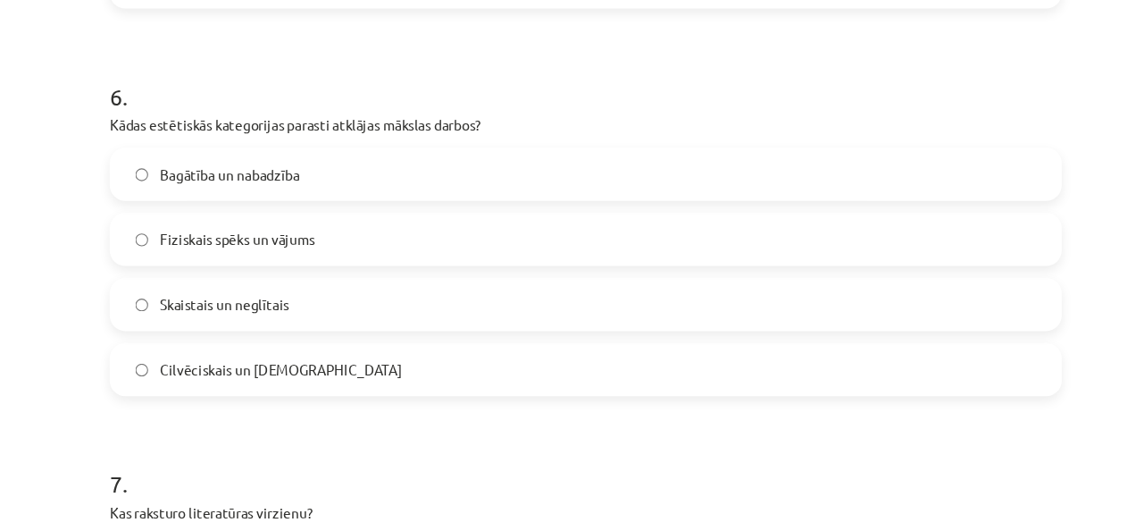
click at [210, 286] on span "Skaistais un neglītais" at bounding box center [240, 287] width 117 height 19
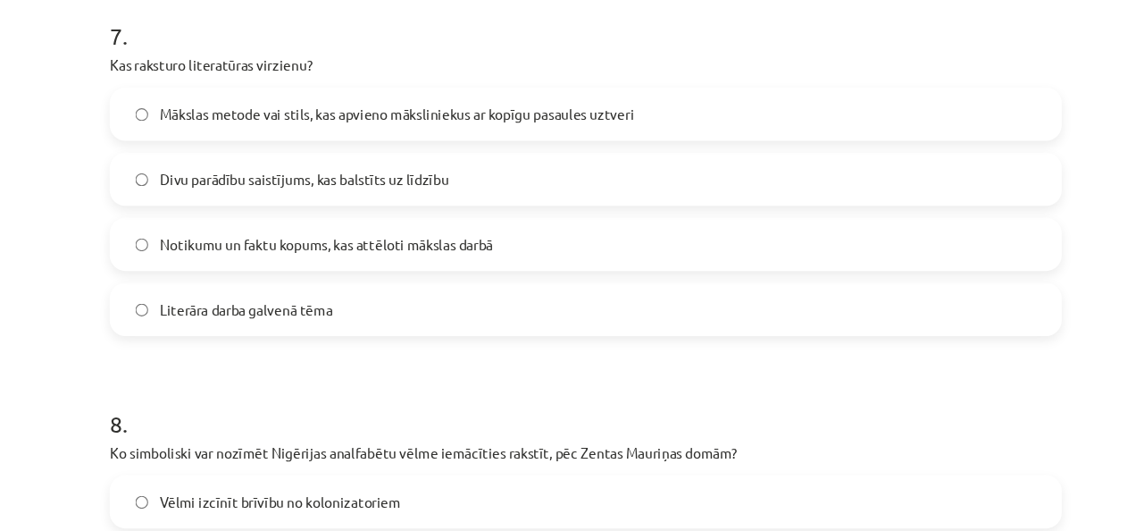
scroll to position [2381, 0]
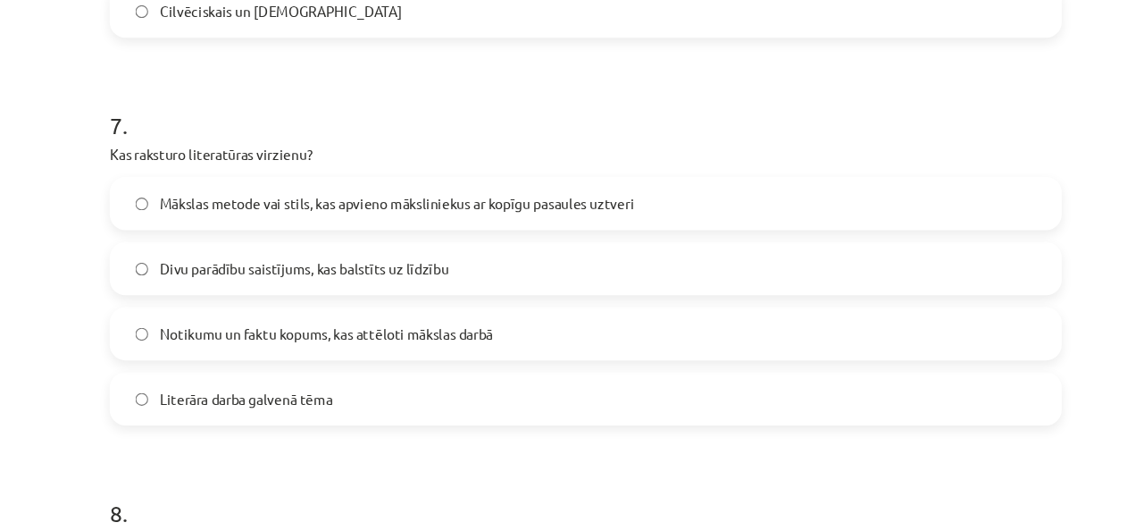
click at [543, 202] on span "Mākslas metode vai stils, kas apvieno māksliniekus ar kopīgu pasaules uztveri" at bounding box center [397, 196] width 430 height 19
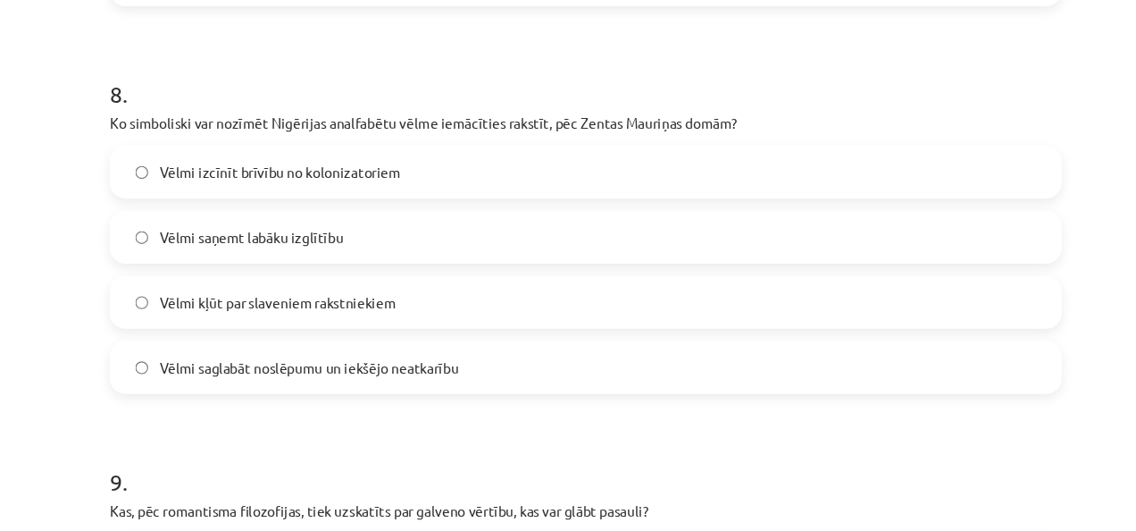
scroll to position [2785, 0]
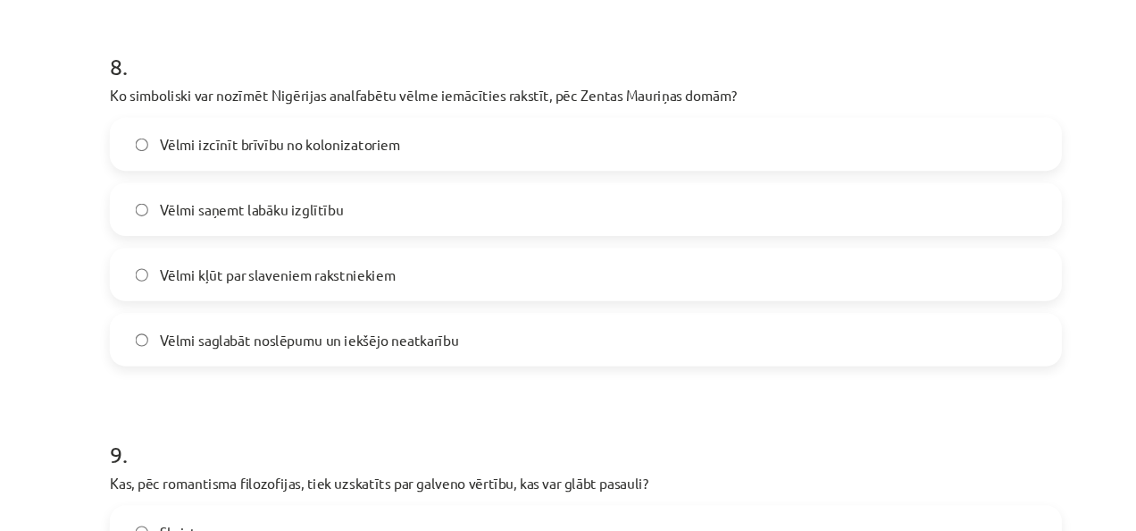
click at [291, 152] on label "Vēlmi izcīnīt brīvību no kolonizatoriem" at bounding box center [567, 142] width 859 height 45
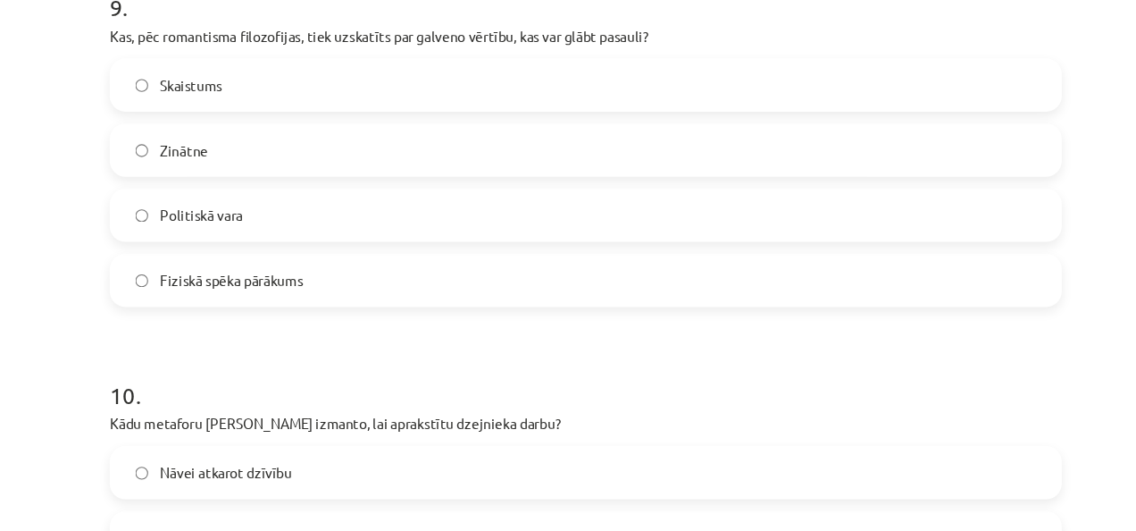
scroll to position [3109, 0]
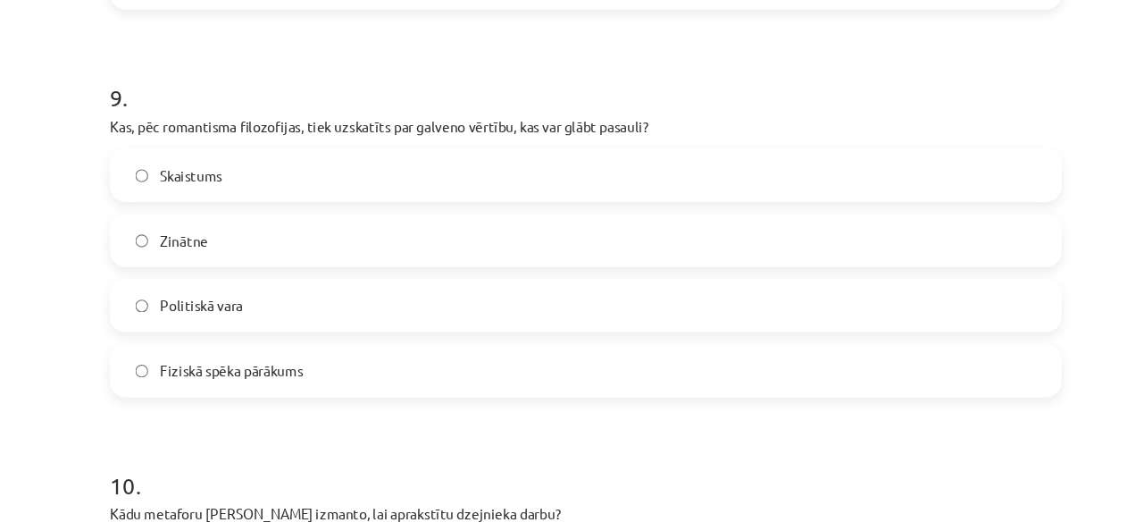
click at [273, 185] on label "Skaistums" at bounding box center [567, 169] width 859 height 45
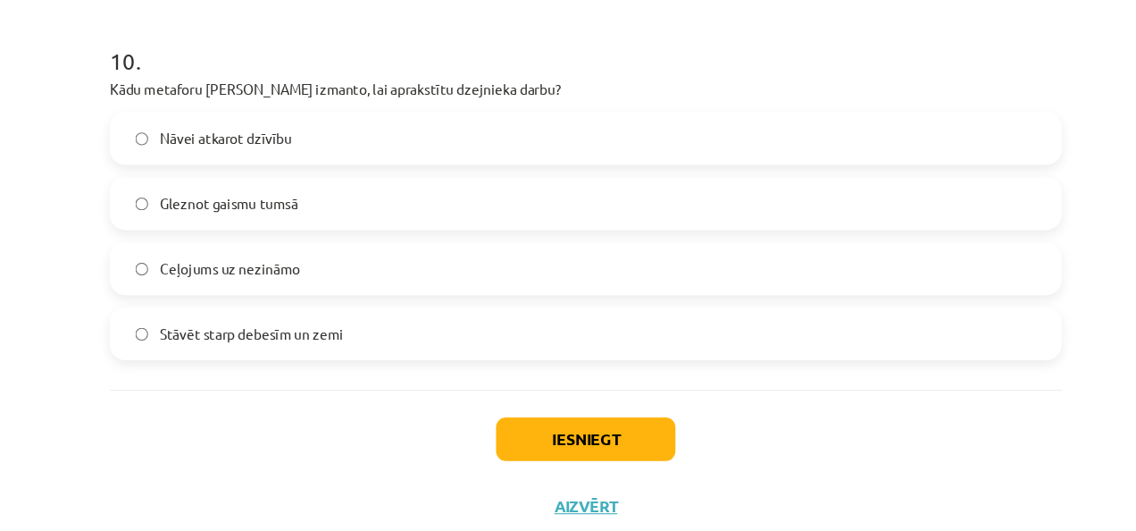
scroll to position [3506, 0]
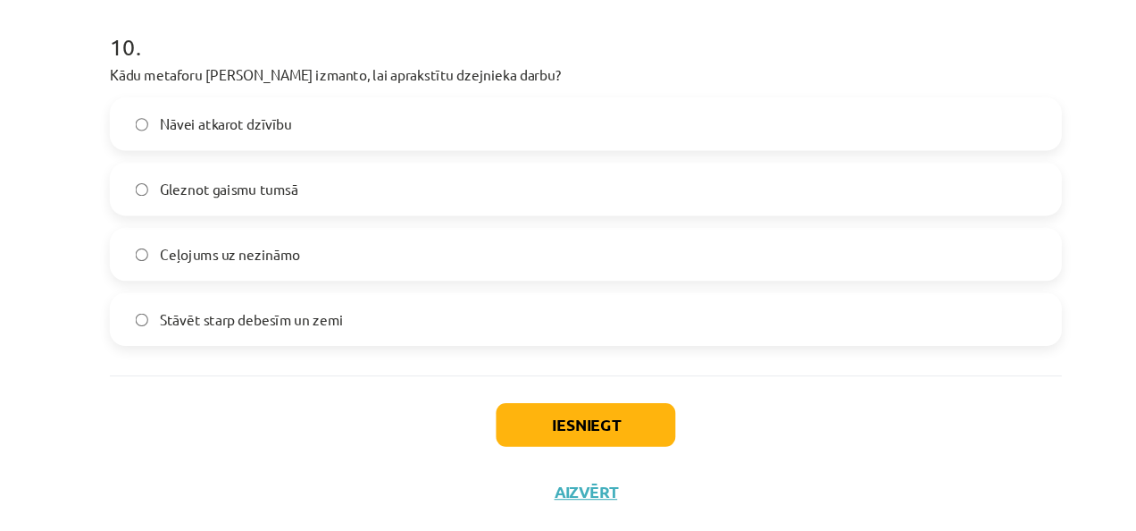
click at [273, 178] on span "Gleznot gaismu tumsā" at bounding box center [244, 182] width 125 height 19
click at [569, 381] on button "Iesniegt" at bounding box center [568, 395] width 163 height 39
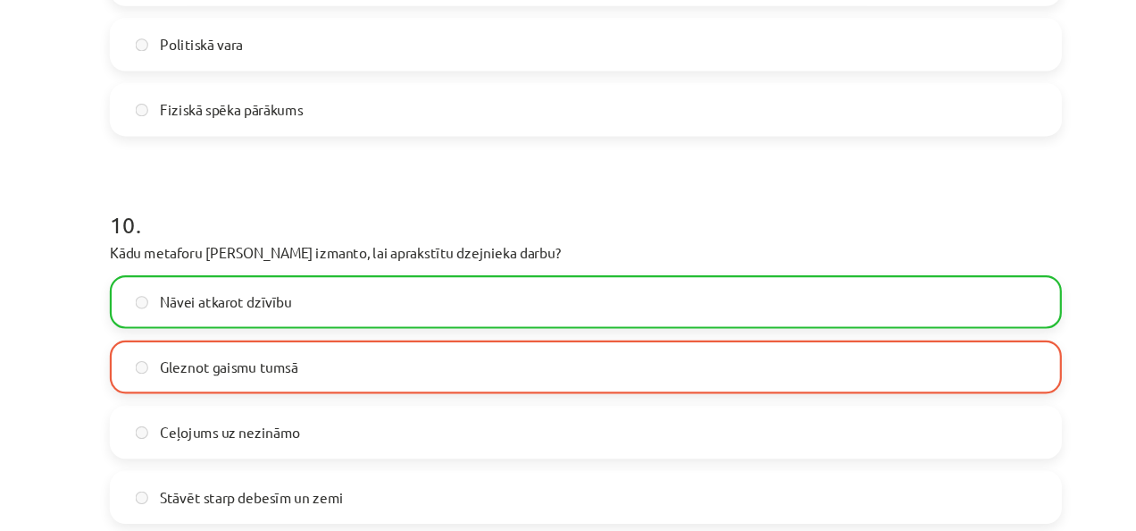
scroll to position [3563, 0]
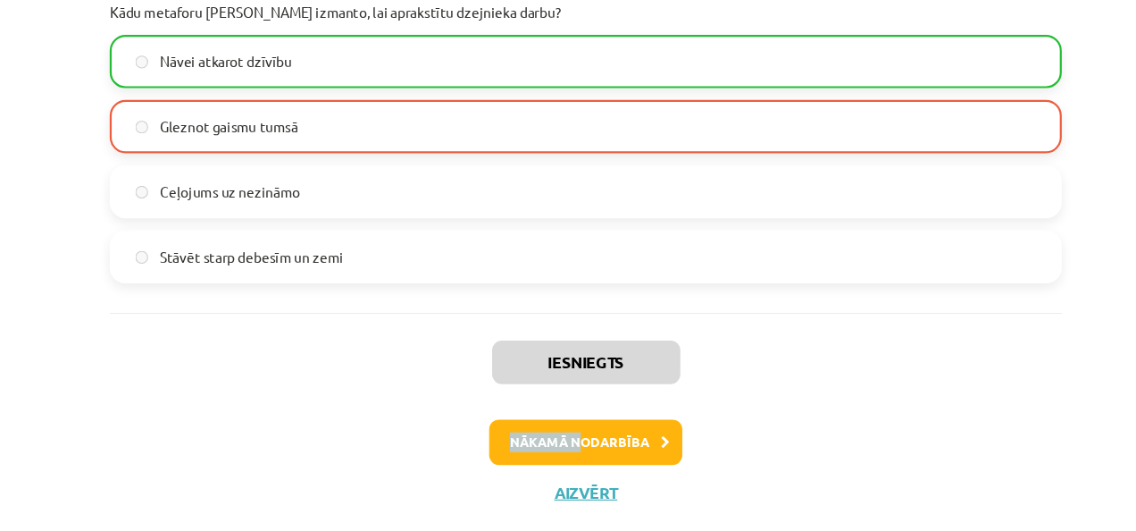
click at [559, 391] on div "Iesniegts Nākamā nodarbība Aizvērt" at bounding box center [568, 386] width 863 height 182
drag, startPoint x: 559, startPoint y: 391, endPoint x: 574, endPoint y: 403, distance: 19.1
click at [574, 403] on button "Nākamā nodarbība" at bounding box center [568, 411] width 175 height 41
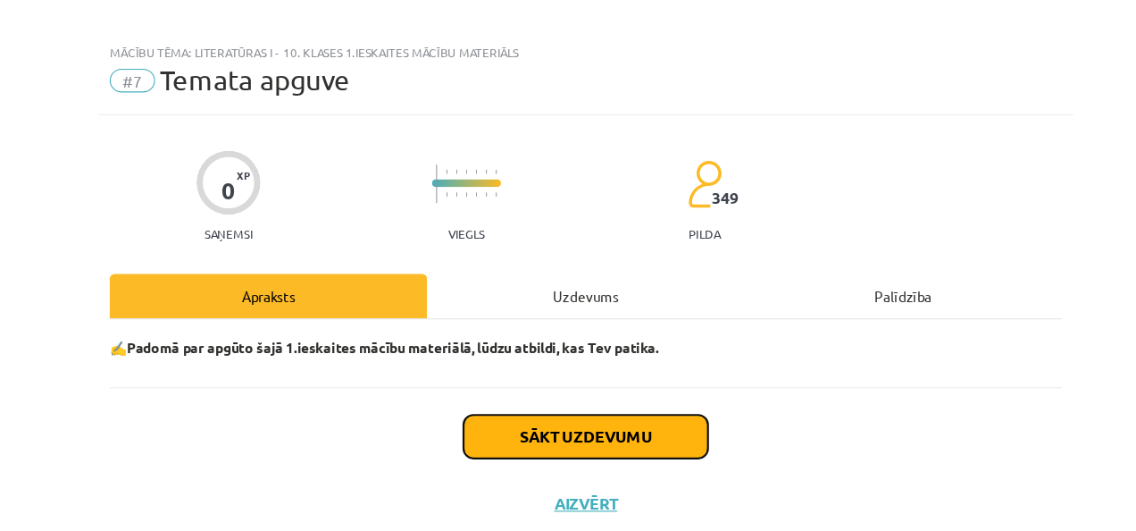
click at [549, 387] on button "Sākt uzdevumu" at bounding box center [568, 395] width 222 height 39
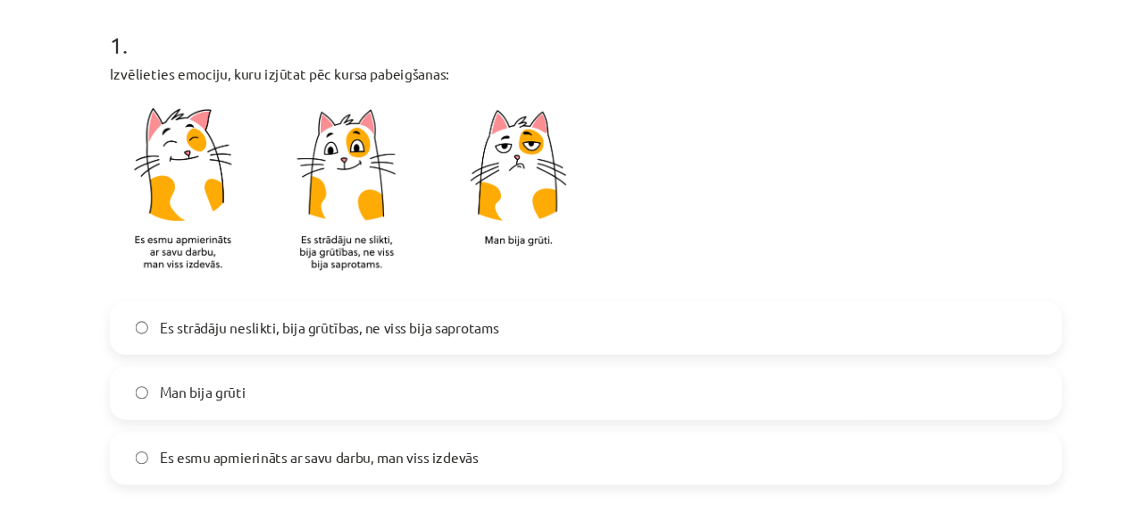
scroll to position [419, 0]
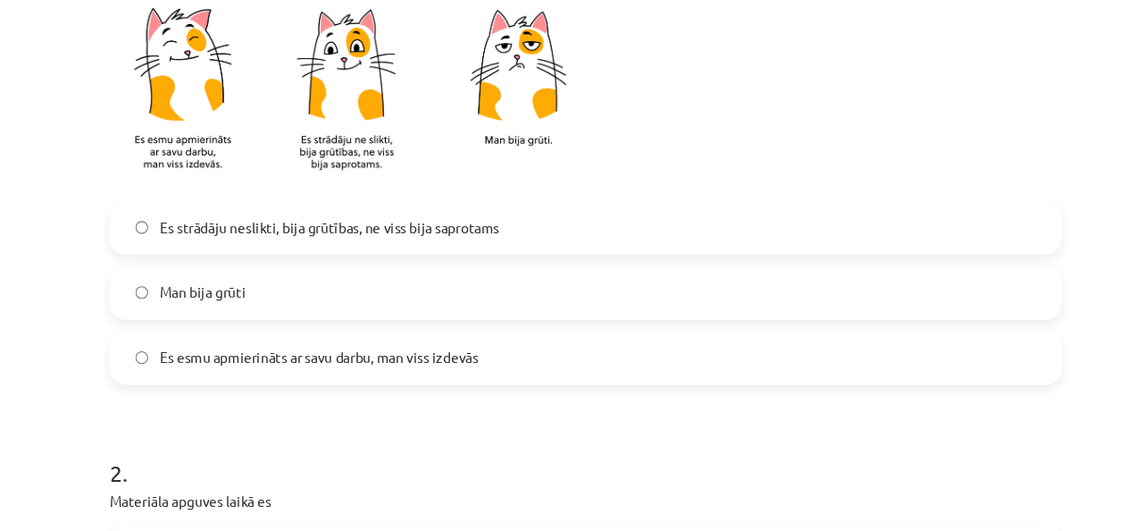
click at [529, 236] on label "Es strādāju neslikti, bija grūtības, ne viss bija saprotams" at bounding box center [567, 236] width 859 height 45
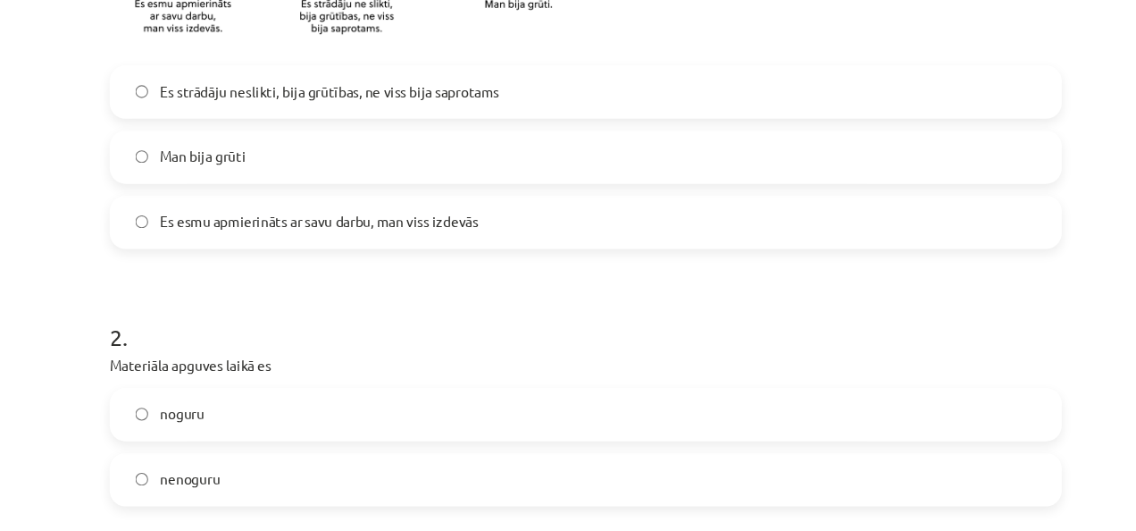
scroll to position [661, 0]
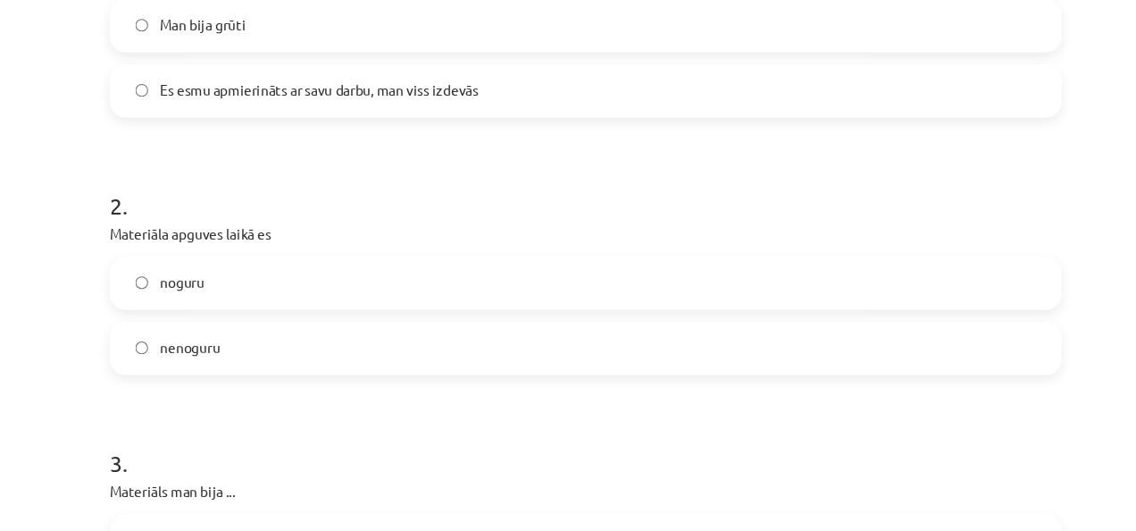
click at [373, 339] on label "nenoguru" at bounding box center [567, 345] width 859 height 45
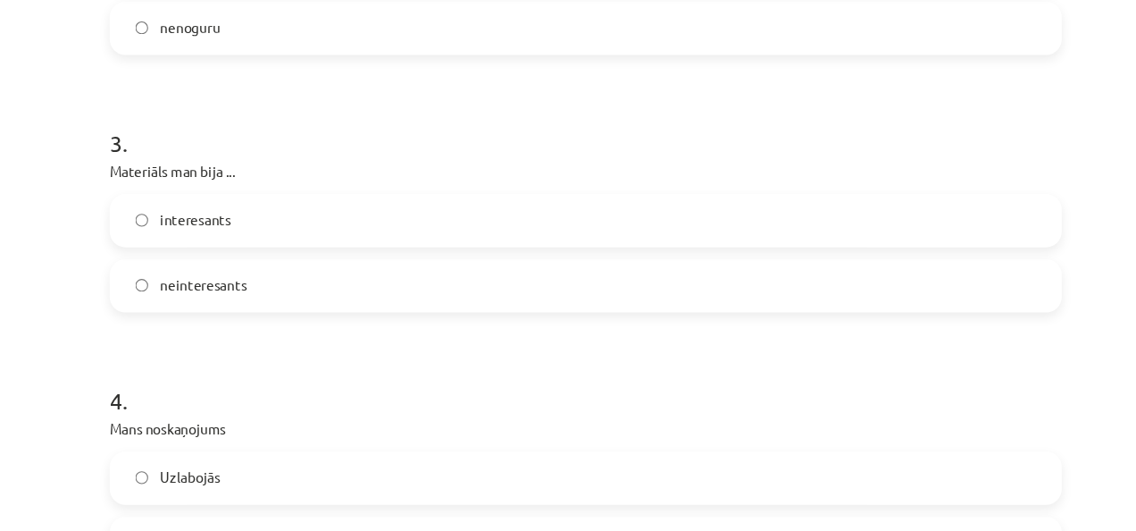
scroll to position [985, 0]
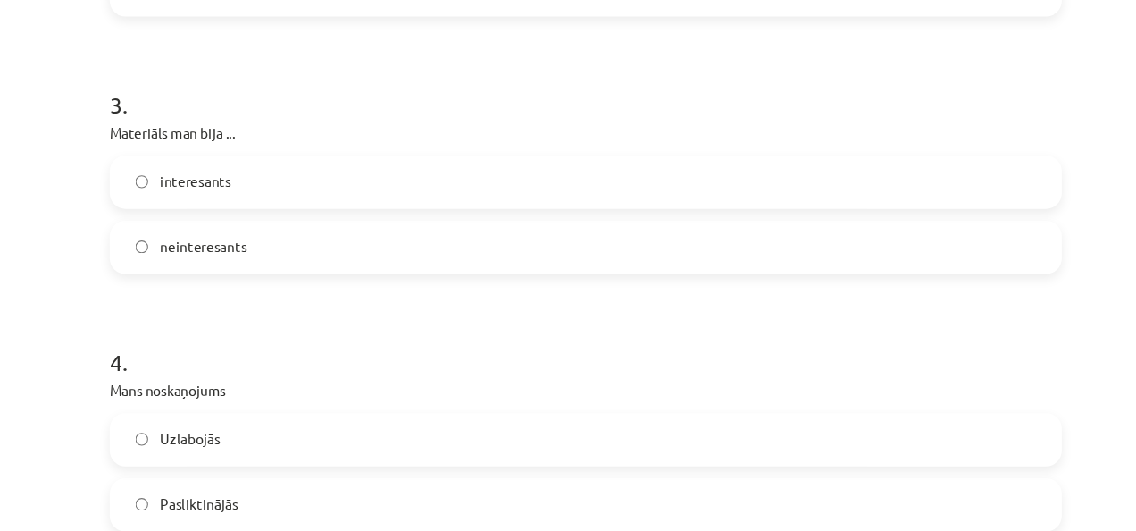
click at [314, 213] on label "interesants" at bounding box center [567, 195] width 859 height 45
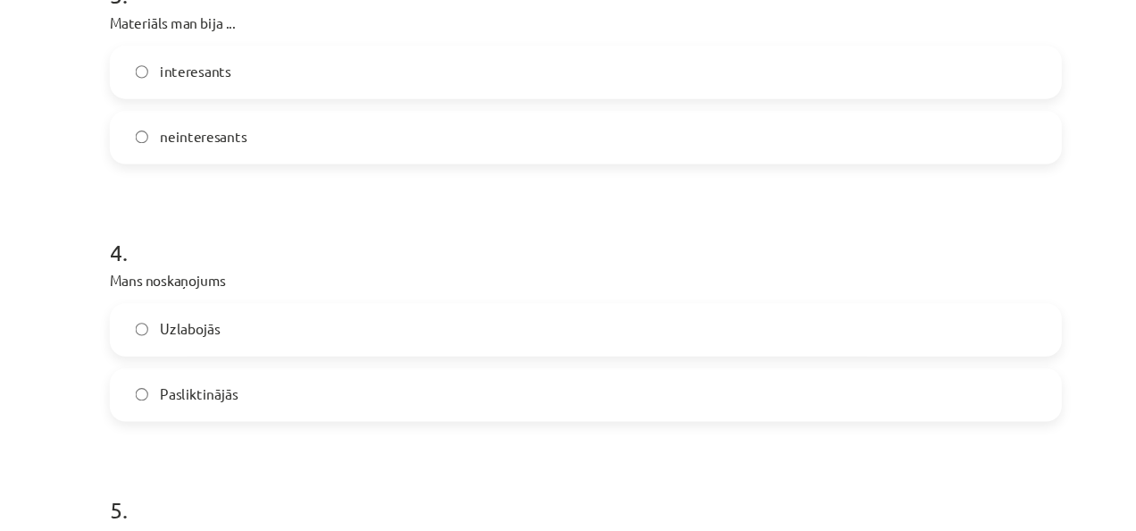
scroll to position [1147, 0]
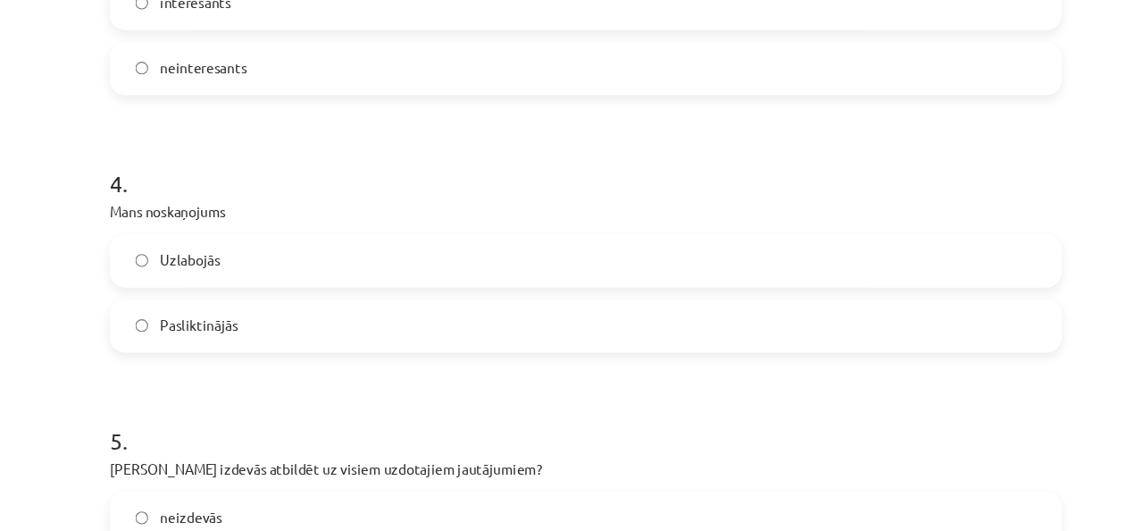
click at [301, 287] on label "Uzlabojās" at bounding box center [567, 267] width 859 height 45
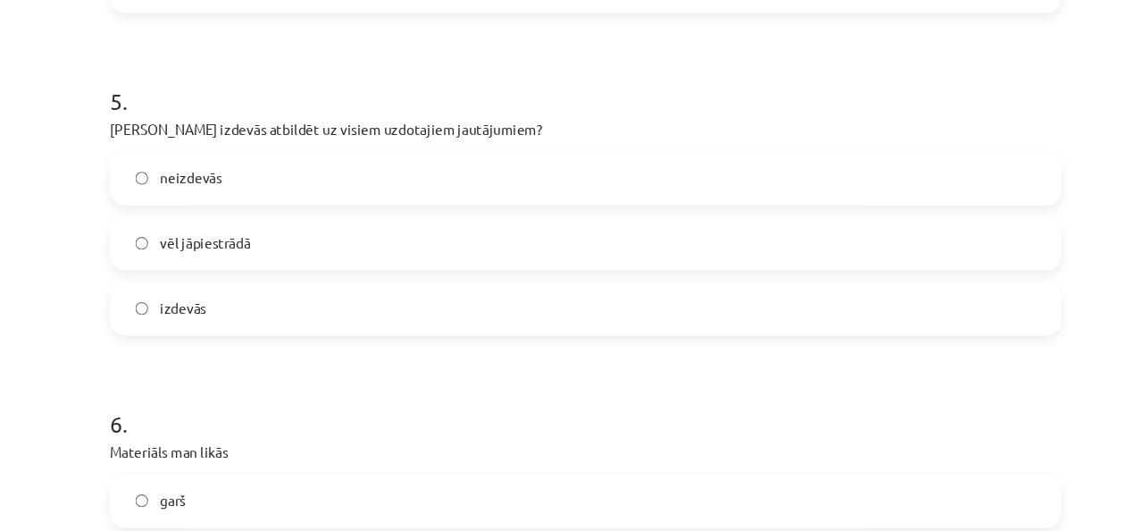
scroll to position [1471, 0]
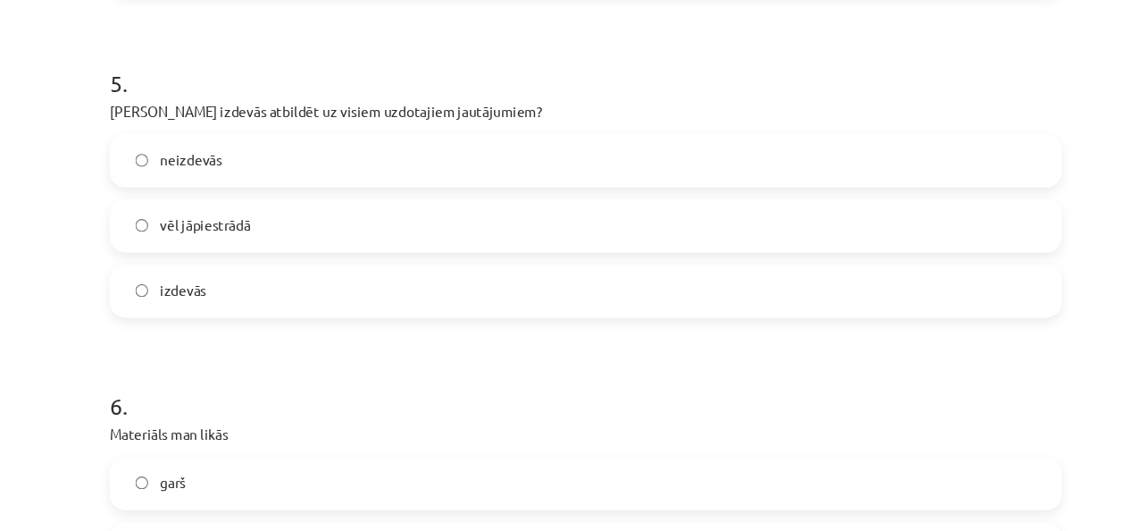
click at [298, 236] on label "vēl jāpiestrādā" at bounding box center [567, 235] width 859 height 45
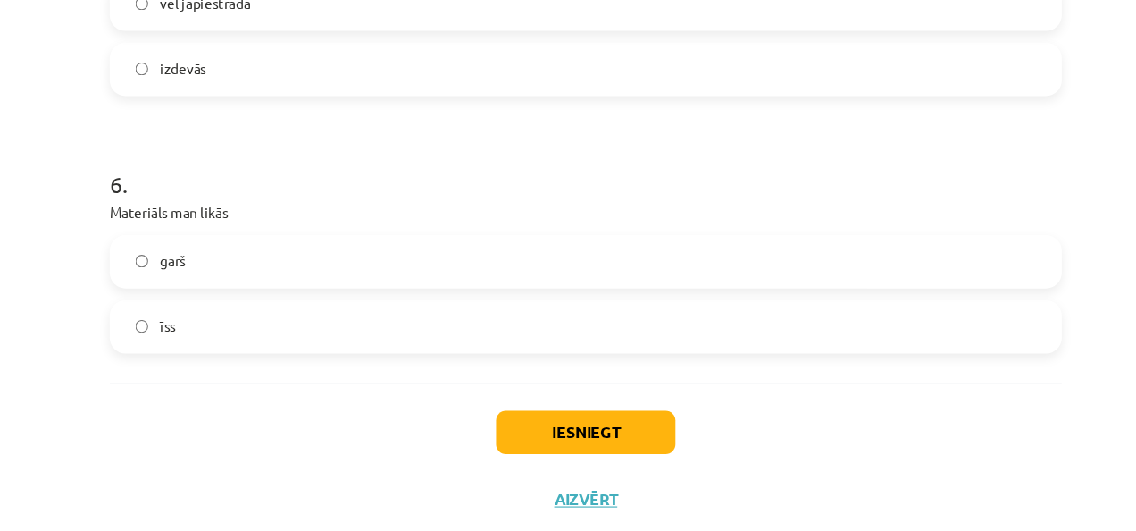
scroll to position [1697, 0]
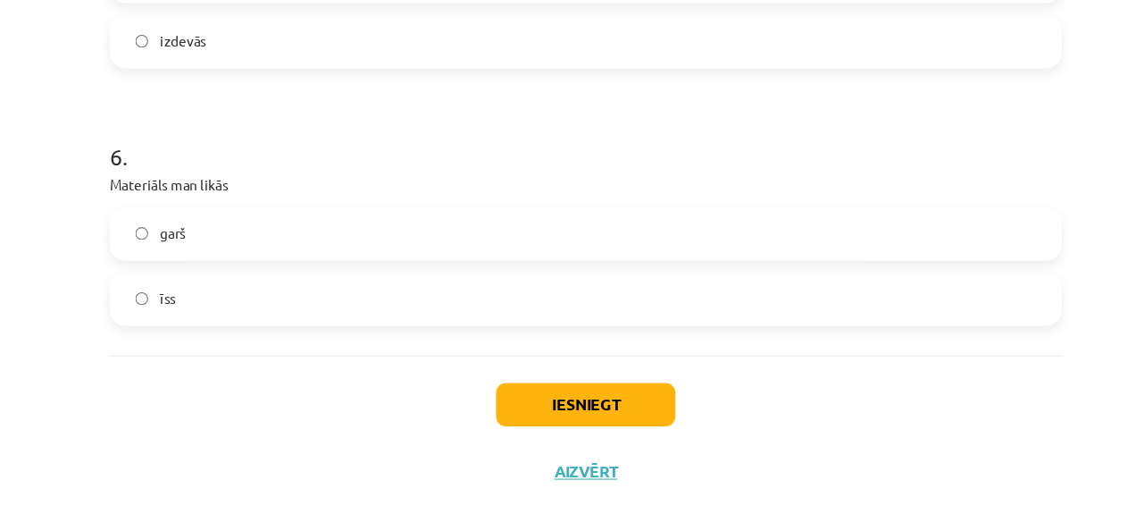
click at [297, 254] on label "garš" at bounding box center [567, 242] width 859 height 45
click at [548, 377] on button "Iesniegt" at bounding box center [568, 396] width 163 height 39
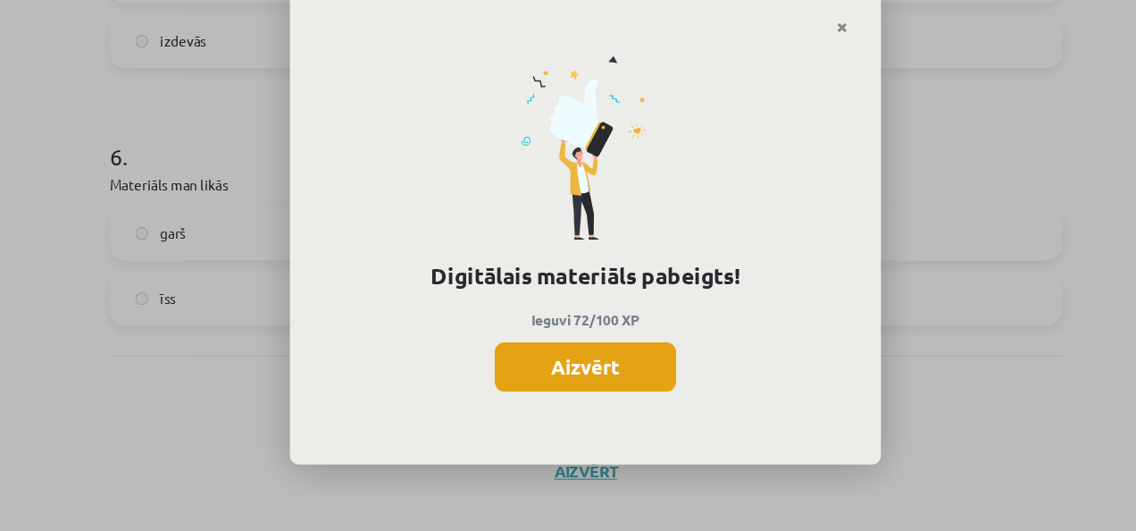
click at [549, 371] on button "Aizvērt" at bounding box center [568, 362] width 164 height 45
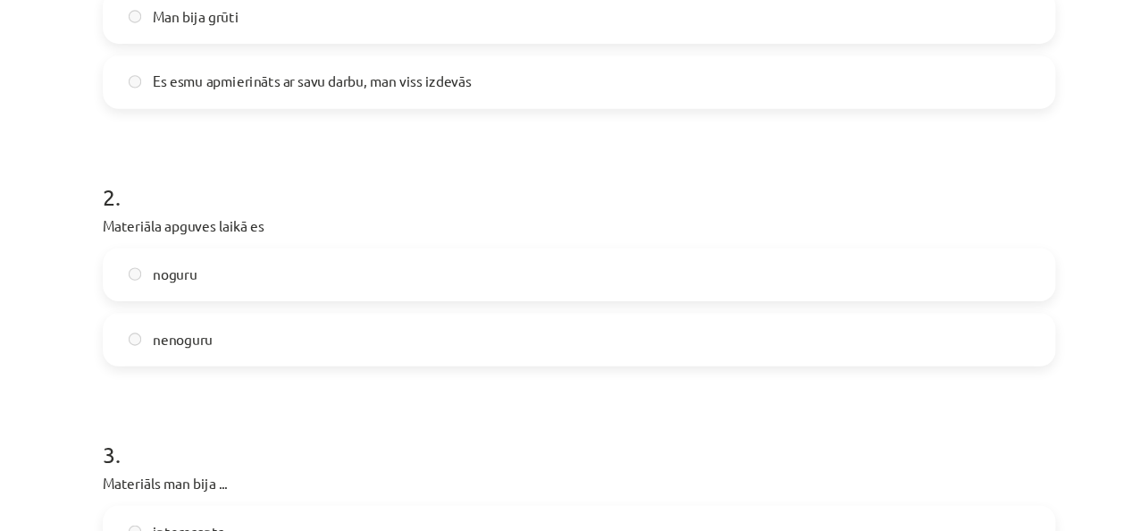
scroll to position [645, 0]
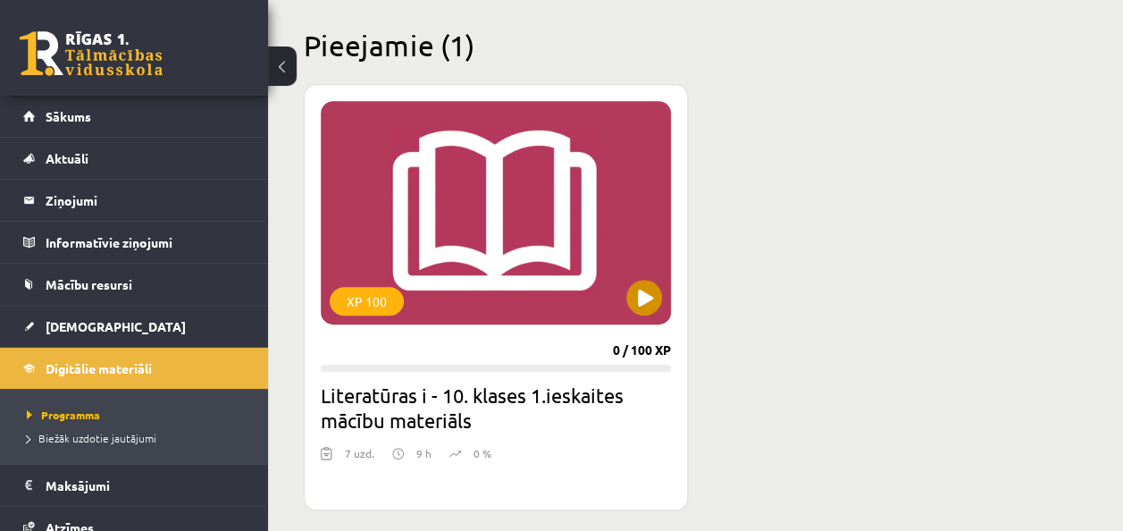
scroll to position [447, 0]
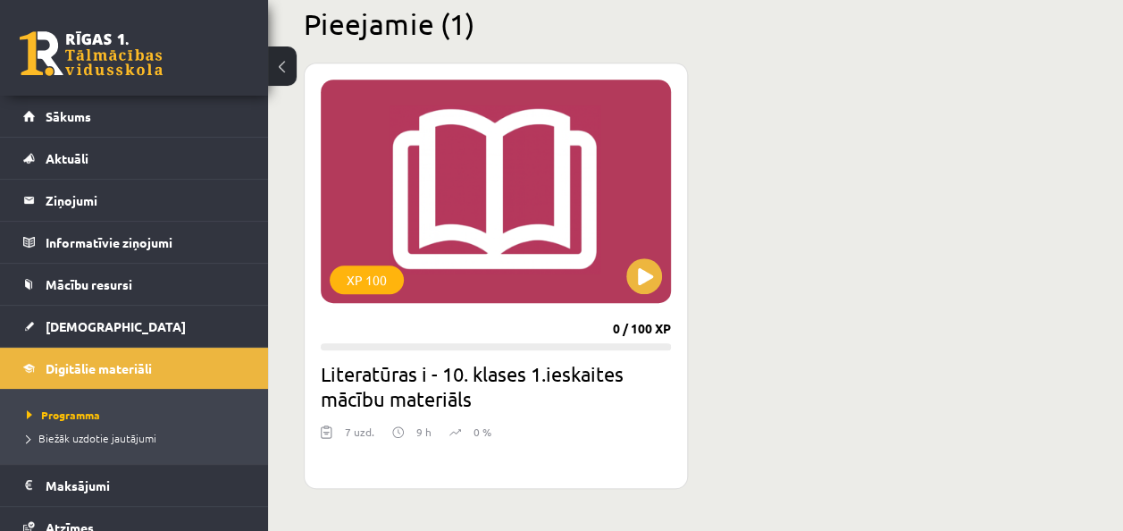
click at [780, 188] on div "XP 100 0 / 100 XP Literatūras i - 10. klases 1.ieskaites mācību materiāls 7 uzd…" at bounding box center [695, 276] width 783 height 426
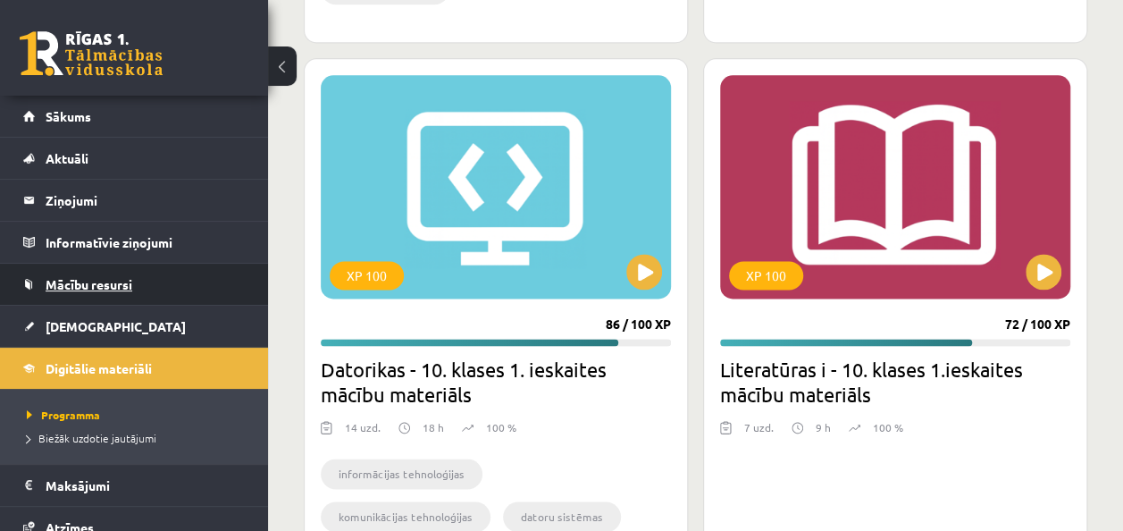
scroll to position [1072, 0]
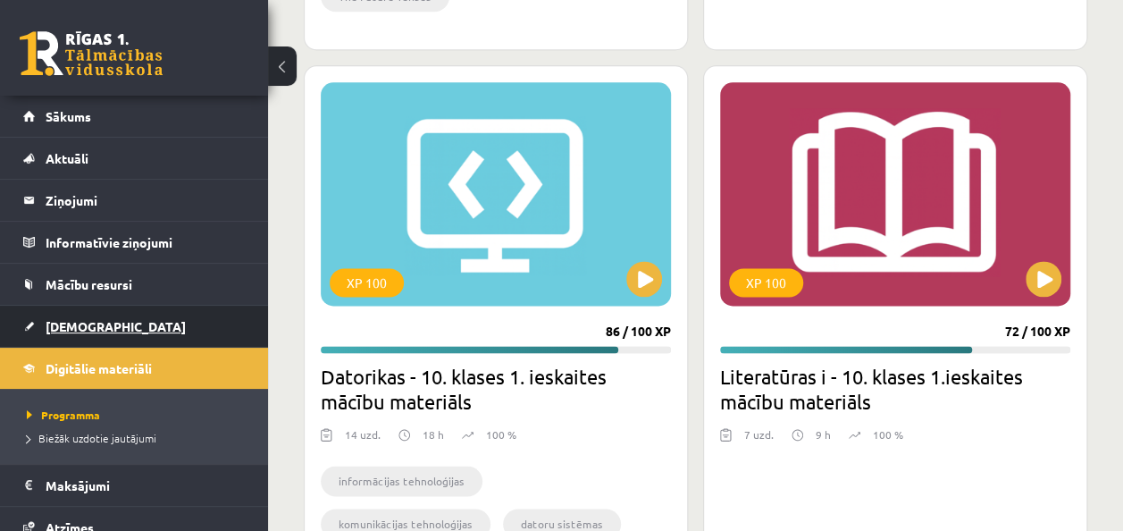
click at [114, 322] on link "[DEMOGRAPHIC_DATA]" at bounding box center [134, 326] width 222 height 41
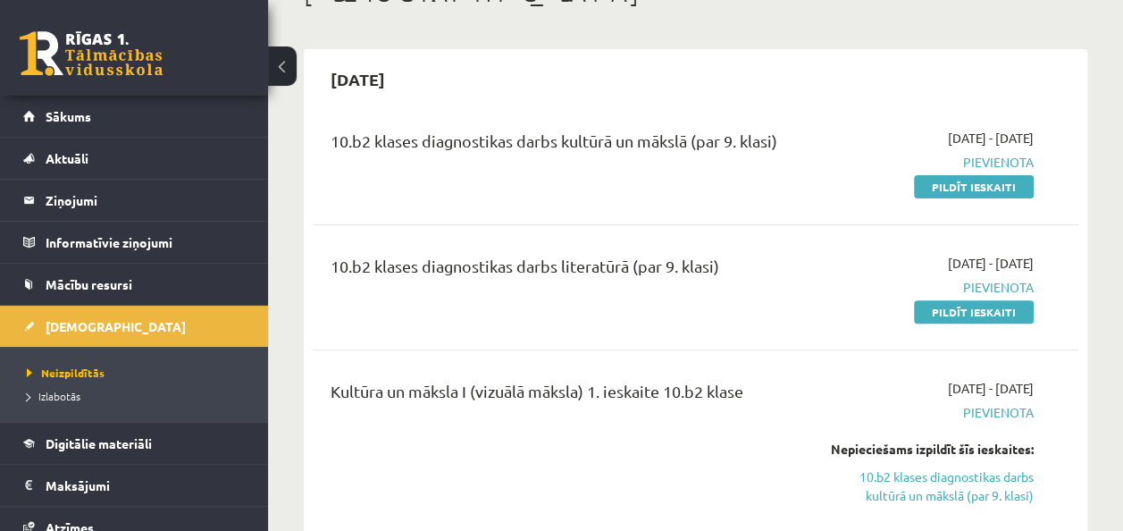
scroll to position [89, 0]
